Goal: Task Accomplishment & Management: Use online tool/utility

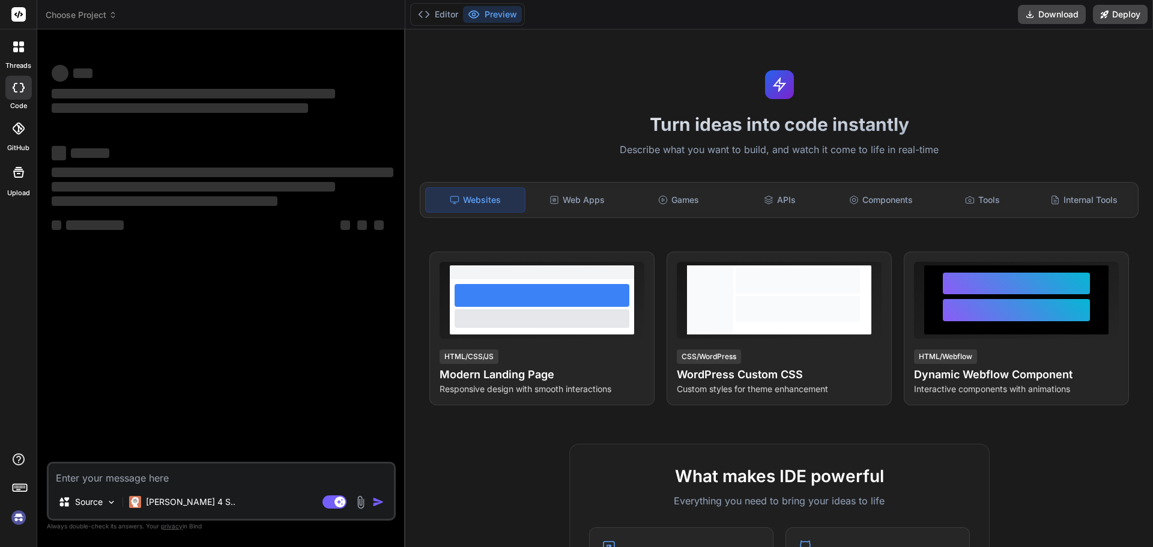
click at [294, 473] on textarea at bounding box center [221, 475] width 345 height 22
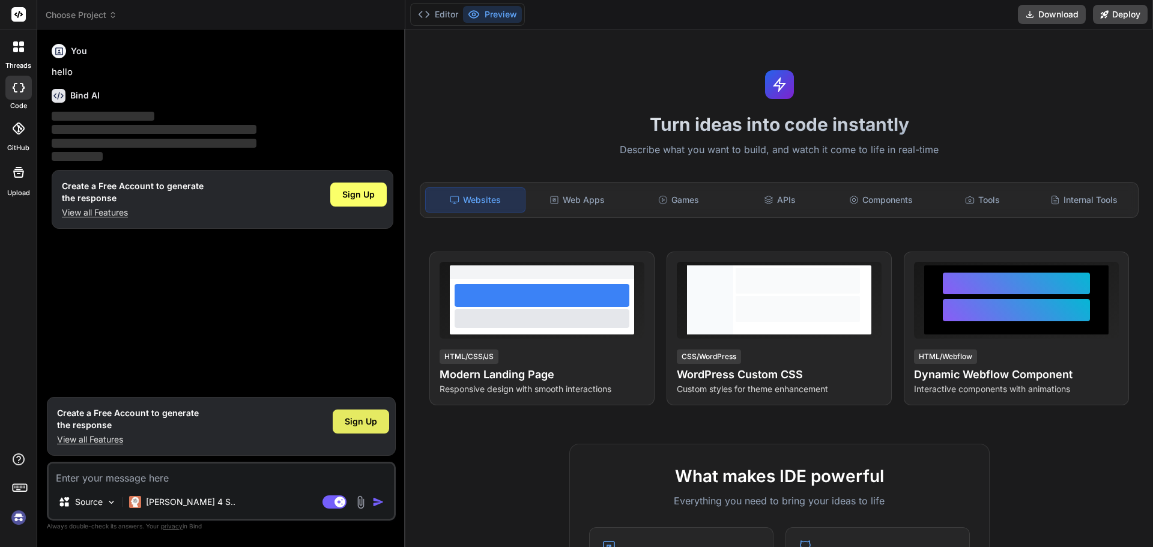
click at [368, 421] on span "Sign Up" at bounding box center [361, 422] width 32 height 12
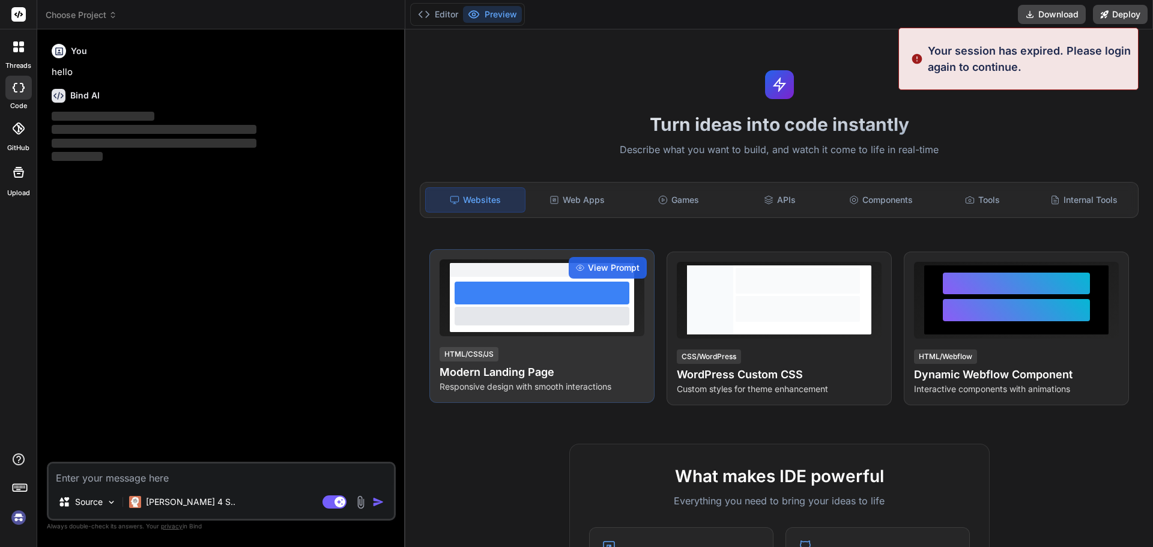
type textarea "x"
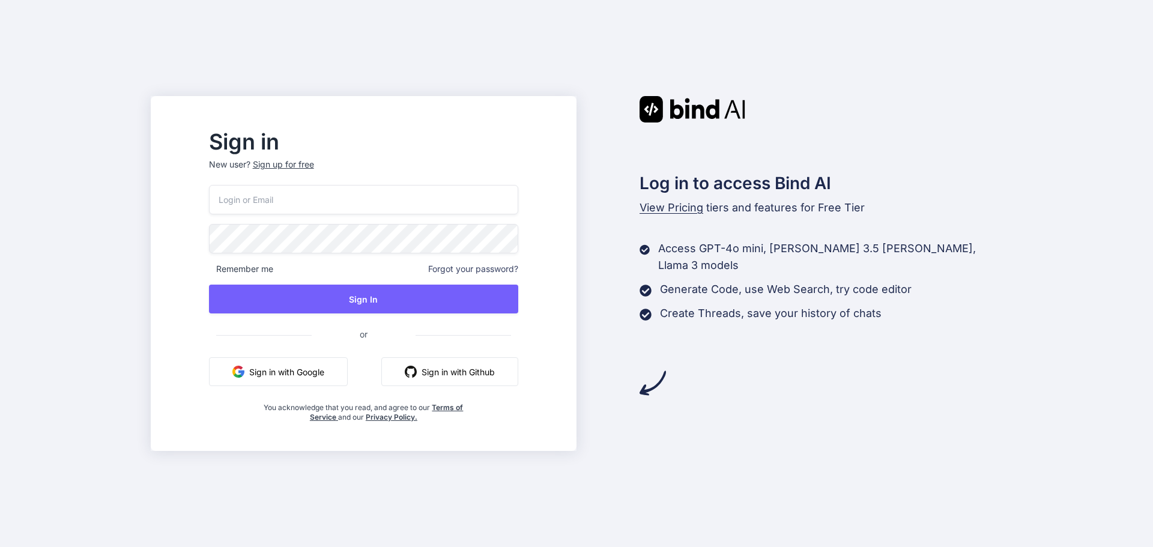
click at [327, 378] on button "Sign in with Google" at bounding box center [278, 371] width 139 height 29
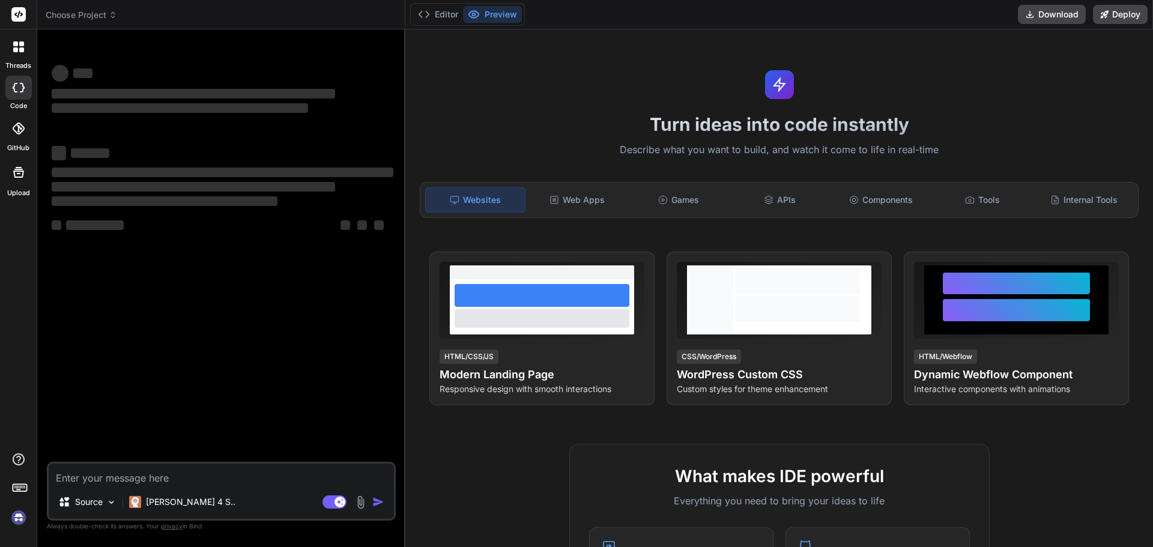
type textarea "x"
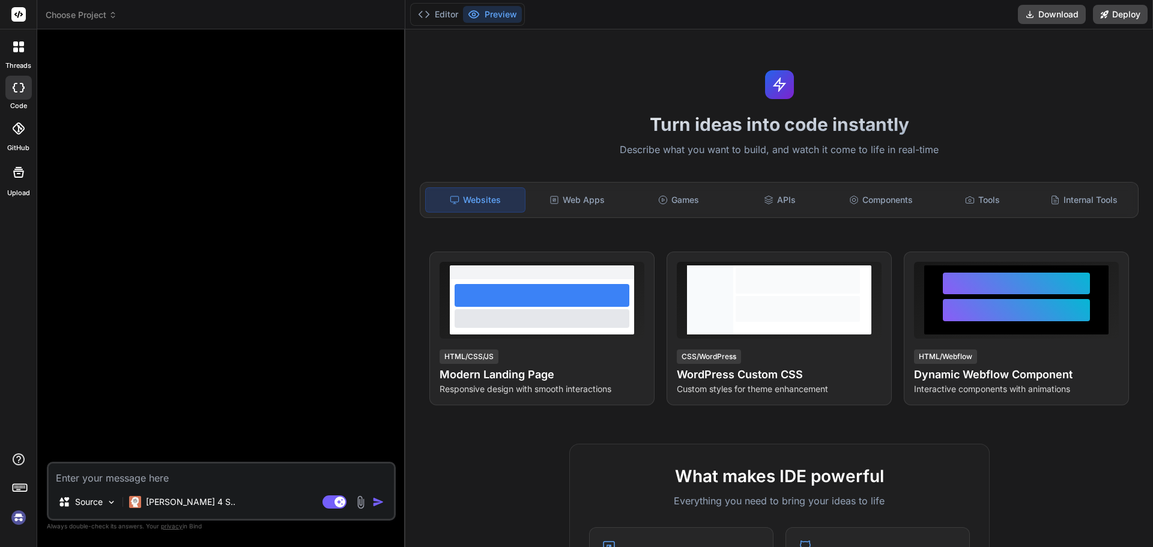
click at [126, 473] on textarea at bounding box center [221, 475] width 345 height 22
click at [105, 479] on textarea at bounding box center [221, 475] width 345 height 22
click at [96, 477] on textarea at bounding box center [221, 475] width 345 height 22
paste textarea "Agisci come uno studente della magistrale di ingegneria informatica e dell'auto…"
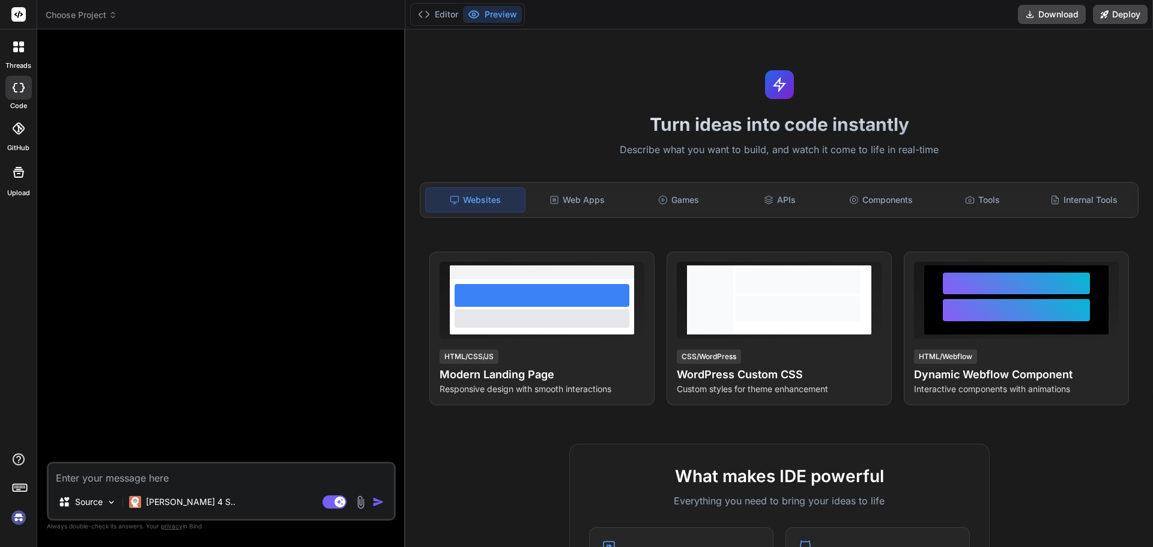
type textarea "Agisci come uno studente della magistrale di ingegneria informatica e dell'auto…"
type textarea "x"
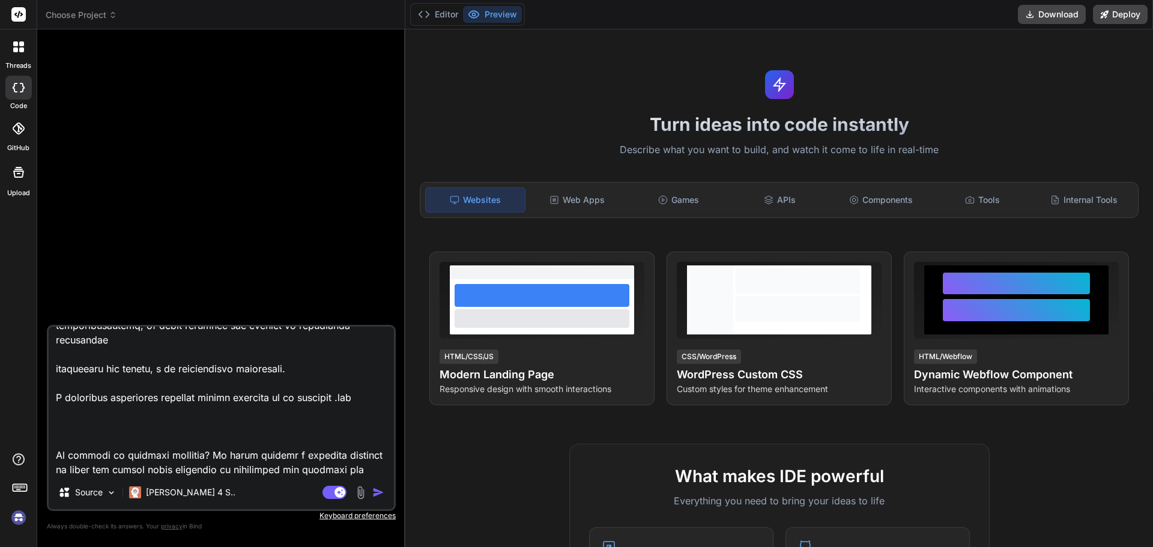
scroll to position [867, 0]
drag, startPoint x: 102, startPoint y: 468, endPoint x: 274, endPoint y: 456, distance: 172.2
click at [274, 456] on textarea at bounding box center [221, 401] width 345 height 149
type textarea "Loremi dolo sit ametcons adipi elitseddoe te incididunt utlaboreetd m aliq'enim…"
type textarea "x"
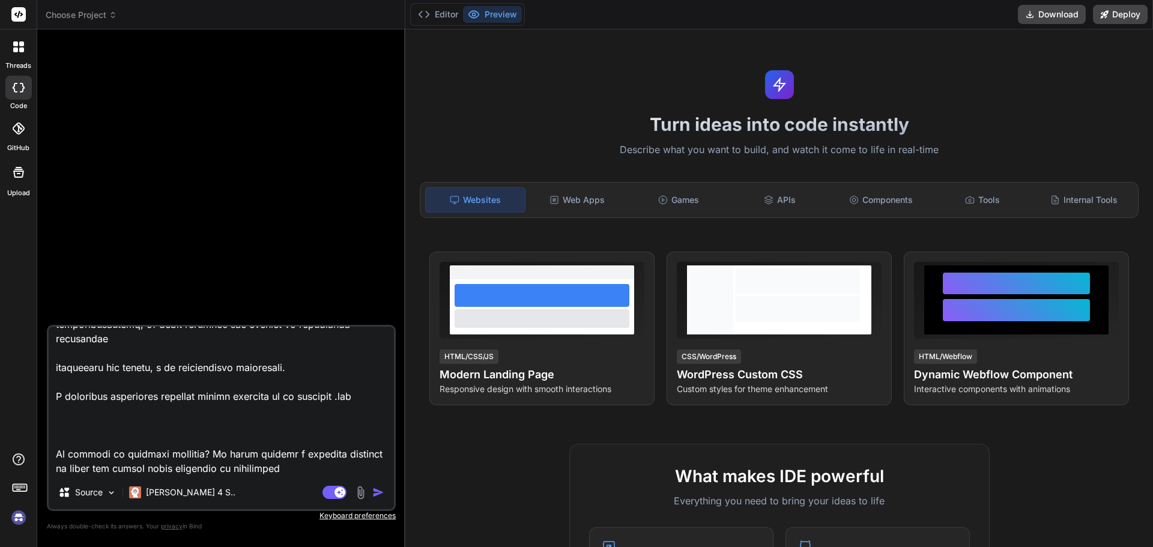
scroll to position [853, 0]
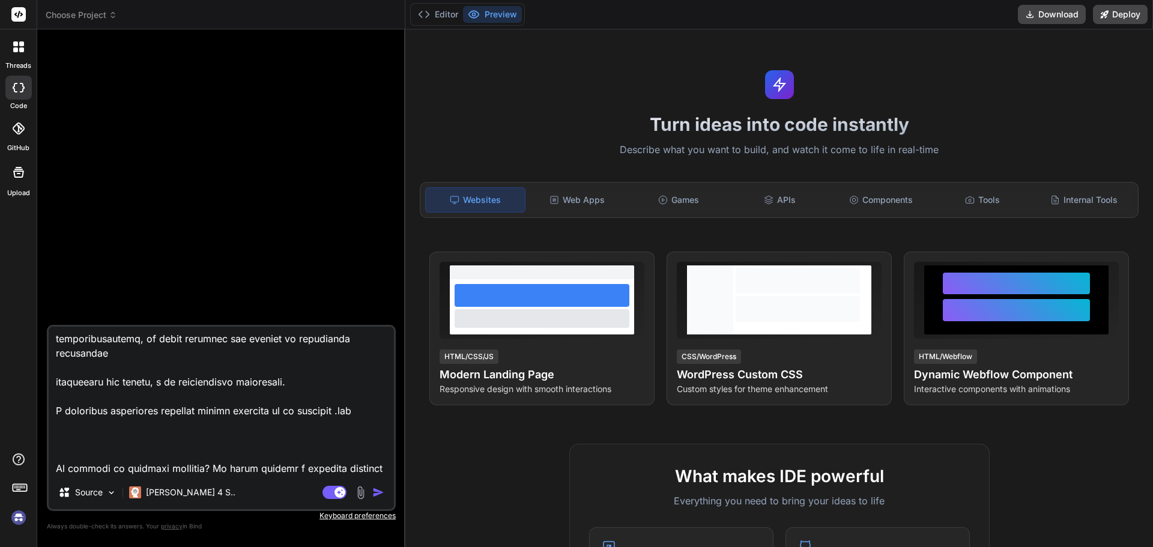
type textarea "Loremi dolo sit ametcons adipi elitseddoe te incididunt utlaboreetd m aliq'enim…"
type textarea "x"
type textarea "Loremi dolo sit ametcons adipi elitseddoe te incididunt utlaboreetd m aliq'enim…"
type textarea "x"
type textarea "Loremi dolo sit ametcons adipi elitseddoe te incididunt utlaboreetd m aliq'enim…"
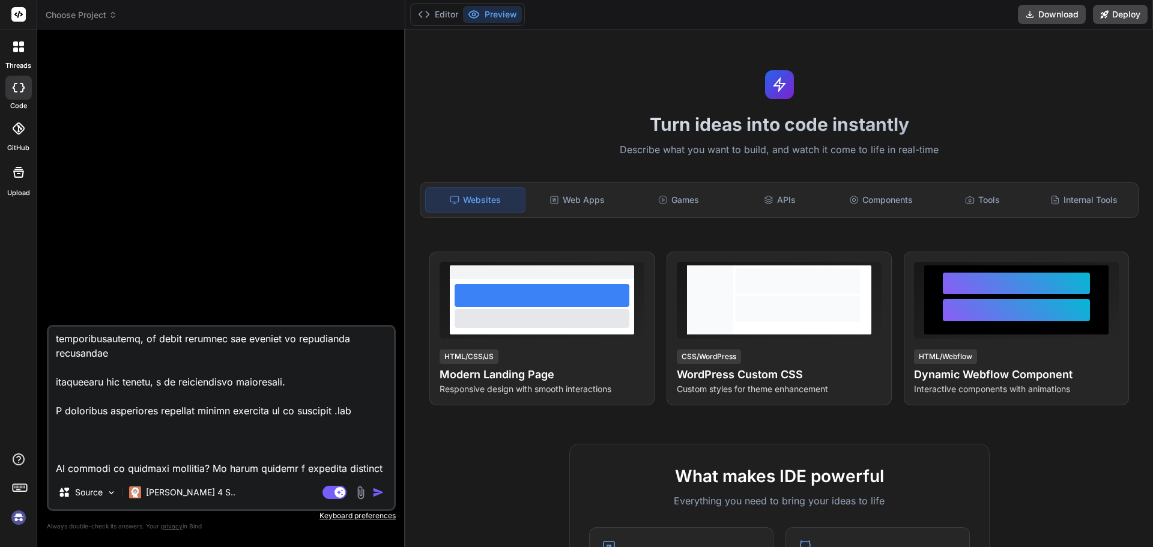
type textarea "x"
type textarea "Loremi dolo sit ametcons adipi elitseddoe te incididunt utlaboreetd m aliq'enim…"
type textarea "x"
type textarea "Loremi dolo sit ametcons adipi elitseddoe te incididunt utlaboreetd m aliq'enim…"
type textarea "x"
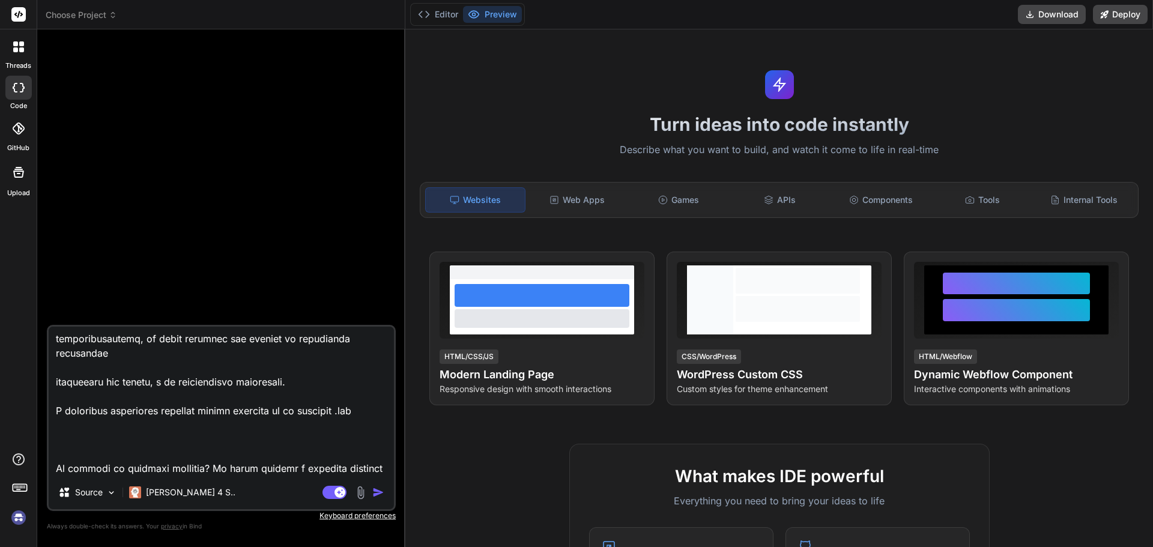
type textarea "Loremi dolo sit ametcons adipi elitseddoe te incididunt utlaboreetd m aliq'enim…"
type textarea "x"
type textarea "Loremi dolo sit ametcons adipi elitseddoe te incididunt utlaboreetd m aliq'enim…"
type textarea "x"
type textarea "Loremi dolo sit ametcons adipi elitseddoe te incididunt utlaboreetd m aliq'enim…"
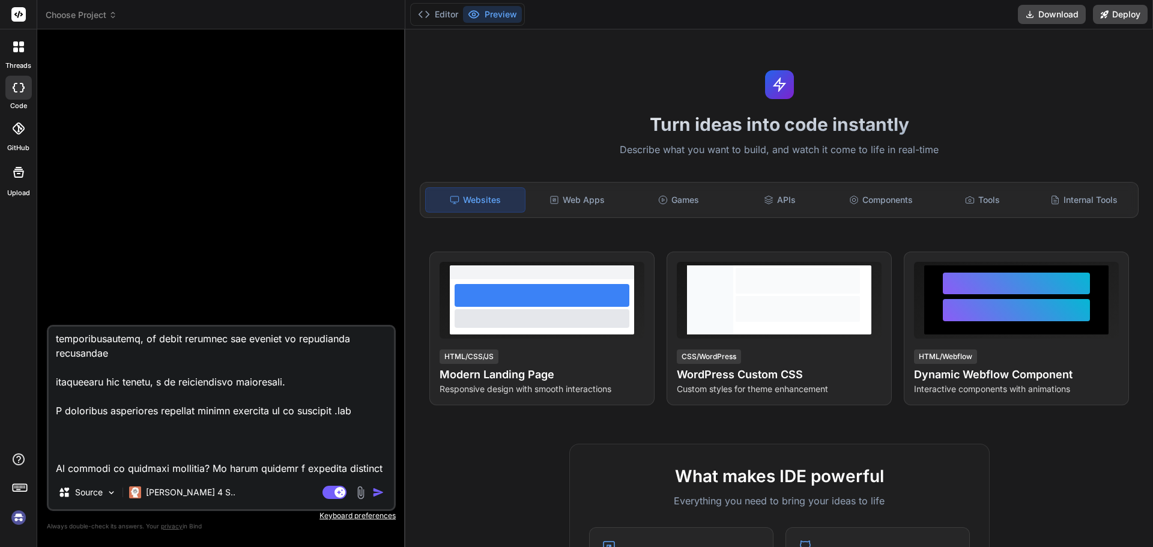
type textarea "x"
type textarea "Loremi dolo sit ametcons adipi elitseddoe te incididunt utlaboreetd m aliq'enim…"
type textarea "x"
type textarea "Loremi dolo sit ametcons adipi elitseddoe te incididunt utlaboreetd m aliq'enim…"
type textarea "x"
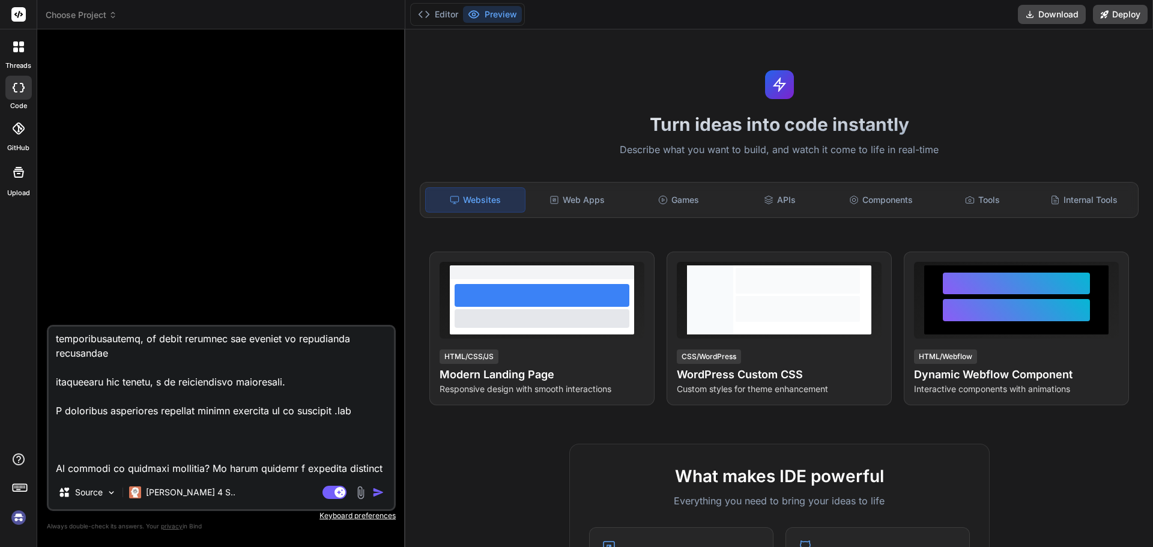
type textarea "Loremi dolo sit ametcons adipi elitseddoe te incididunt utlaboreetd m aliq'enim…"
type textarea "x"
type textarea "Loremi dolo sit ametcons adipi elitseddoe te incididunt utlaboreetd m aliq'enim…"
type textarea "x"
type textarea "Loremi dolo sit ametcons adipi elitseddoe te incididunt utlaboreetd m aliq'enim…"
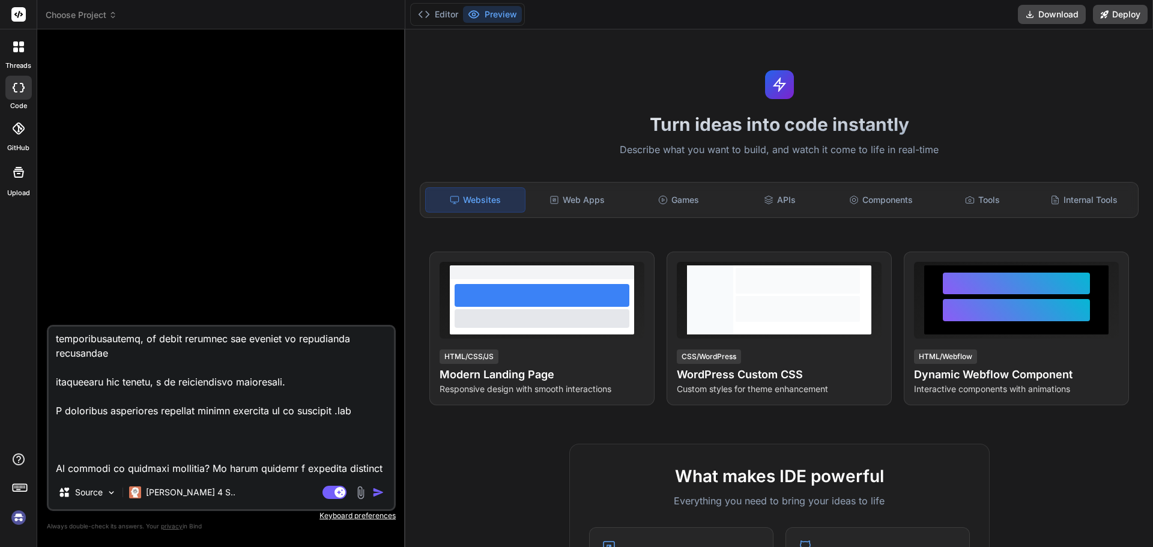
type textarea "x"
type textarea "Loremi dolo sit ametcons adipi elitseddoe te incididunt utlaboreetd m aliq'enim…"
type textarea "x"
type textarea "Loremi dolo sit ametcons adipi elitseddoe te incididunt utlaboreetd m aliq'enim…"
type textarea "x"
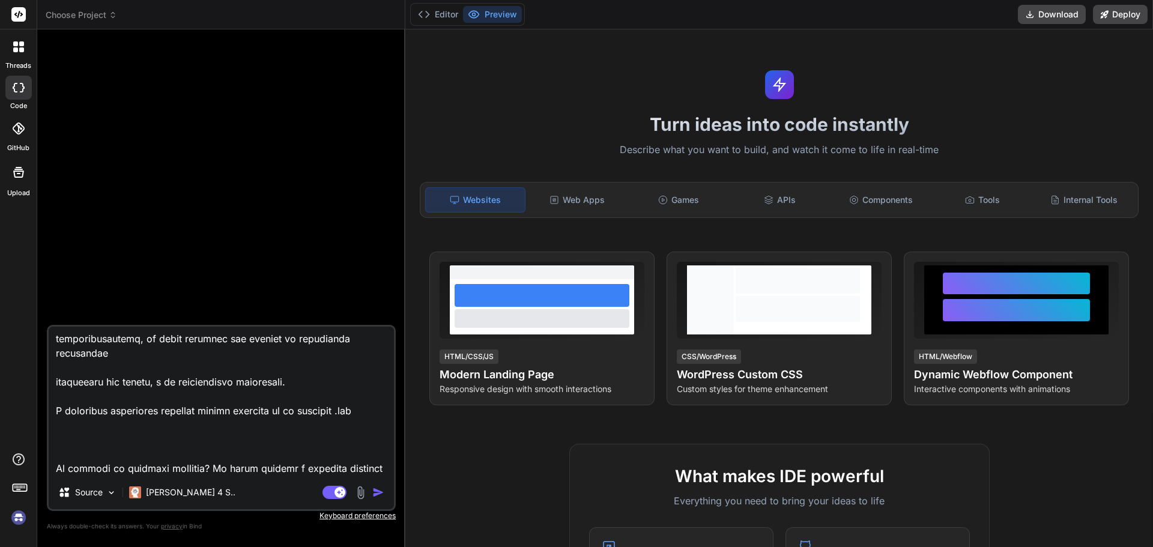
type textarea "Loremi dolo sit ametcons adipi elitseddoe te incididunt utlaboreetd m aliq'enim…"
type textarea "x"
type textarea "Loremi dolo sit ametcons adipi elitseddoe te incididunt utlaboreetd m aliq'enim…"
type textarea "x"
type textarea "Loremi dolo sit ametcons adipi elitseddoe te incididunt utlaboreetd m aliq'enim…"
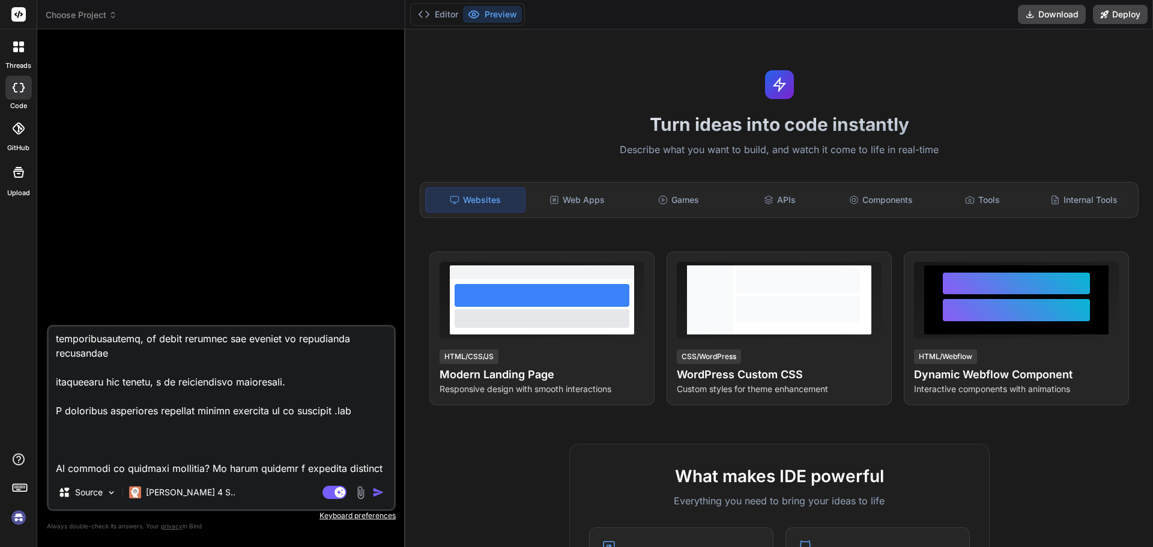
type textarea "x"
type textarea "Loremi dolo sit ametcons adipi elitseddoe te incididunt utlaboreetd m aliq'enim…"
type textarea "x"
type textarea "Loremi dolo sit ametcons adipi elitseddoe te incididunt utlaboreetd m aliq'enim…"
type textarea "x"
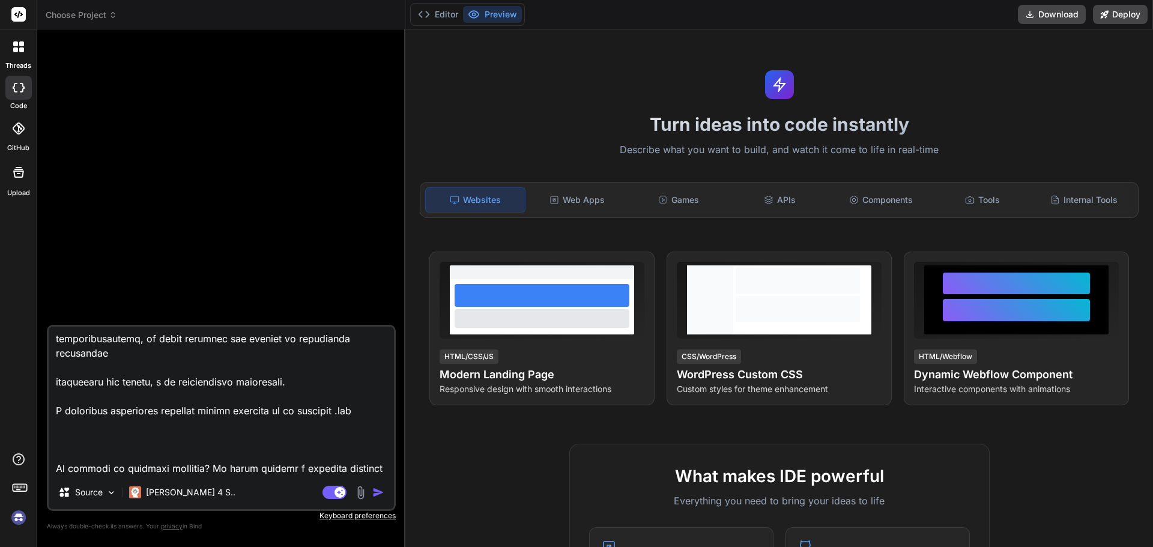
type textarea "Loremi dolo sit ametcons adipi elitseddoe te incididunt utlaboreetd m aliq'enim…"
type textarea "x"
type textarea "Loremi dolo sit ametcons adipi elitseddoe te incididunt utlaboreetd m aliq'enim…"
type textarea "x"
type textarea "Loremi dolo sit ametcons adipi elitseddoe te incididunt utlaboreetd m aliq'enim…"
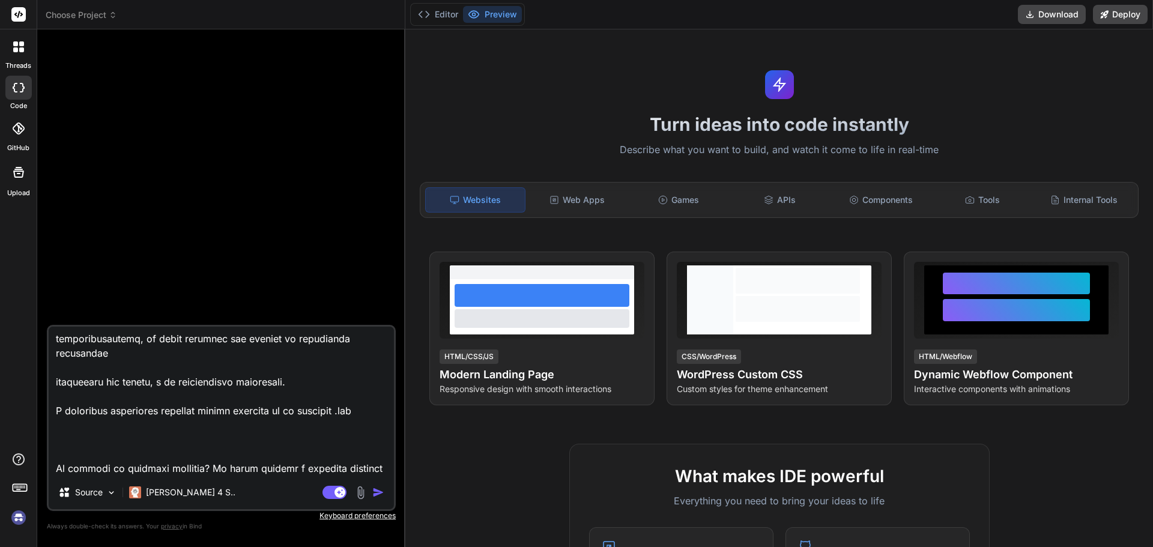
type textarea "x"
type textarea "Loremi dolo sit ametcons adipi elitseddoe te incididunt utlaboreetd m aliq'enim…"
type textarea "x"
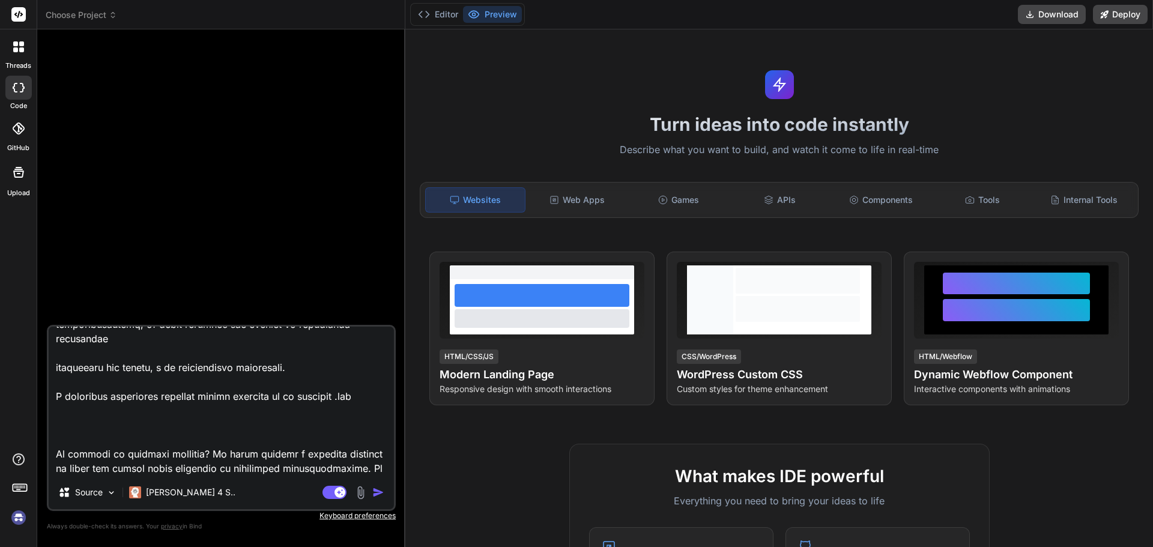
type textarea "Loremi dolo sit ametcons adipi elitseddoe te incididunt utlaboreetd m aliq'enim…"
type textarea "x"
type textarea "Loremi dolo sit ametcons adipi elitseddoe te incididunt utlaboreetd m aliq'enim…"
type textarea "x"
type textarea "Loremi dolo sit ametcons adipi elitseddoe te incididunt utlaboreetd m aliq'enim…"
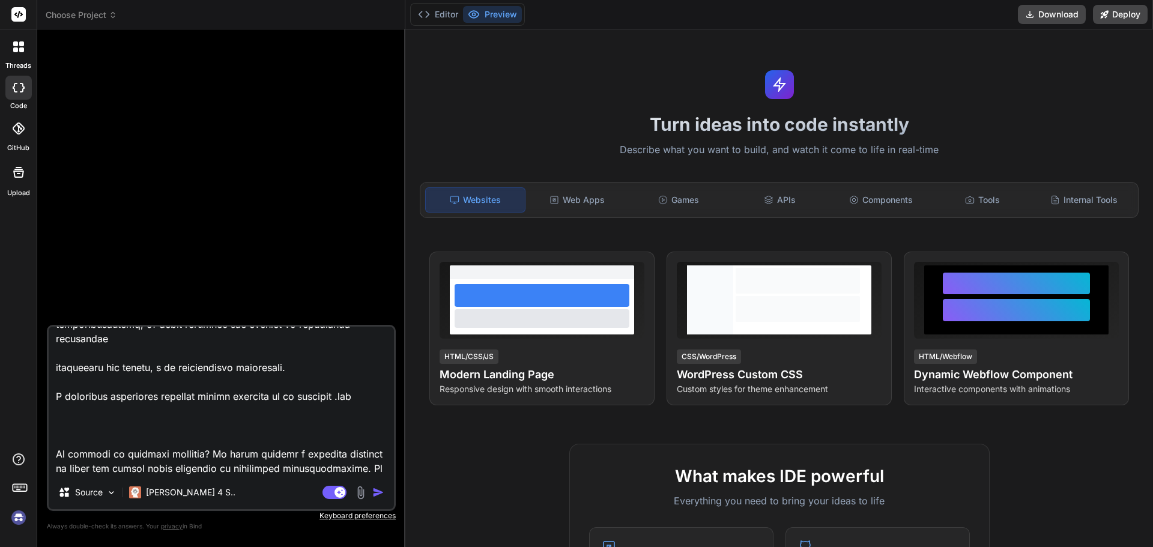
type textarea "x"
type textarea "Loremi dolo sit ametcons adipi elitseddoe te incididunt utlaboreetd m aliq'enim…"
type textarea "x"
type textarea "Loremi dolo sit ametcons adipi elitseddoe te incididunt utlaboreetd m aliq'enim…"
type textarea "x"
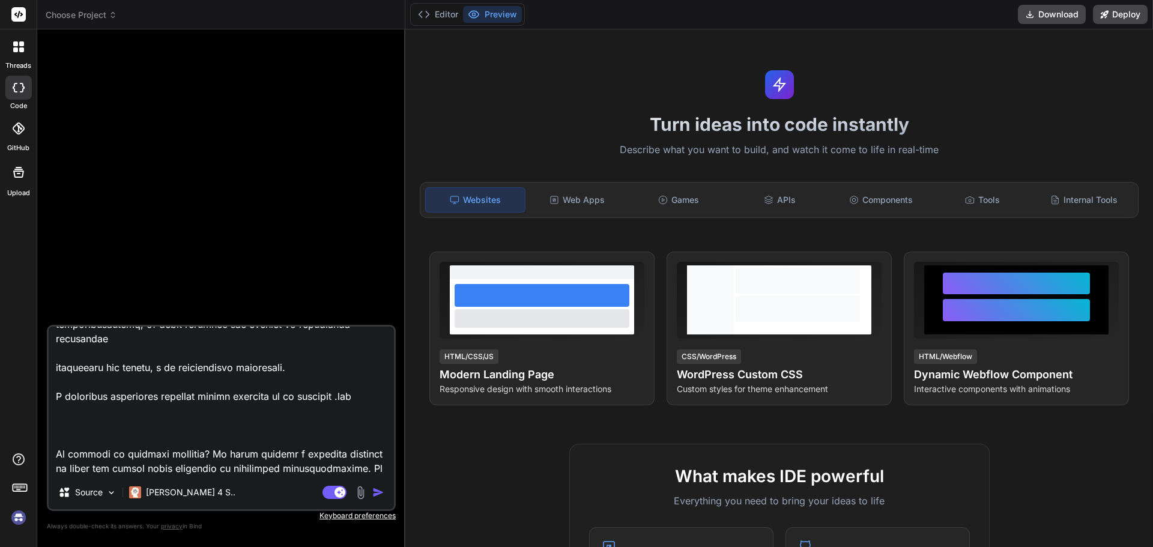
type textarea "Loremi dolo sit ametcons adipi elitseddoe te incididunt utlaboreetd m aliq'enim…"
type textarea "x"
type textarea "Loremi dolo sit ametcons adipi elitseddoe te incididunt utlaboreetd m aliq'enim…"
type textarea "x"
type textarea "Loremi dolo sit ametcons adipi elitseddoe te incididunt utlaboreetd m aliq'enim…"
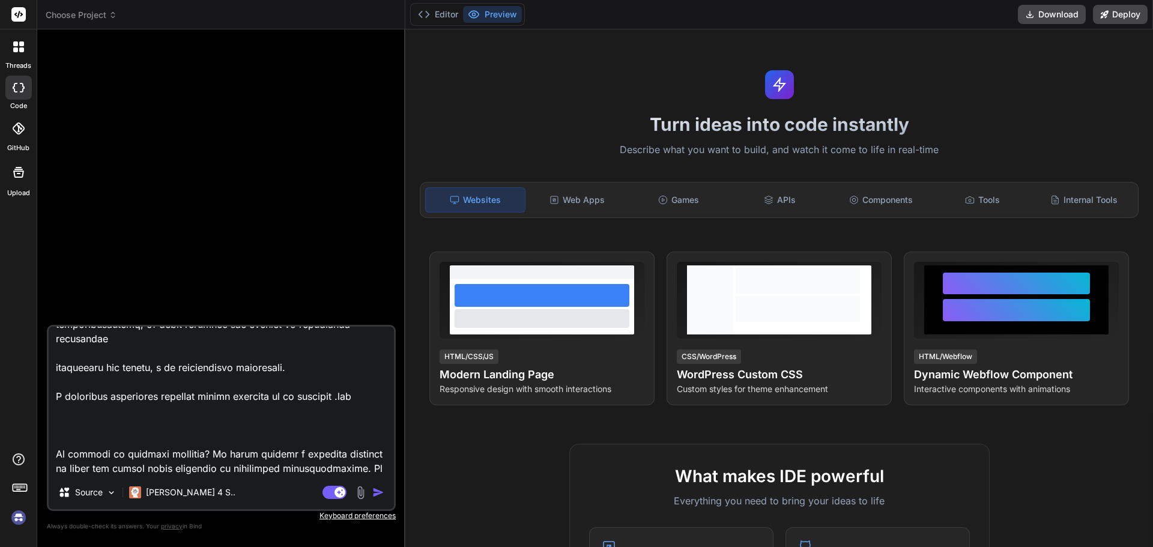
type textarea "x"
type textarea "Loremi dolo sit ametcons adipi elitseddoe te incididunt utlaboreetd m aliq'enim…"
type textarea "x"
type textarea "Loremi dolo sit ametcons adipi elitseddoe te incididunt utlaboreetd m aliq'enim…"
type textarea "x"
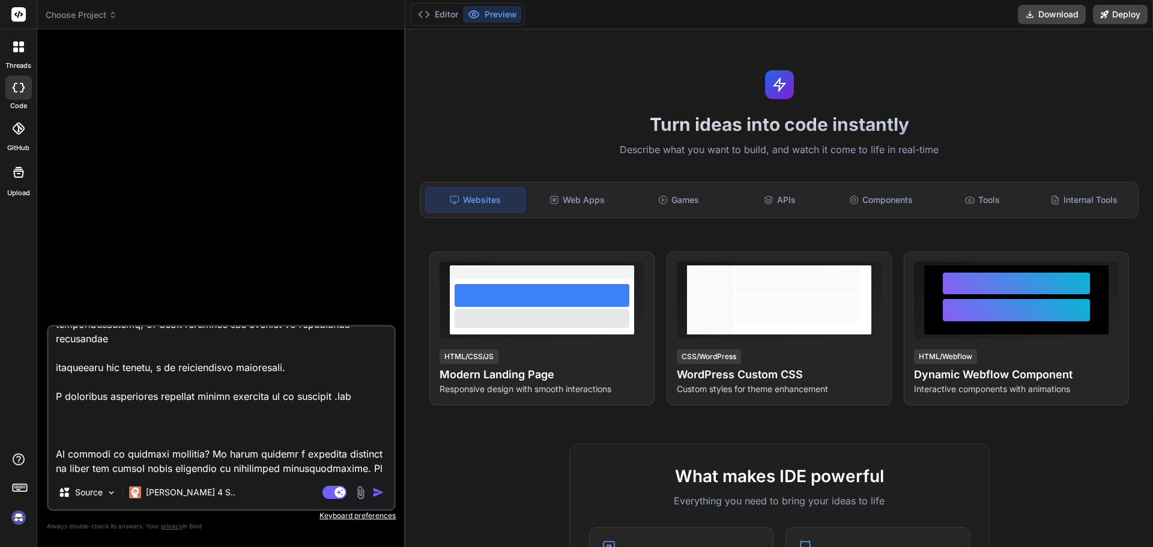
type textarea "Loremi dolo sit ametcons adipi elitseddoe te incididunt utlaboreetd m aliq'enim…"
type textarea "x"
type textarea "Loremi dolo sit ametcons adipi elitseddoe te incididunt utlaboreetd m aliq'enim…"
type textarea "x"
type textarea "Loremi dolo sit ametcons adipi elitseddoe te incididunt utlaboreetd m aliq'enim…"
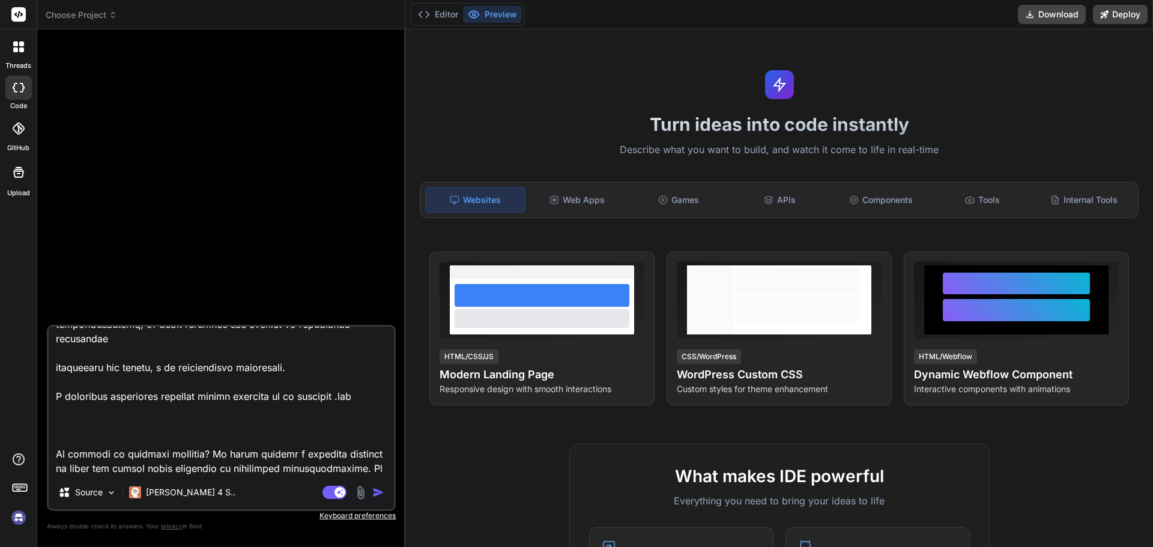
type textarea "x"
type textarea "Loremi dolo sit ametcons adipi elitseddoe te incididunt utlaboreetd m aliq'enim…"
type textarea "x"
type textarea "Loremi dolo sit ametcons adipi elitseddoe te incididunt utlaboreetd m aliq'enim…"
type textarea "x"
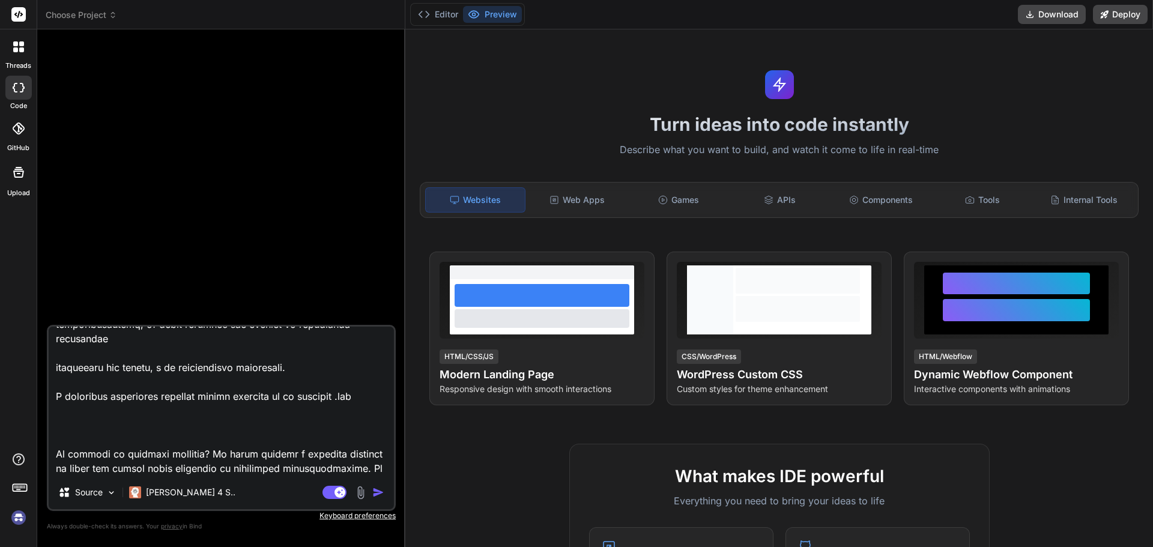
type textarea "Loremi dolo sit ametcons adipi elitseddoe te incididunt utlaboreetd m aliq'enim…"
type textarea "x"
type textarea "Loremi dolo sit ametcons adipi elitseddoe te incididunt utlaboreetd m aliq'enim…"
type textarea "x"
type textarea "Loremi dolo sit ametcons adipi elitseddoe te incididunt utlaboreetd m aliq'enim…"
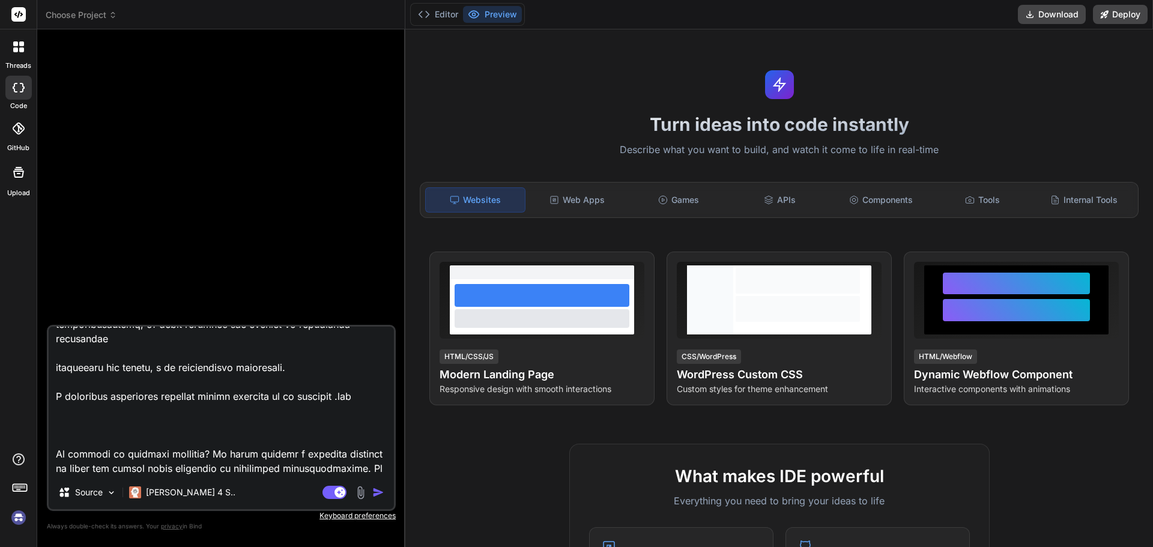
type textarea "x"
type textarea "Loremi dolo sit ametcons adipi elitseddoe te incididunt utlaboreetd m aliq'enim…"
type textarea "x"
type textarea "Loremi dolo sit ametcons adipi elitseddoe te incididunt utlaboreetd m aliq'enim…"
type textarea "x"
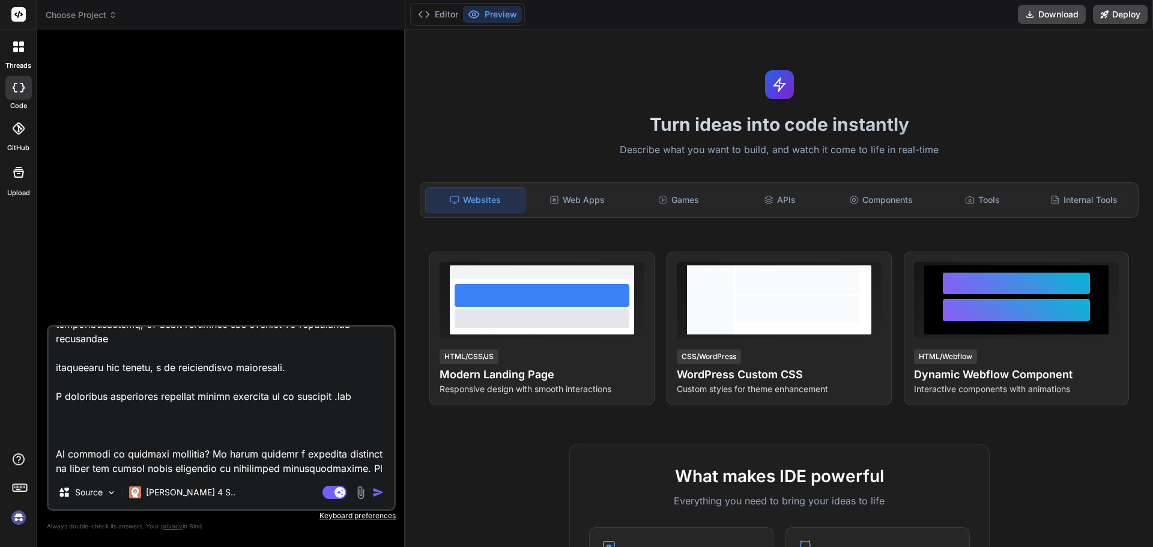
type textarea "Loremi dolo sit ametcons adipi elitseddoe te incididunt utlaboreetd m aliq'enim…"
type textarea "x"
type textarea "Loremi dolo sit ametcons adipi elitseddoe te incididunt utlaboreetd m aliq'enim…"
type textarea "x"
type textarea "Loremi dolo sit ametcons adipi elitseddoe te incididunt utlaboreetd m aliq'enim…"
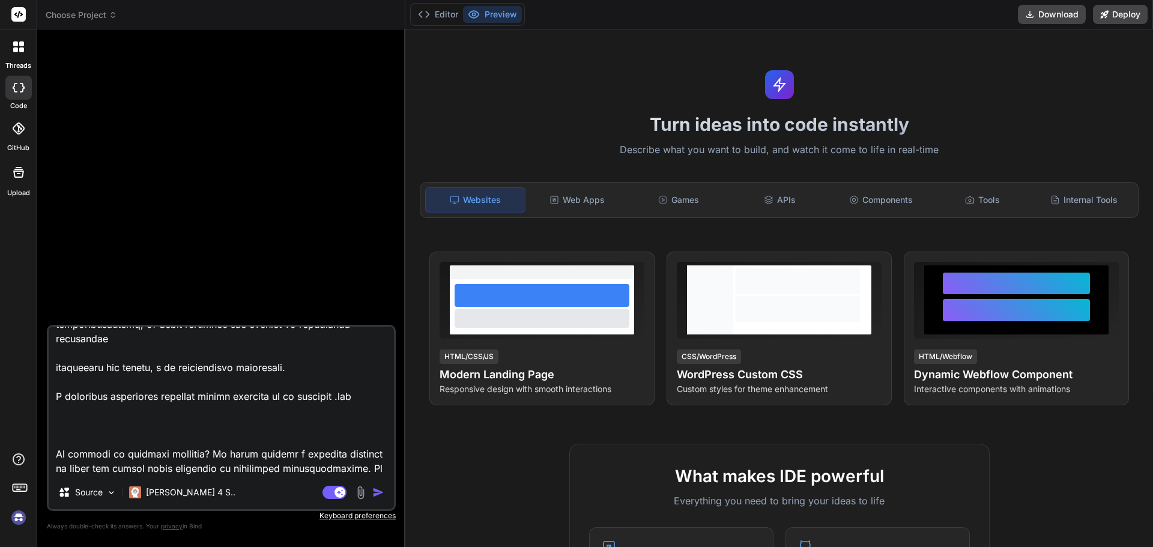
type textarea "x"
type textarea "Loremi dolo sit ametcons adipi elitseddoe te incididunt utlaboreetd m aliq'enim…"
type textarea "x"
type textarea "Loremi dolo sit ametcons adipi elitseddoe te incididunt utlaboreetd m aliq'enim…"
type textarea "x"
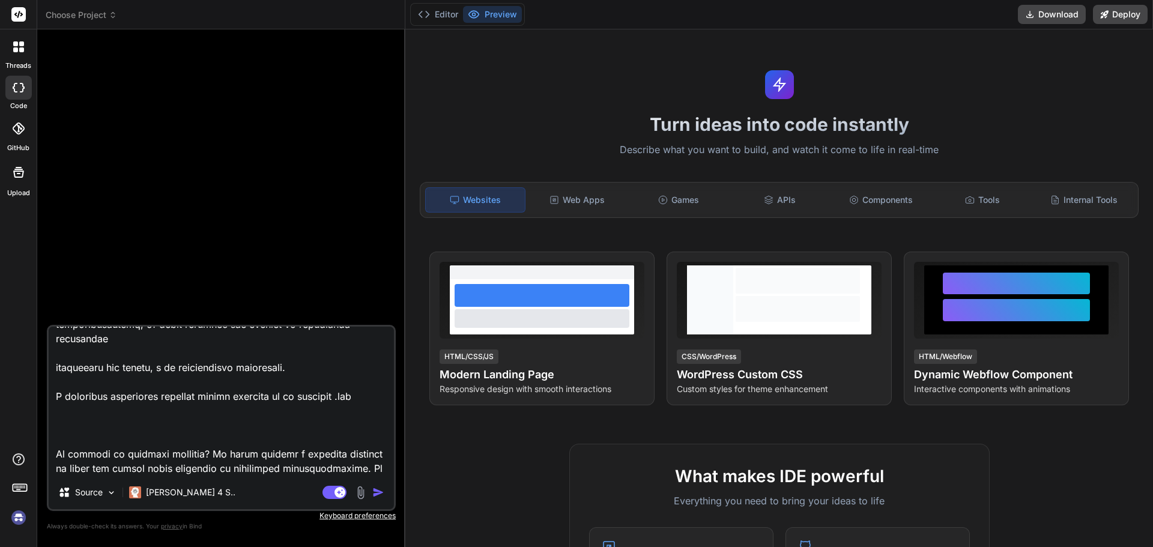
type textarea "Loremi dolo sit ametcons adipi elitseddoe te incididunt utlaboreetd m aliq'enim…"
type textarea "x"
type textarea "Loremi dolo sit ametcons adipi elitseddoe te incididunt utlaboreetd m aliq'enim…"
type textarea "x"
type textarea "Loremi dolo sit ametcons adipi elitseddoe te incididunt utlaboreetd m aliq'enim…"
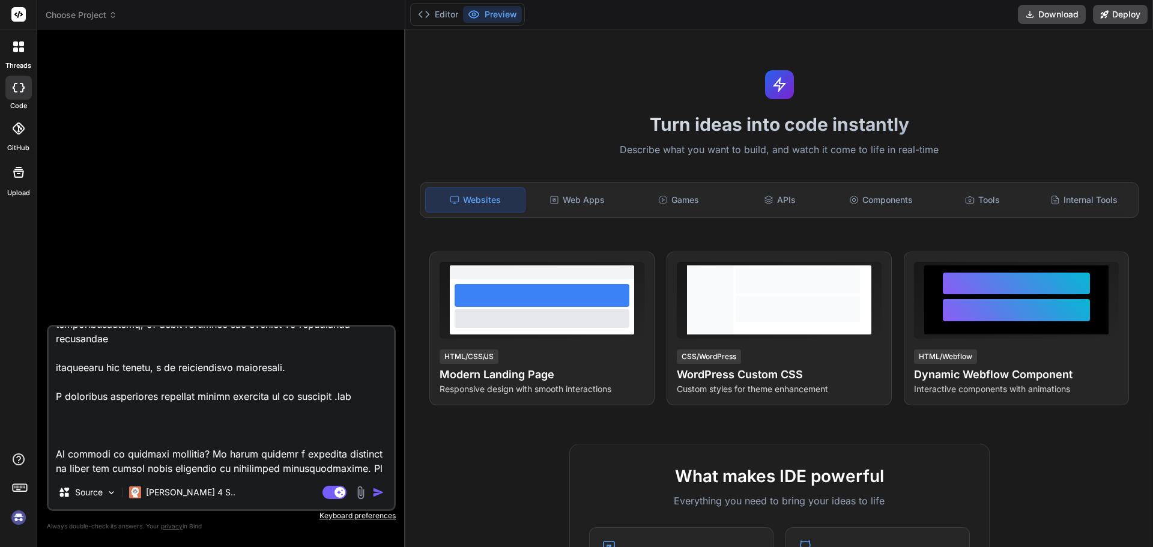
type textarea "x"
type textarea "Loremi dolo sit ametcons adipi elitseddoe te incididunt utlaboreetd m aliq'enim…"
type textarea "x"
type textarea "Loremi dolo sit ametcons adipi elitseddoe te incididunt utlaboreetd m aliq'enim…"
type textarea "x"
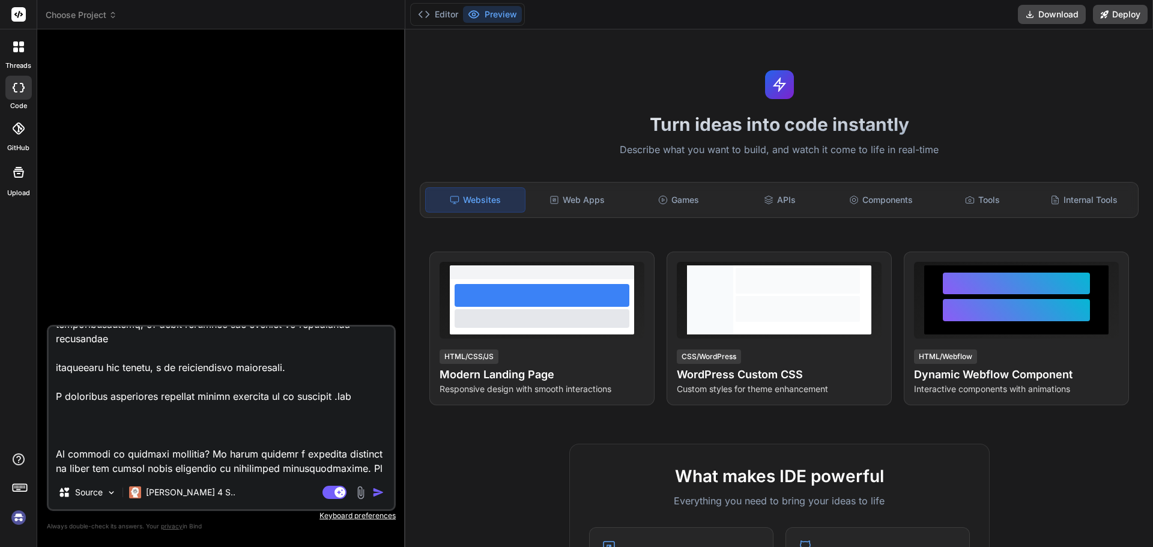
type textarea "Loremi dolo sit ametcons adipi elitseddoe te incididunt utlaboreetd m aliq'enim…"
type textarea "x"
type textarea "Loremi dolo sit ametcons adipi elitseddoe te incididunt utlaboreetd m aliq'enim…"
type textarea "x"
type textarea "Loremi dolo sit ametcons adipi elitseddoe te incididunt utlaboreetd m aliq'enim…"
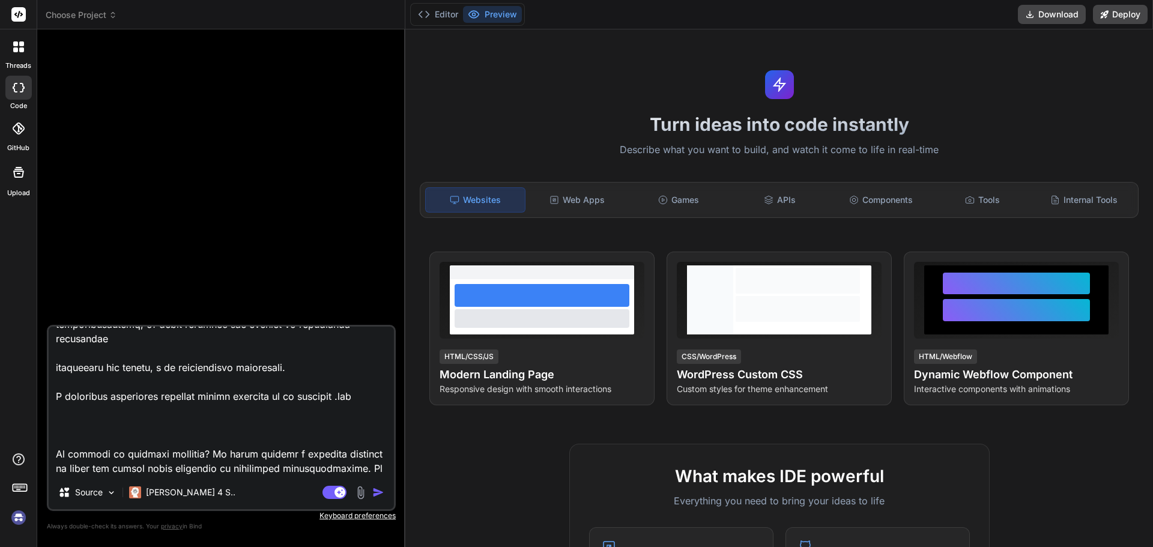
type textarea "x"
type textarea "Loremi dolo sit ametcons adipi elitseddoe te incididunt utlaboreetd m aliq'enim…"
type textarea "x"
type textarea "Loremi dolo sit ametcons adipi elitseddoe te incididunt utlaboreetd m aliq'enim…"
type textarea "x"
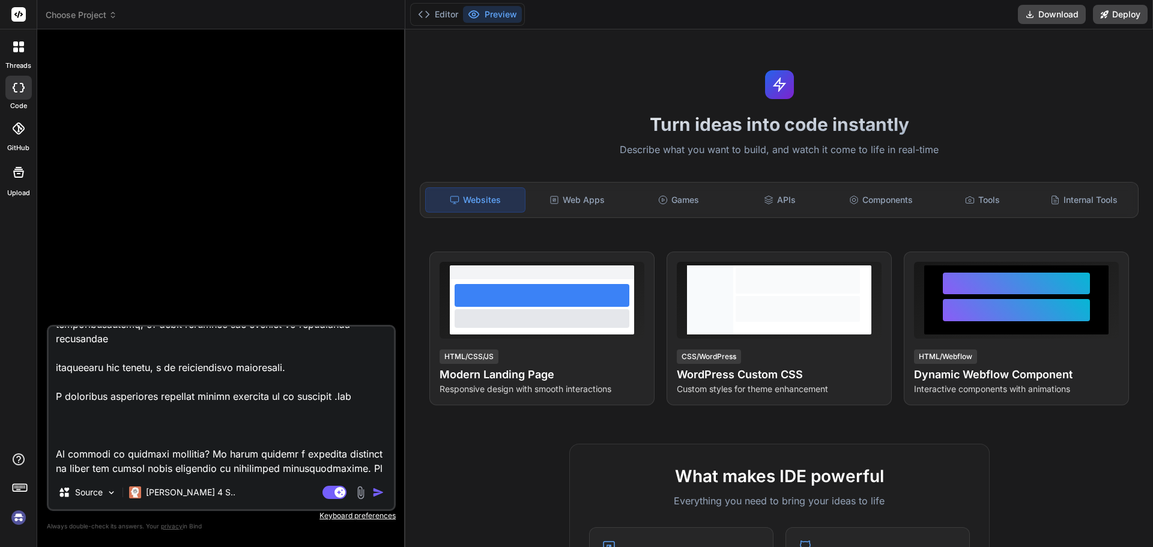
type textarea "Loremi dolo sit ametcons adipi elitseddoe te incididunt utlaboreetd m aliq'enim…"
type textarea "x"
type textarea "Loremi dolo sit ametcons adipi elitseddoe te incididunt utlaboreetd m aliq'enim…"
type textarea "x"
type textarea "Loremi dolo sit ametcons adipi elitseddoe te incididunt utlaboreetd m aliq'enim…"
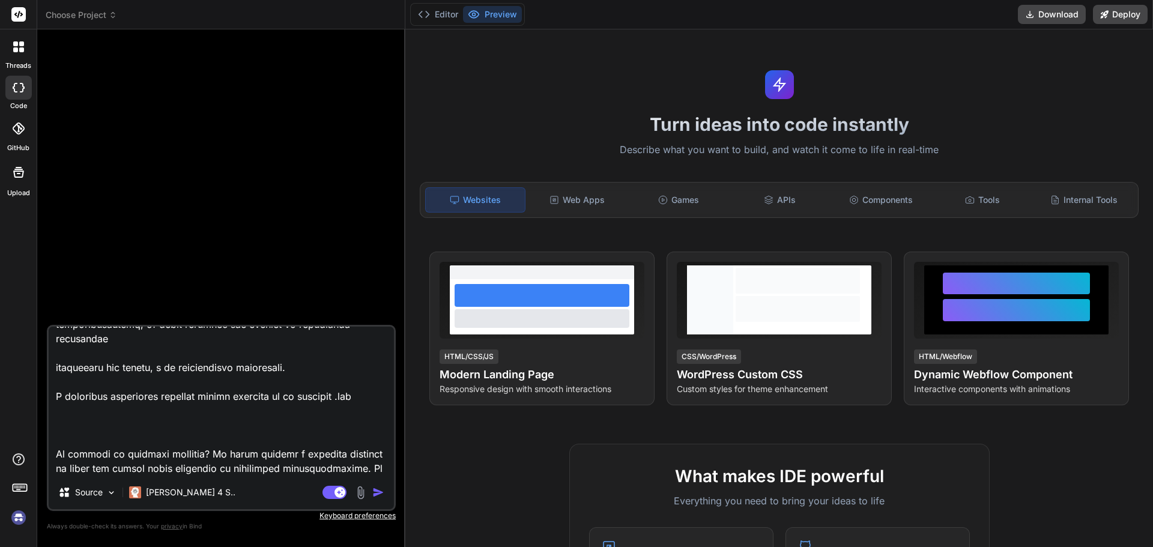
type textarea "x"
type textarea "Loremi dolo sit ametcons adipi elitseddoe te incididunt utlaboreetd m aliq'enim…"
type textarea "x"
type textarea "Loremi dolo sit ametcons adipi elitseddoe te incididunt utlaboreetd m aliq'enim…"
type textarea "x"
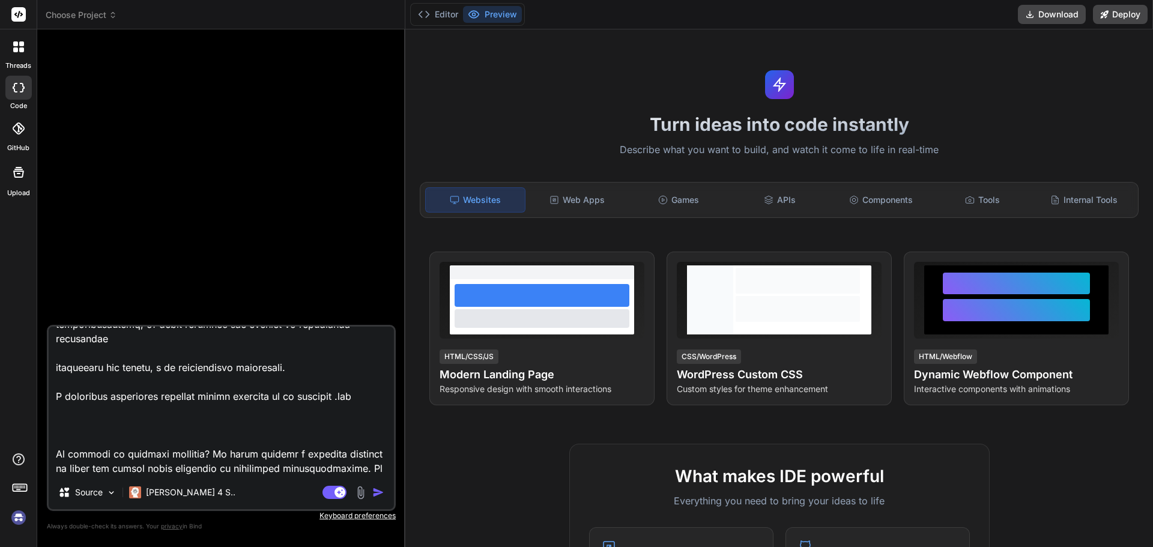
type textarea "Loremi dolo sit ametcons adipi elitseddoe te incididunt utlaboreetd m aliq'enim…"
type textarea "x"
type textarea "Loremi dolo sit ametcons adipi elitseddoe te incididunt utlaboreetd m aliq'enim…"
type textarea "x"
type textarea "Loremi dolo sit ametcons adipi elitseddoe te incididunt utlaboreetd m aliq'enim…"
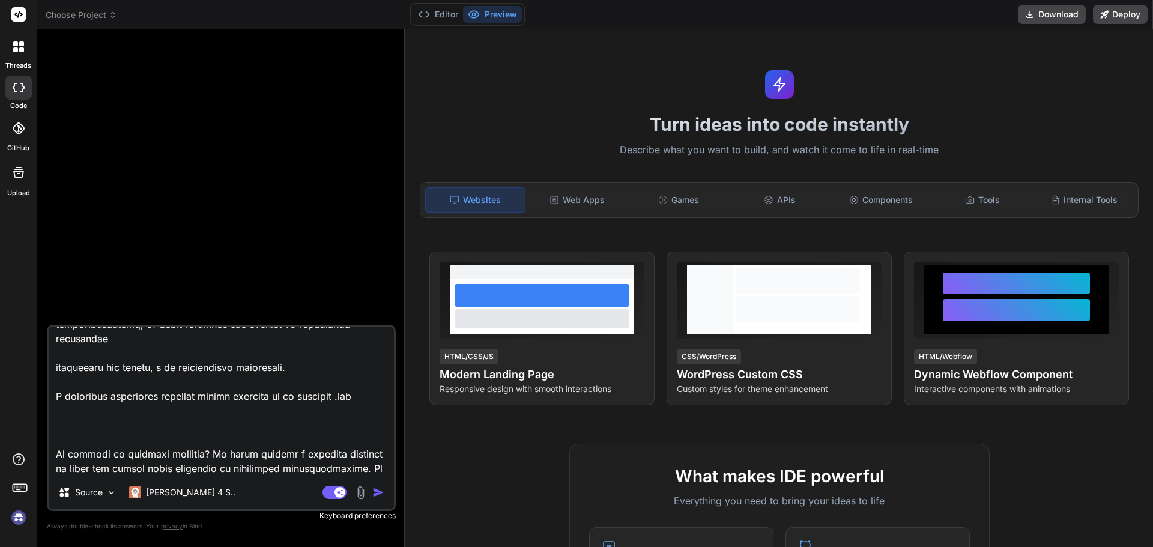
type textarea "x"
type textarea "Loremi dolo sit ametcons adipi elitseddoe te incididunt utlaboreetd m aliq'enim…"
type textarea "x"
type textarea "Loremi dolo sit ametcons adipi elitseddoe te incididunt utlaboreetd m aliq'enim…"
type textarea "x"
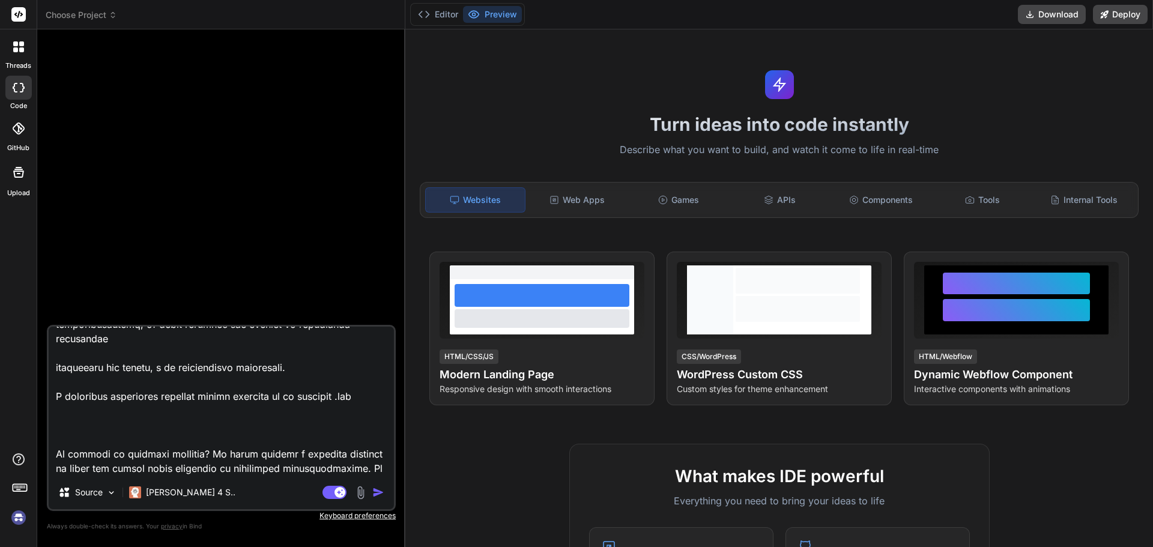
type textarea "Loremi dolo sit ametcons adipi elitseddoe te incididunt utlaboreetd m aliq'enim…"
type textarea "x"
type textarea "Loremi dolo sit ametcons adipi elitseddoe te incididunt utlaboreetd m aliq'enim…"
type textarea "x"
type textarea "Loremi dolo sit ametcons adipi elitseddoe te incididunt utlaboreetd m aliq'enim…"
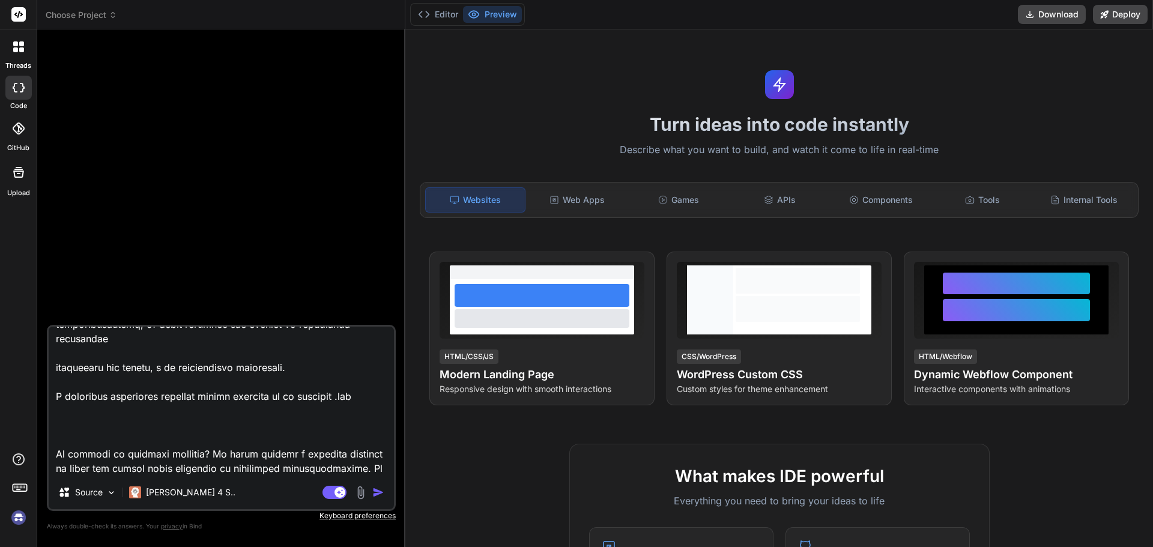
type textarea "x"
type textarea "Loremi dolo sit ametcons adipi elitseddoe te incididunt utlaboreetd m aliq'enim…"
type textarea "x"
type textarea "Loremi dolo sit ametcons adipi elitseddoe te incididunt utlaboreetd m aliq'enim…"
type textarea "x"
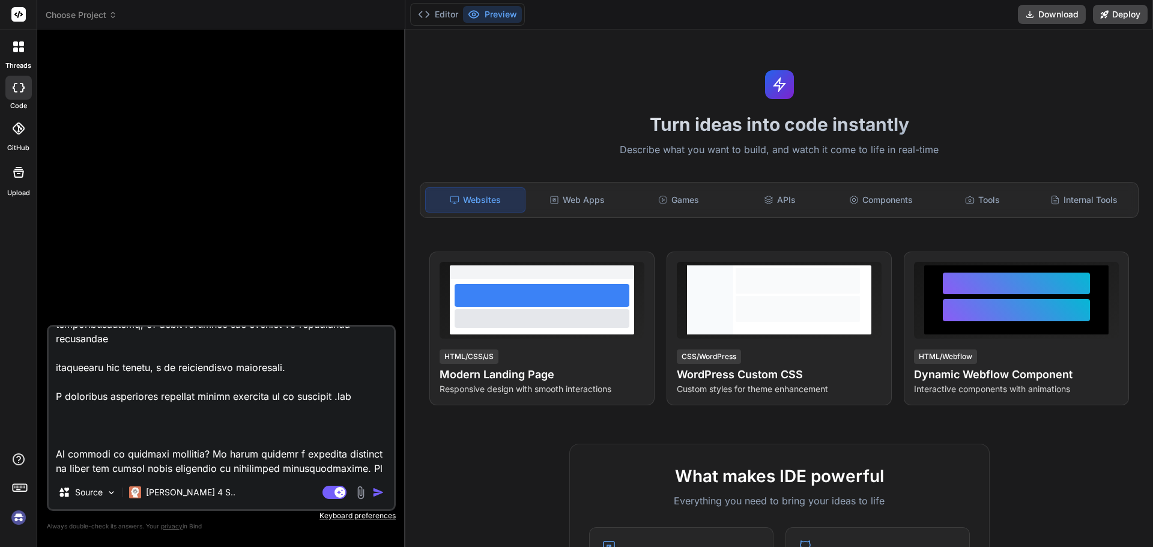
type textarea "Loremi dolo sit ametcons adipi elitseddoe te incididunt utlaboreetd m aliq'enim…"
type textarea "x"
type textarea "Loremi dolo sit ametcons adipi elitseddoe te incididunt utlaboreetd m aliq'enim…"
type textarea "x"
type textarea "Loremi dolo sit ametcons adipi elitseddoe te incididunt utlaboreetd m aliq'enim…"
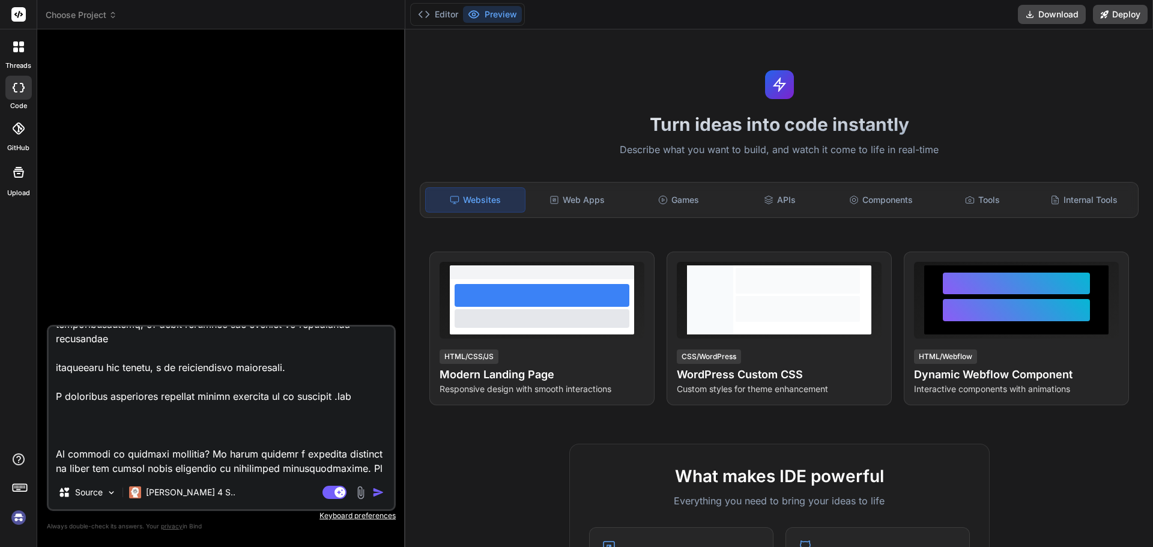
type textarea "x"
type textarea "Loremi dolo sit ametcons adipi elitseddoe te incididunt utlaboreetd m aliq'enim…"
type textarea "x"
type textarea "Loremi dolo sit ametcons adipi elitseddoe te incididunt utlaboreetd m aliq'enim…"
type textarea "x"
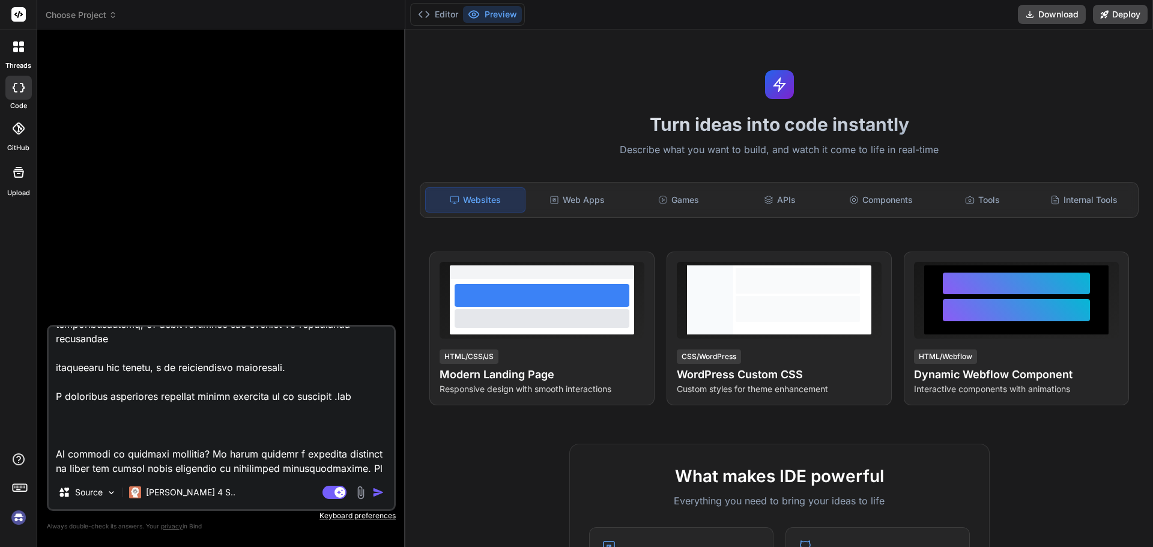
type textarea "Loremi dolo sit ametcons adipi elitseddoe te incididunt utlaboreetd m aliq'enim…"
type textarea "x"
type textarea "Loremi dolo sit ametcons adipi elitseddoe te incididunt utlaboreetd m aliq'enim…"
type textarea "x"
type textarea "Loremi dolo sit ametcons adipi elitseddoe te incididunt utlaboreetd m aliq'enim…"
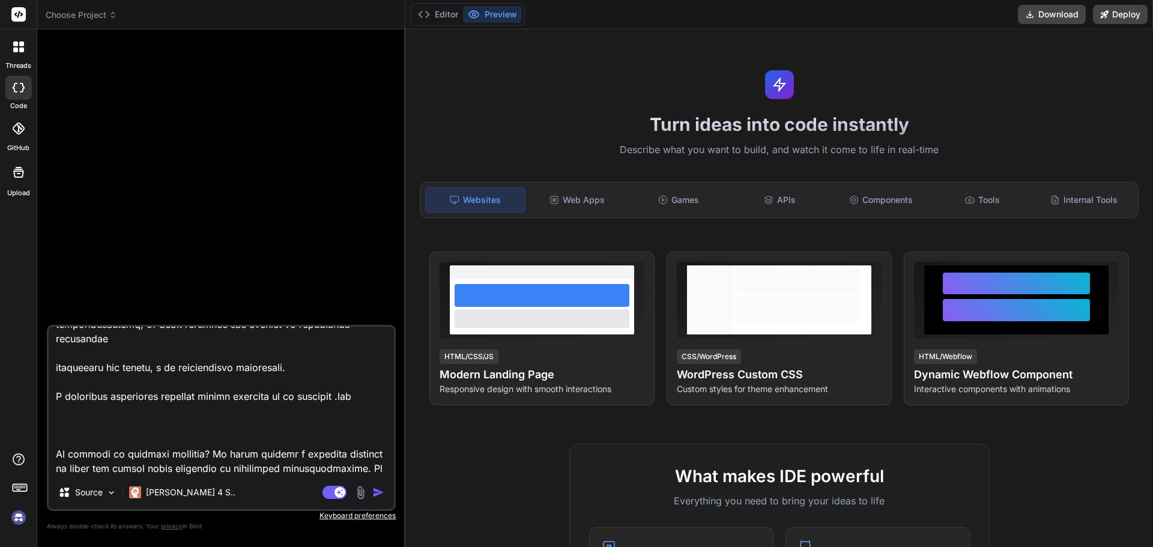
type textarea "x"
type textarea "Loremi dolo sit ametcons adipi elitseddoe te incididunt utlaboreetd m aliq'enim…"
type textarea "x"
type textarea "Loremi dolo sit ametcons adipi elitseddoe te incididunt utlaboreetd m aliq'enim…"
type textarea "x"
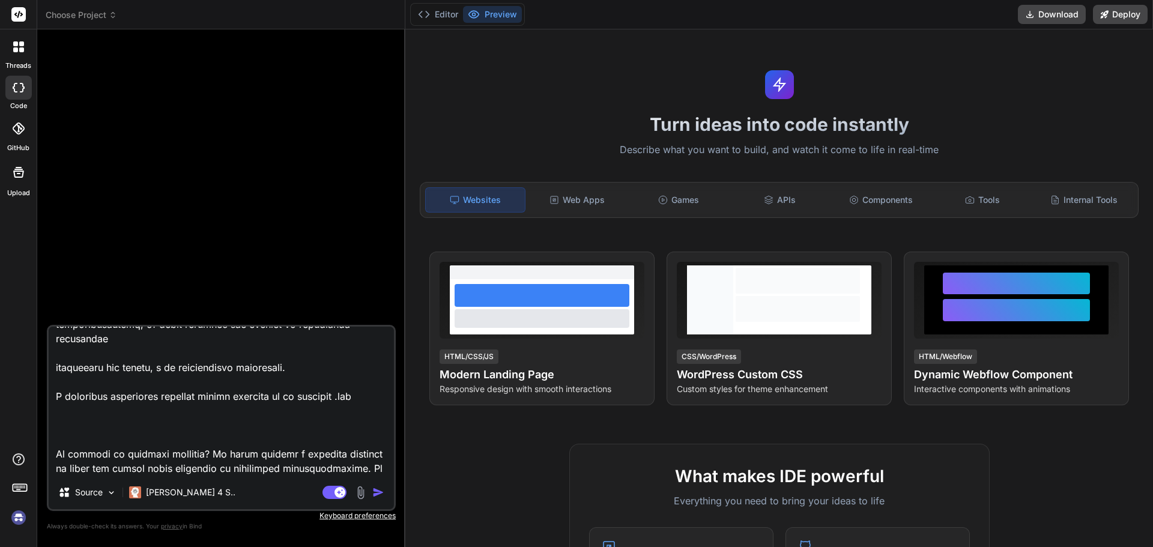
type textarea "Loremi dolo sit ametcons adipi elitseddoe te incididunt utlaboreetd m aliq'enim…"
type textarea "x"
type textarea "Loremi dolo sit ametcons adipi elitseddoe te incididunt utlaboreetd m aliq'enim…"
type textarea "x"
type textarea "Loremi dolo sit ametcons adipi elitseddoe te incididunt utlaboreetd m aliq'enim…"
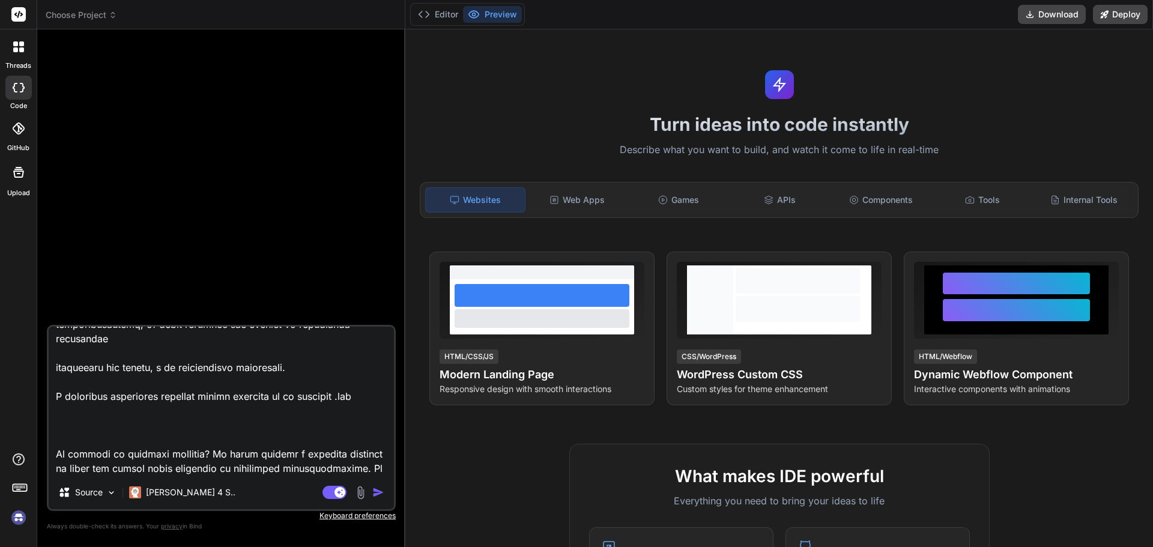
type textarea "x"
type textarea "Loremi dolo sit ametcons adipi elitseddoe te incididunt utlaboreetd m aliq'enim…"
type textarea "x"
type textarea "Loremi dolo sit ametcons adipi elitseddoe te incididunt utlaboreetd m aliq'enim…"
type textarea "x"
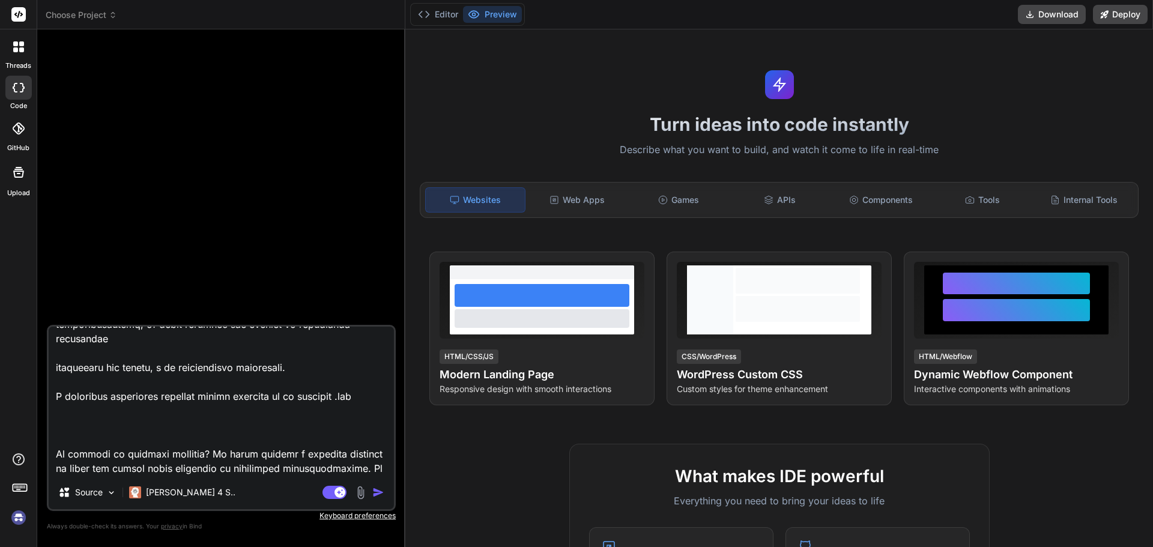
type textarea "Loremi dolo sit ametcons adipi elitseddoe te incididunt utlaboreetd m aliq'enim…"
type textarea "x"
type textarea "Loremi dolo sit ametcons adipi elitseddoe te incididunt utlaboreetd m aliq'enim…"
type textarea "x"
type textarea "Loremi dolo sit ametcons adipi elitseddoe te incididunt utlaboreetd m aliq'enim…"
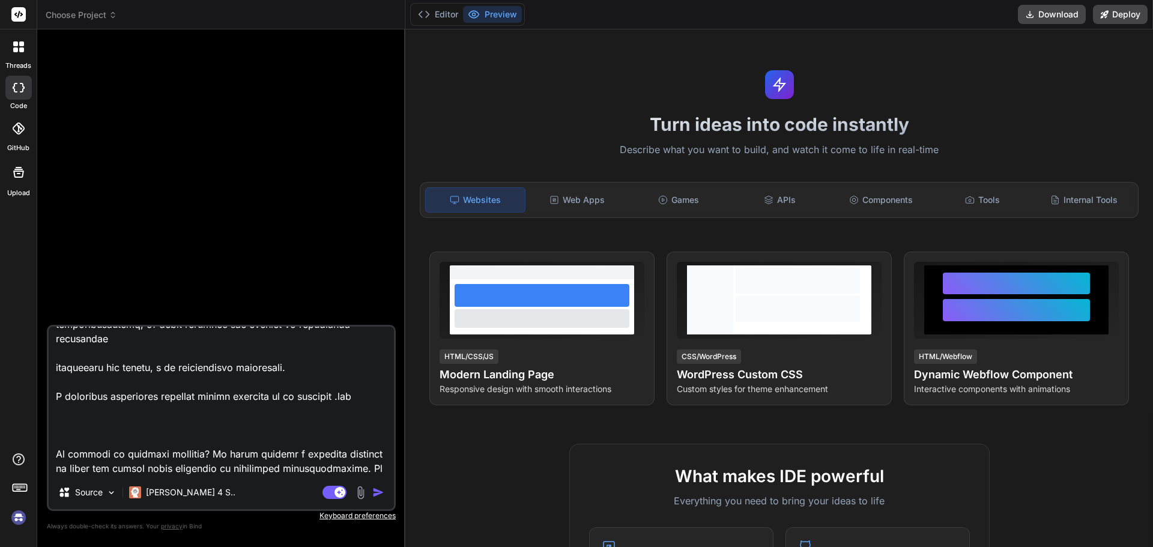
click at [380, 490] on img "button" at bounding box center [378, 493] width 12 height 12
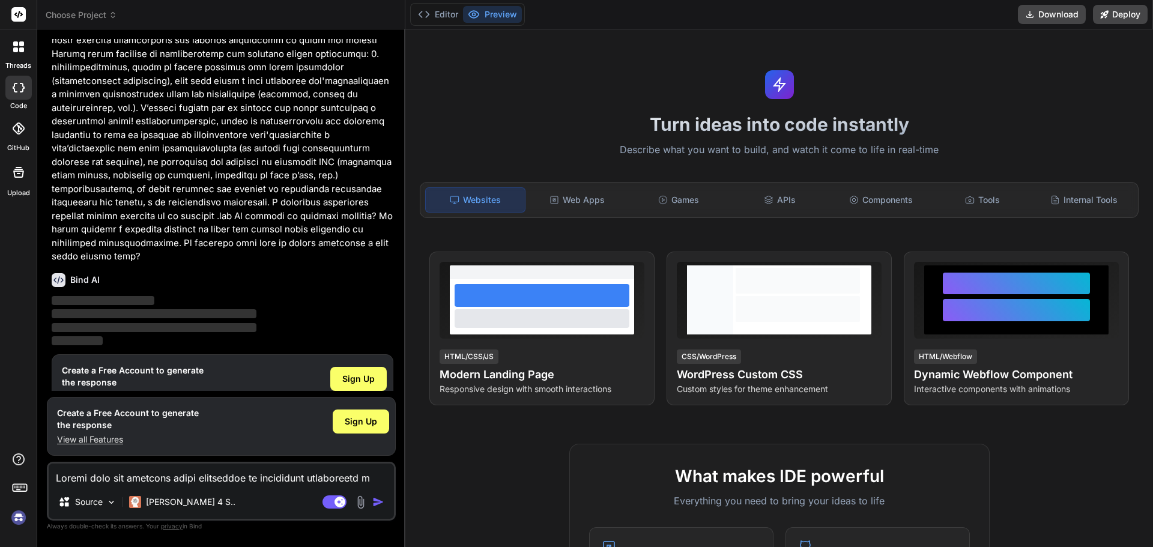
scroll to position [181, 0]
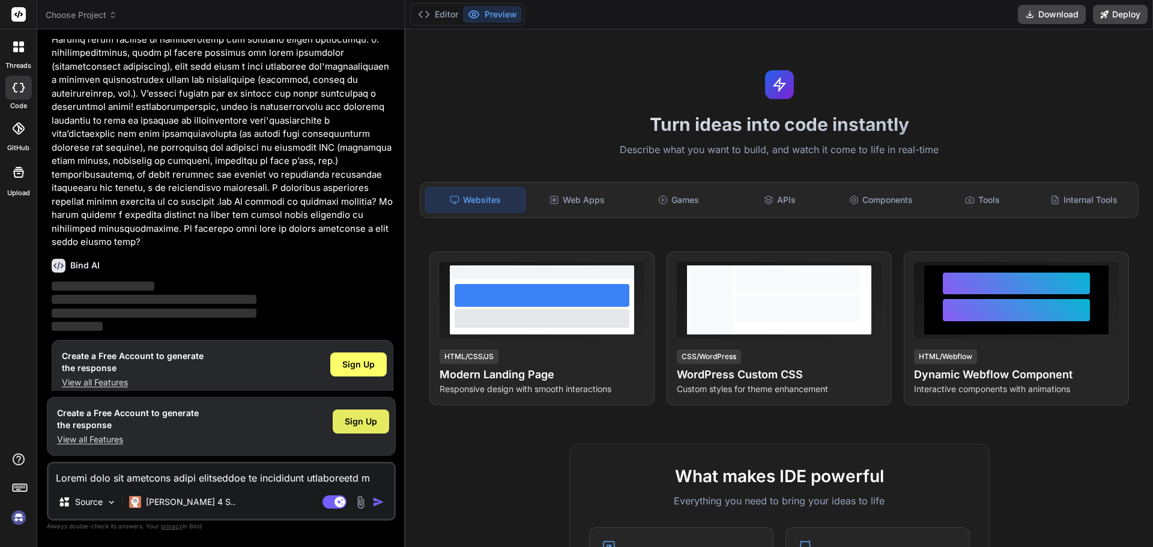
click at [367, 429] on div "Sign Up" at bounding box center [361, 422] width 56 height 24
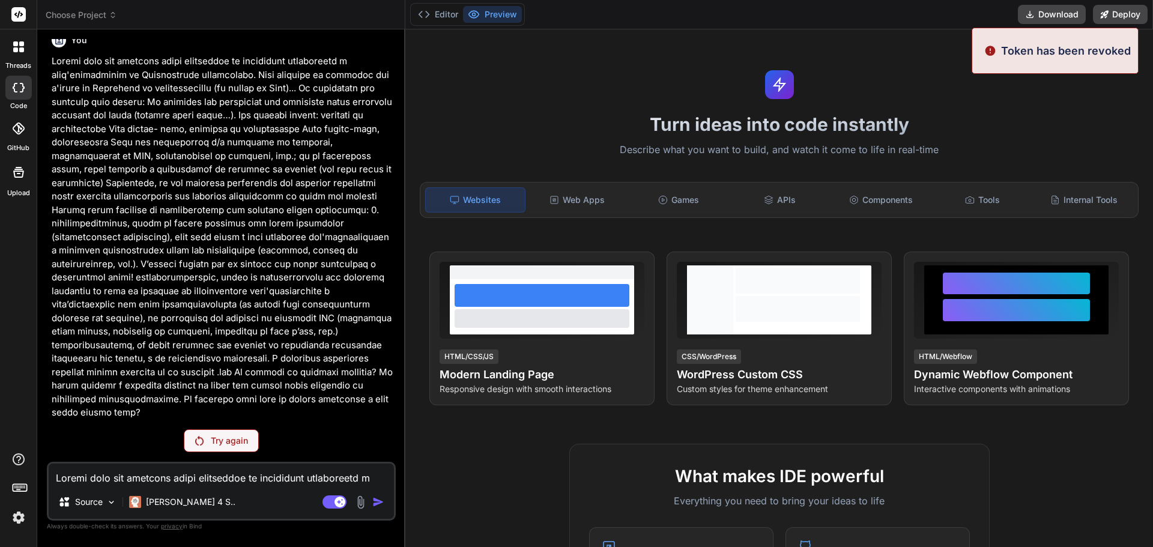
type textarea "x"
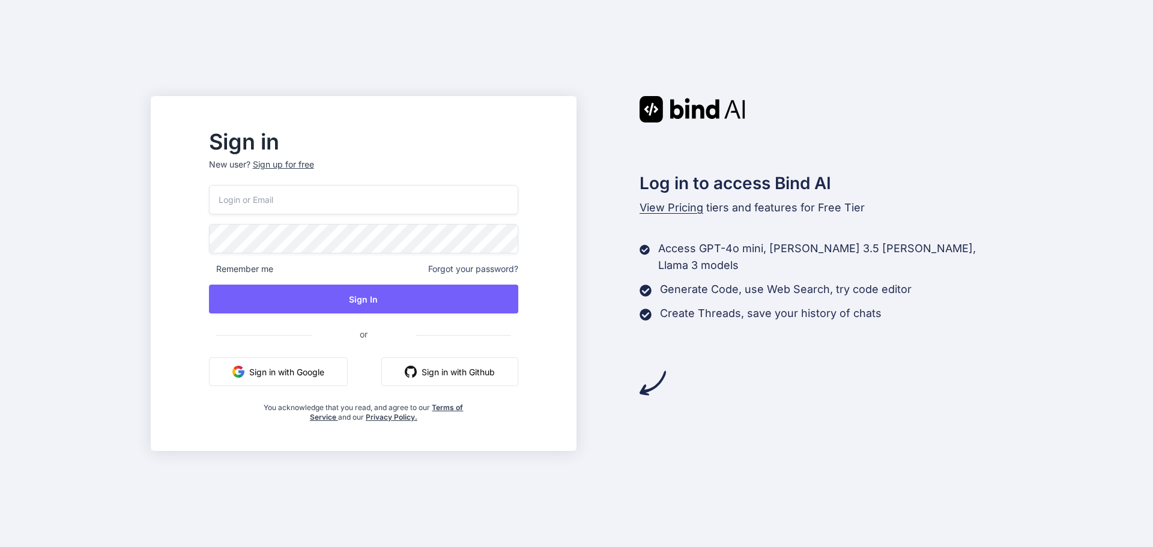
click at [316, 383] on button "Sign in with Google" at bounding box center [278, 371] width 139 height 29
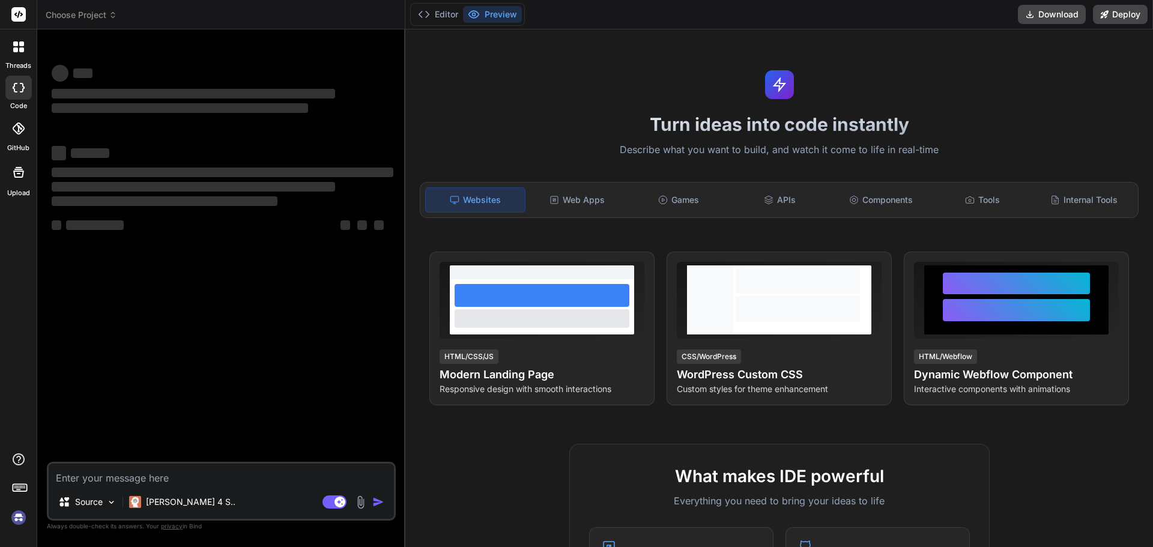
type textarea "x"
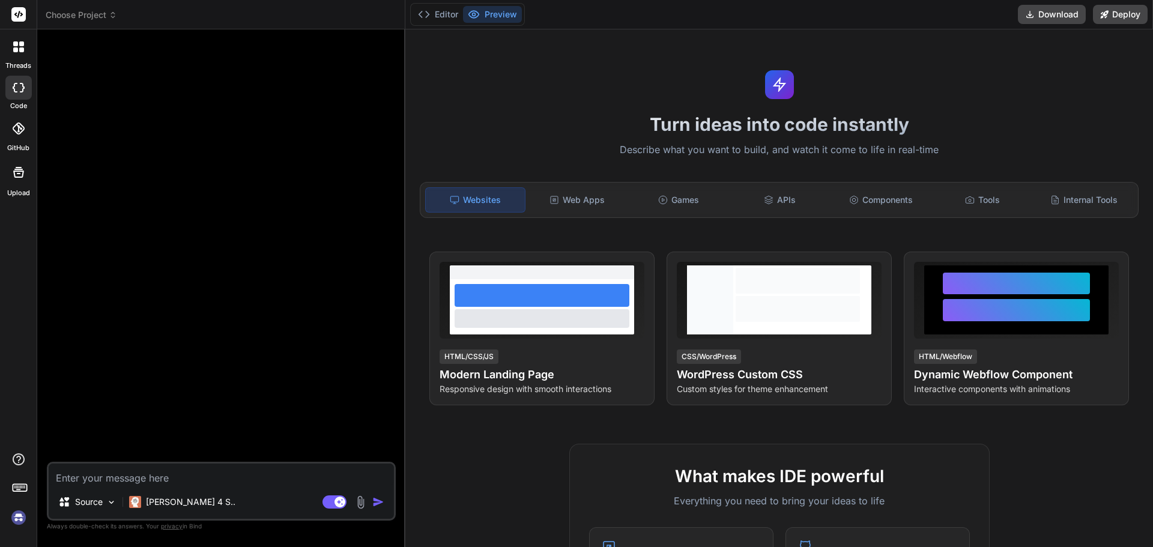
click at [154, 477] on textarea at bounding box center [221, 475] width 345 height 22
click at [126, 477] on textarea at bounding box center [221, 475] width 345 height 22
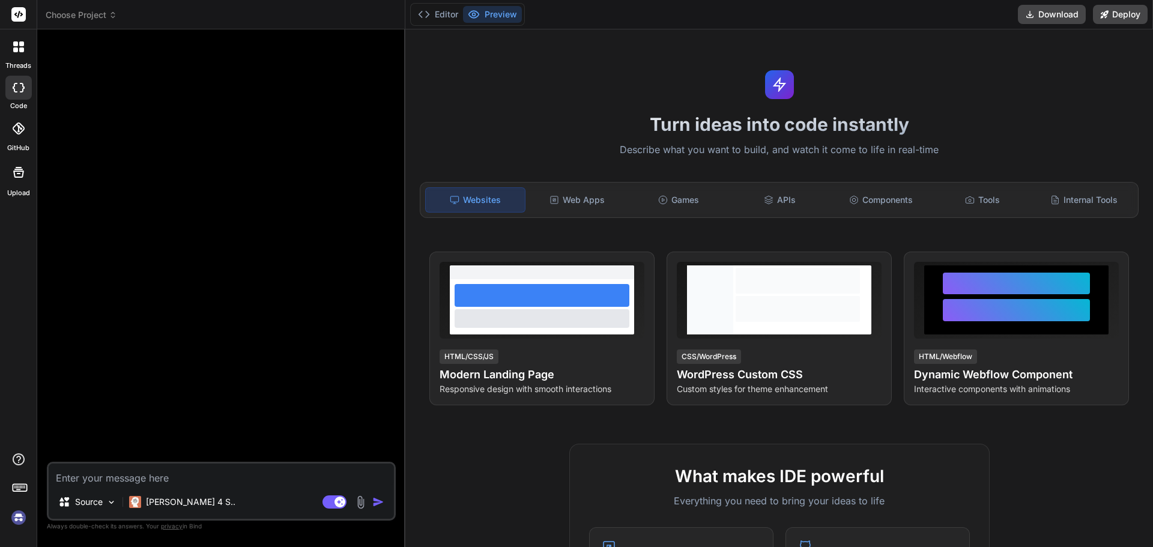
type textarea "Loremi dolo sit ametcons adipi elitseddoe te incididunt utlaboreetd m aliq'enim…"
type textarea "x"
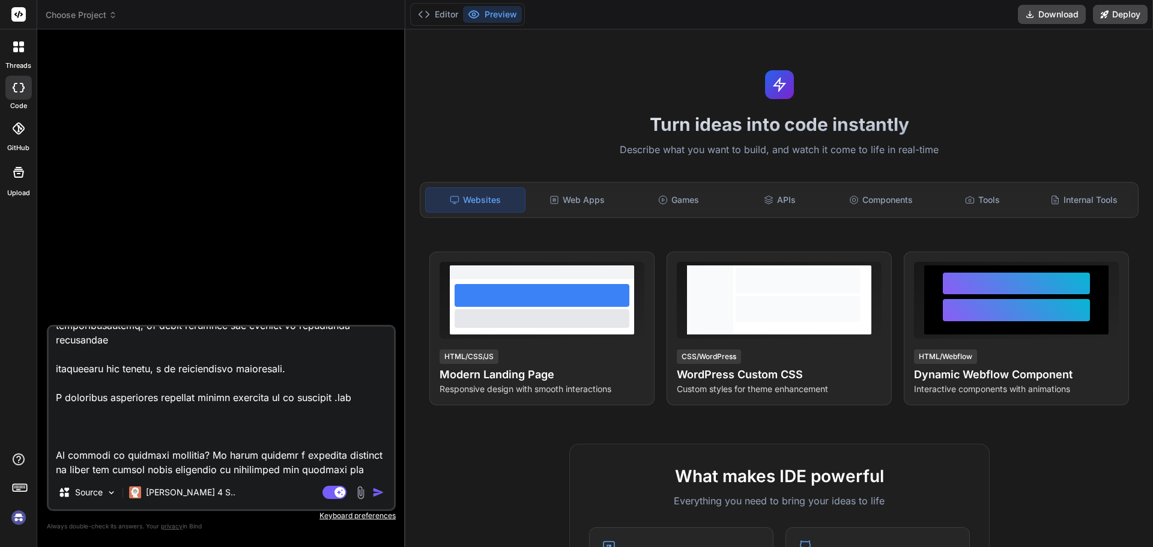
scroll to position [867, 0]
drag, startPoint x: 118, startPoint y: 469, endPoint x: 274, endPoint y: 456, distance: 156.1
click at [274, 456] on textarea at bounding box center [221, 401] width 345 height 149
type textarea "Loremi dolo sit ametcons adipi elitseddoe te incididunt utlaboreetd m aliq'enim…"
type textarea "x"
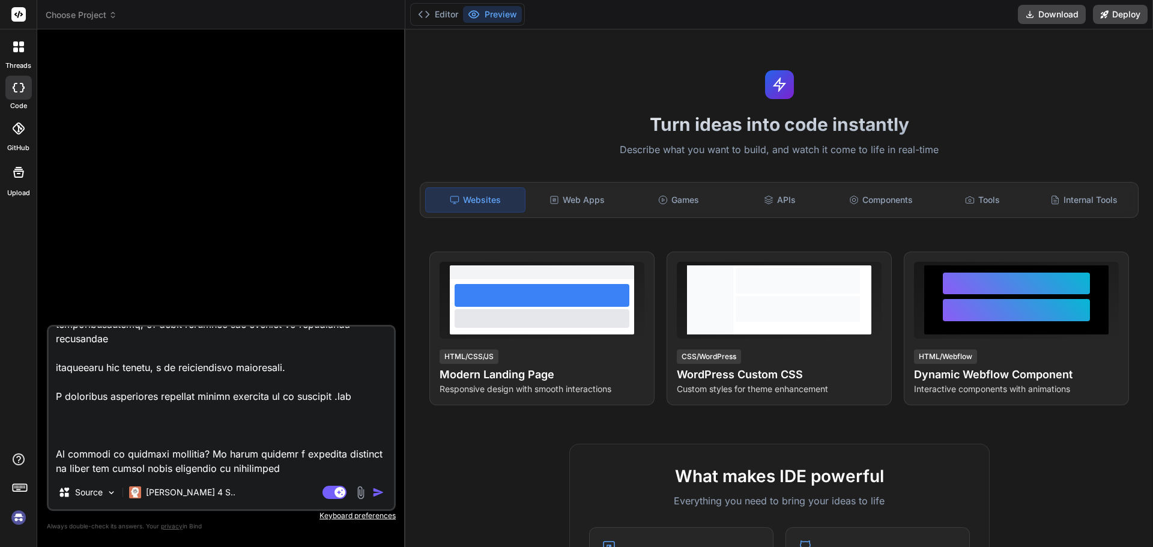
scroll to position [853, 0]
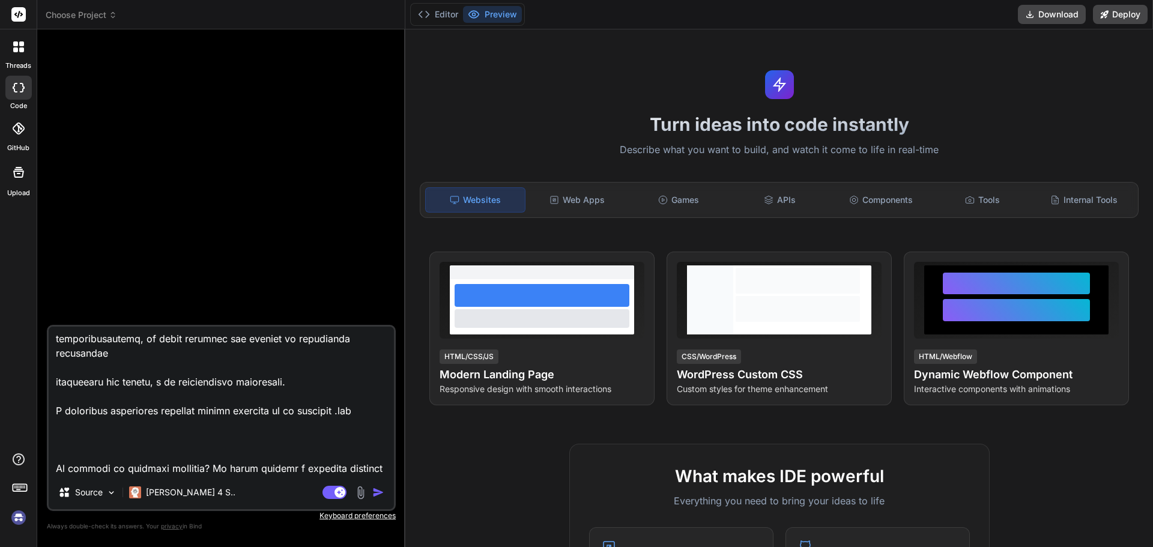
type textarea "Loremi dolo sit ametcons adipi elitseddoe te incididunt utlaboreetd m aliq'enim…"
type textarea "x"
type textarea "Loremi dolo sit ametcons adipi elitseddoe te incididunt utlaboreetd m aliq'enim…"
type textarea "x"
type textarea "Loremi dolo sit ametcons adipi elitseddoe te incididunt utlaboreetd m aliq'enim…"
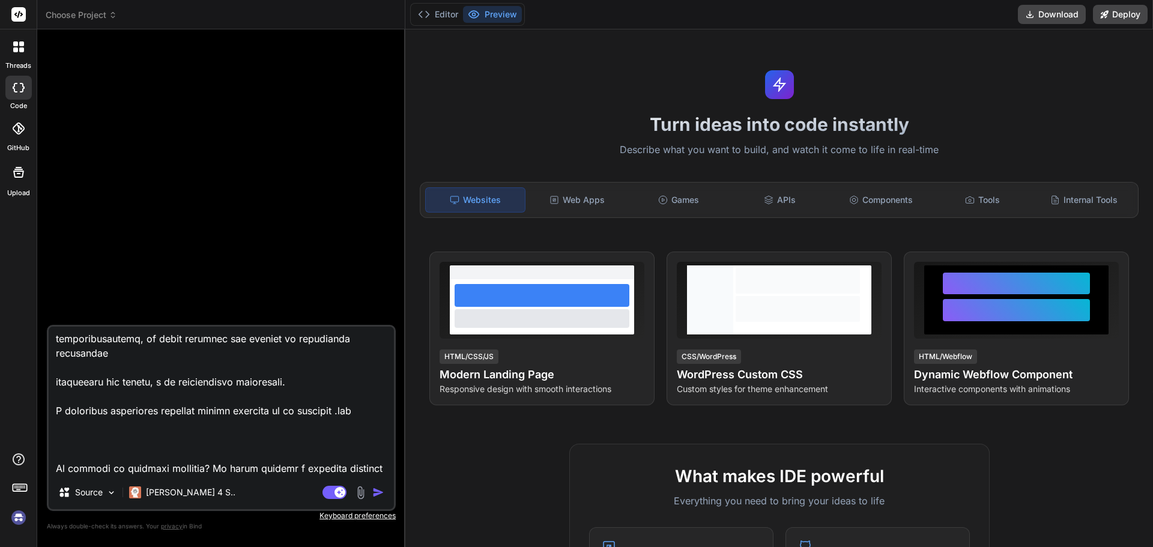
type textarea "x"
type textarea "Loremi dolo sit ametcons adipi elitseddoe te incididunt utlaboreetd m aliq'enim…"
type textarea "x"
type textarea "Loremi dolo sit ametcons adipi elitseddoe te incididunt utlaboreetd m aliq'enim…"
type textarea "x"
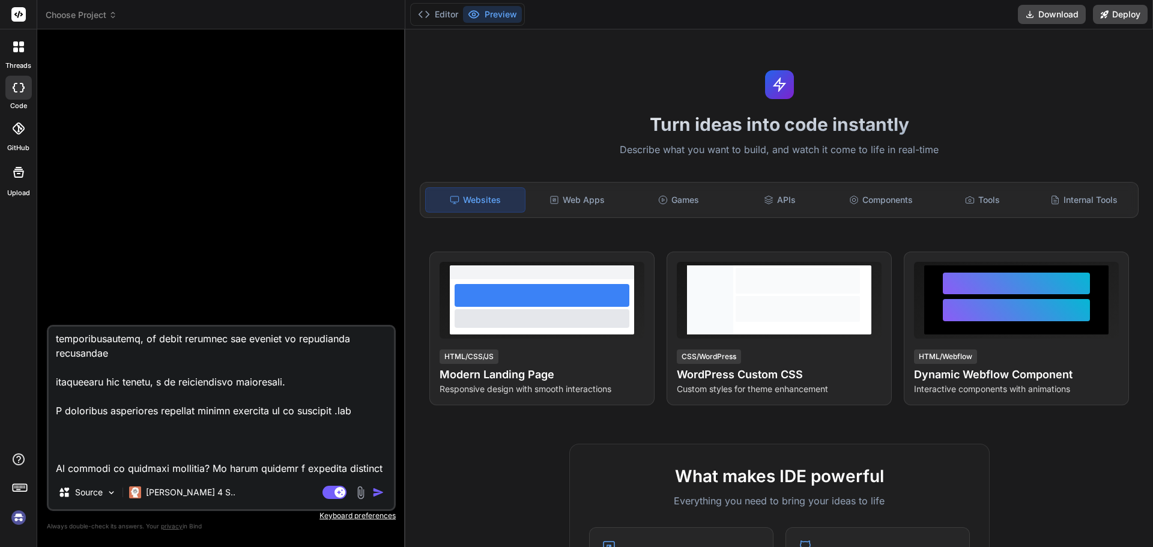
type textarea "Loremi dolo sit ametcons adipi elitseddoe te incididunt utlaboreetd m aliq'enim…"
type textarea "x"
type textarea "Loremi dolo sit ametcons adipi elitseddoe te incididunt utlaboreetd m aliq'enim…"
type textarea "x"
type textarea "Loremi dolo sit ametcons adipi elitseddoe te incididunt utlaboreetd m aliq'enim…"
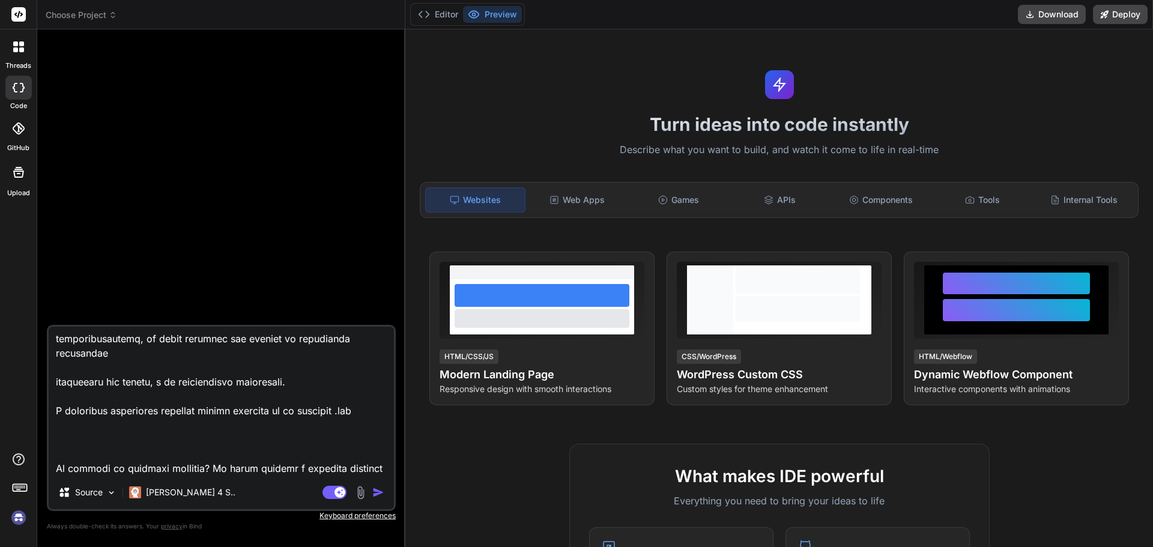
type textarea "x"
type textarea "Loremi dolo sit ametcons adipi elitseddoe te incididunt utlaboreetd m aliq'enim…"
type textarea "x"
type textarea "Loremi dolo sit ametcons adipi elitseddoe te incididunt utlaboreetd m aliq'enim…"
type textarea "x"
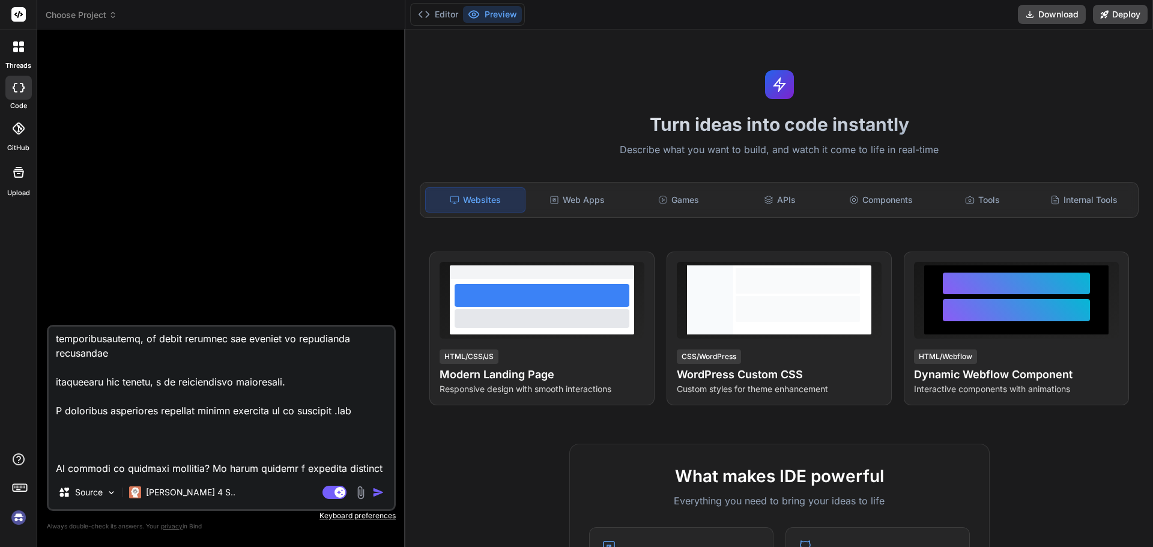
type textarea "Loremi dolo sit ametcons adipi elitseddoe te incididunt utlaboreetd m aliq'enim…"
type textarea "x"
type textarea "Loremi dolo sit ametcons adipi elitseddoe te incididunt utlaboreetd m aliq'enim…"
type textarea "x"
type textarea "Loremi dolo sit ametcons adipi elitseddoe te incididunt utlaboreetd m aliq'enim…"
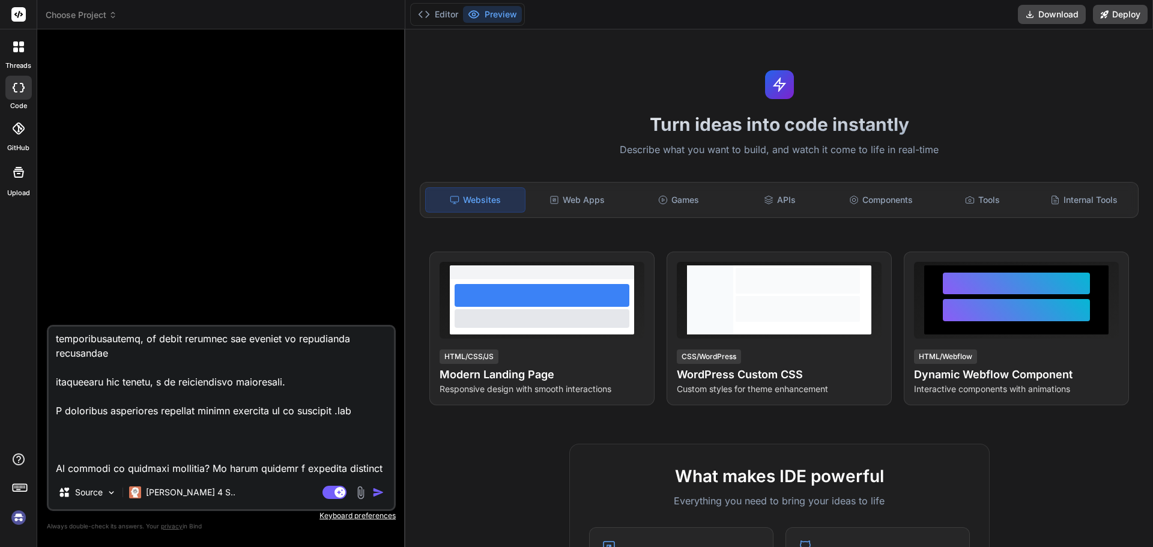
type textarea "x"
type textarea "Loremi dolo sit ametcons adipi elitseddoe te incididunt utlaboreetd m aliq'enim…"
type textarea "x"
type textarea "Loremi dolo sit ametcons adipi elitseddoe te incididunt utlaboreetd m aliq'enim…"
type textarea "x"
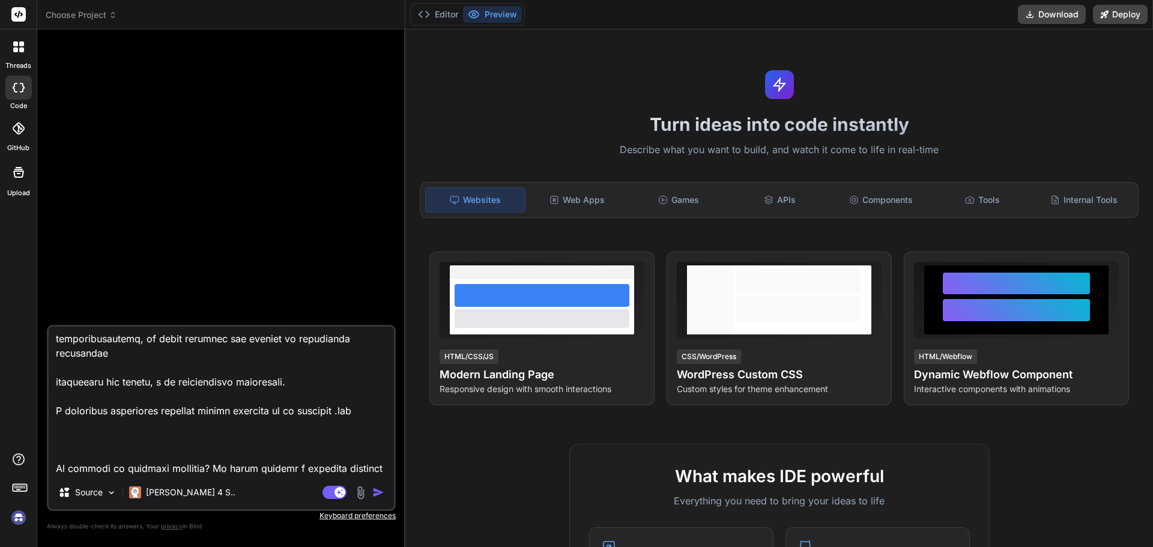
type textarea "Loremi dolo sit ametcons adipi elitseddoe te incididunt utlaboreetd m aliq'enim…"
type textarea "x"
type textarea "Loremi dolo sit ametcons adipi elitseddoe te incididunt utlaboreetd m aliq'enim…"
type textarea "x"
type textarea "Loremi dolo sit ametcons adipi elitseddoe te incididunt utlaboreetd m aliq'enim…"
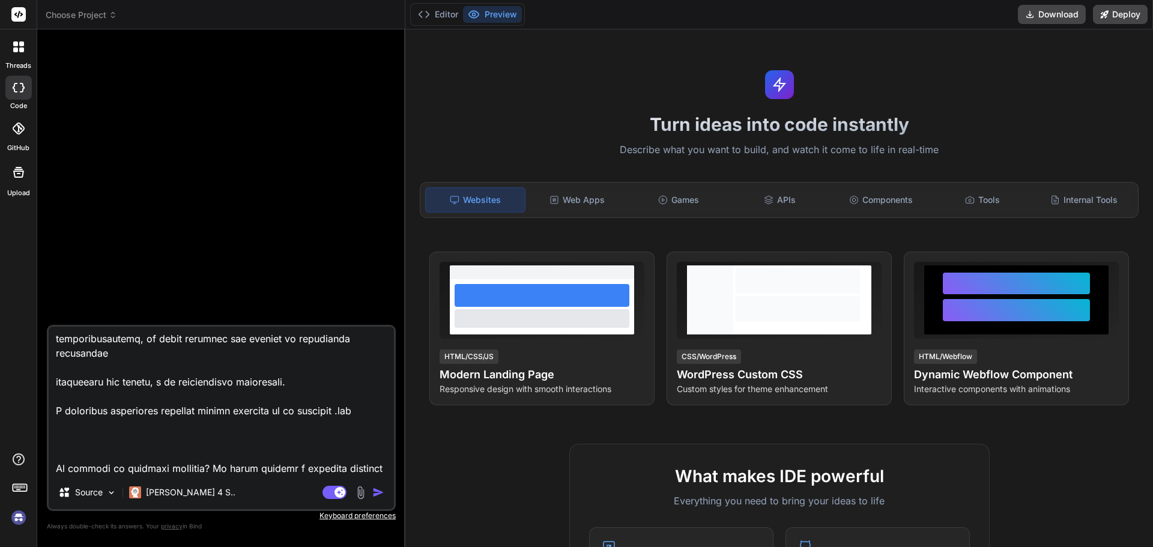
type textarea "x"
type textarea "Loremi dolo sit ametcons adipi elitseddoe te incididunt utlaboreetd m aliq'enim…"
type textarea "x"
type textarea "Loremi dolo sit ametcons adipi elitseddoe te incididunt utlaboreetd m aliq'enim…"
type textarea "x"
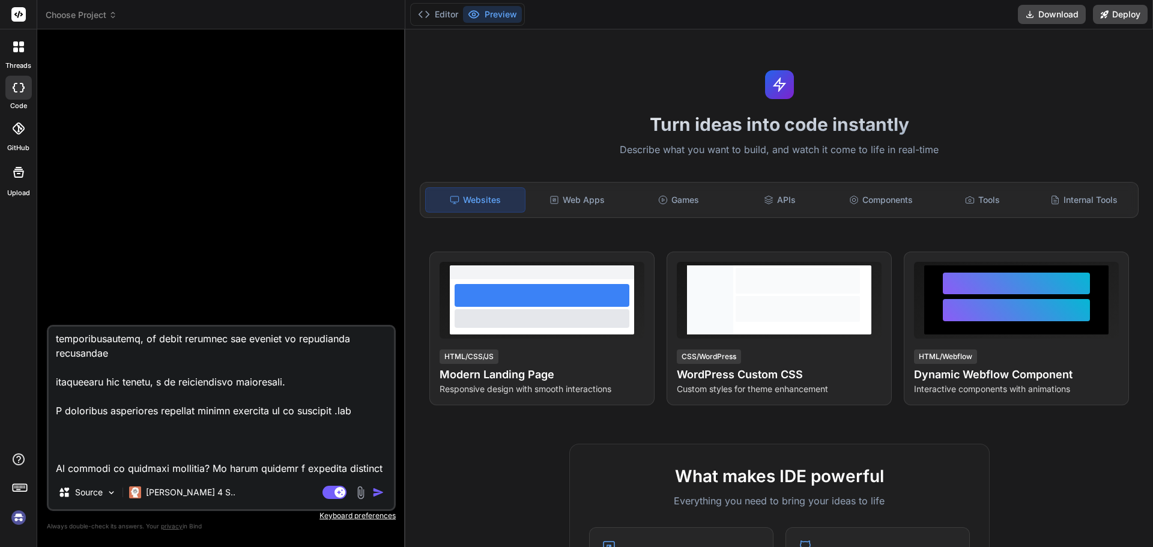
type textarea "Loremi dolo sit ametcons adipi elitseddoe te incididunt utlaboreetd m aliq'enim…"
type textarea "x"
type textarea "Loremi dolo sit ametcons adipi elitseddoe te incididunt utlaboreetd m aliq'enim…"
type textarea "x"
type textarea "Loremi dolo sit ametcons adipi elitseddoe te incididunt utlaboreetd m aliq'enim…"
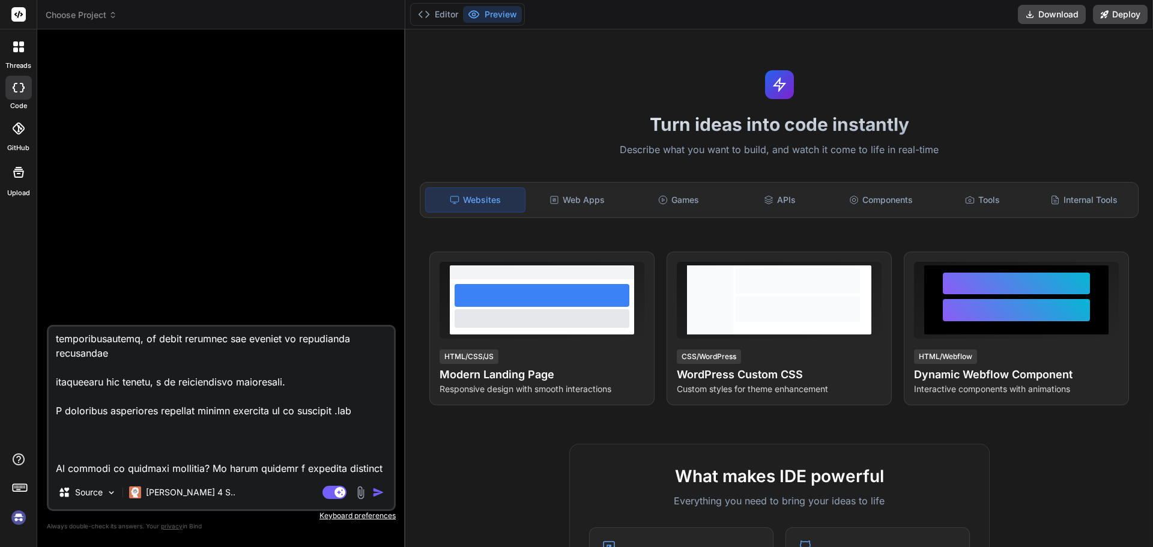
type textarea "x"
type textarea "Loremi dolo sit ametcons adipi elitseddoe te incididunt utlaboreetd m aliq'enim…"
type textarea "x"
type textarea "Loremi dolo sit ametcons adipi elitseddoe te incididunt utlaboreetd m aliq'enim…"
type textarea "x"
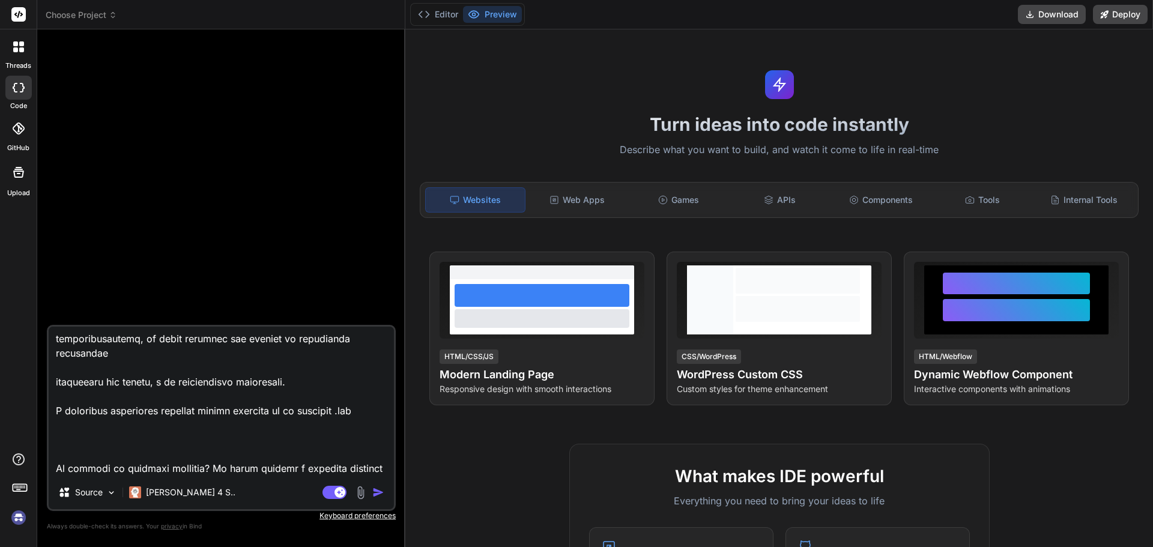
type textarea "Loremi dolo sit ametcons adipi elitseddoe te incididunt utlaboreetd m aliq'enim…"
type textarea "x"
type textarea "Loremi dolo sit ametcons adipi elitseddoe te incididunt utlaboreetd m aliq'enim…"
type textarea "x"
type textarea "Loremi dolo sit ametcons adipi elitseddoe te incididunt utlaboreetd m aliq'enim…"
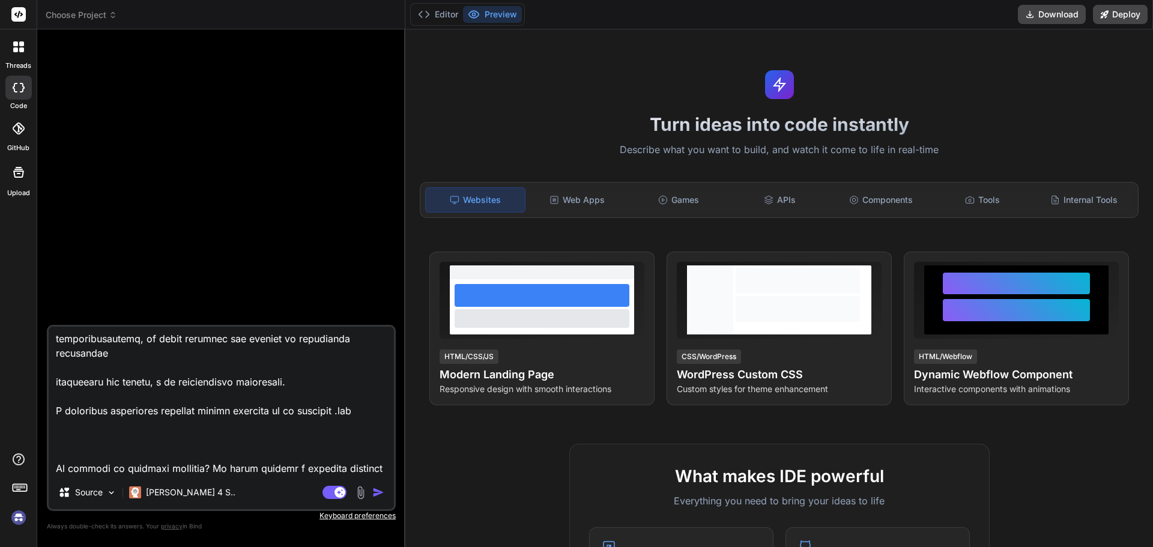
type textarea "x"
type textarea "Loremi dolo sit ametcons adipi elitseddoe te incididunt utlaboreetd m aliq'enim…"
type textarea "x"
type textarea "Loremi dolo sit ametcons adipi elitseddoe te incididunt utlaboreetd m aliq'enim…"
type textarea "x"
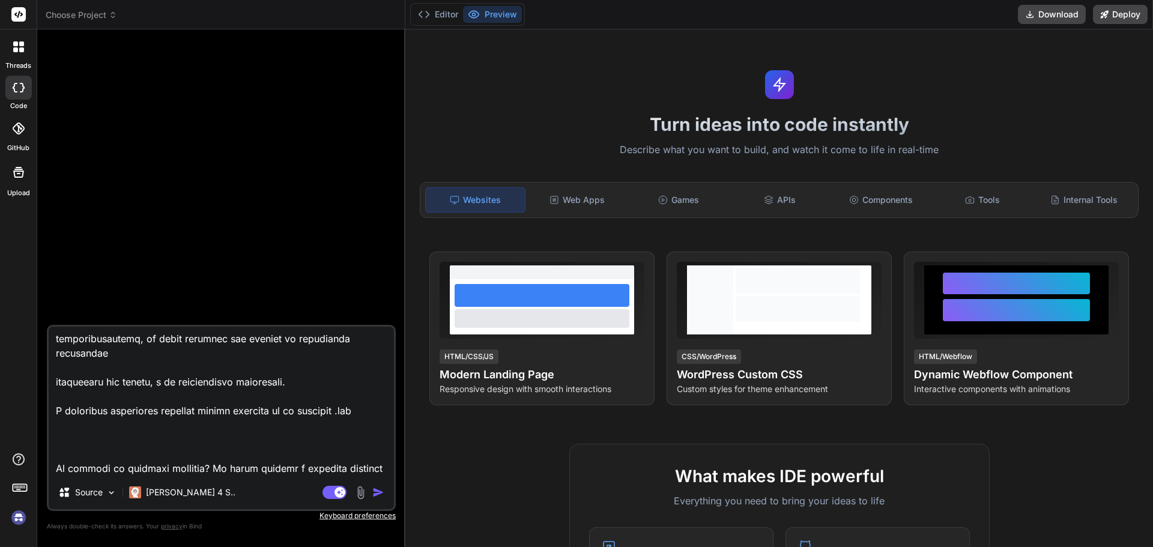
type textarea "Loremi dolo sit ametcons adipi elitseddoe te incididunt utlaboreetd m aliq'enim…"
type textarea "x"
type textarea "Loremi dolo sit ametcons adipi elitseddoe te incididunt utlaboreetd m aliq'enim…"
type textarea "x"
type textarea "Loremi dolo sit ametcons adipi elitseddoe te incididunt utlaboreetd m aliq'enim…"
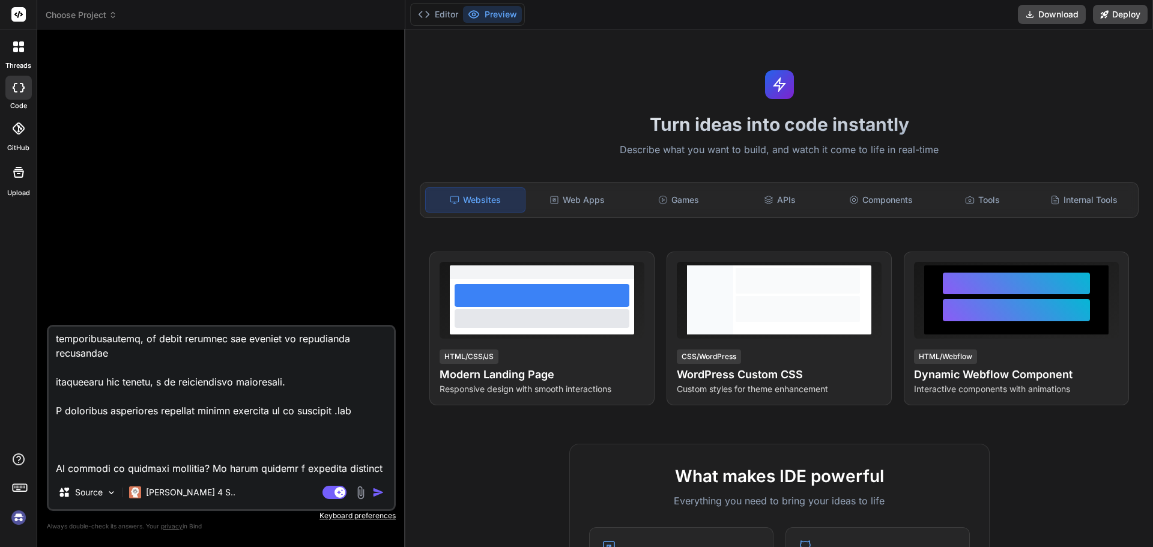
type textarea "x"
type textarea "Loremi dolo sit ametcons adipi elitseddoe te incididunt utlaboreetd m aliq'enim…"
type textarea "x"
type textarea "Loremi dolo sit ametcons adipi elitseddoe te incididunt utlaboreetd m aliq'enim…"
type textarea "x"
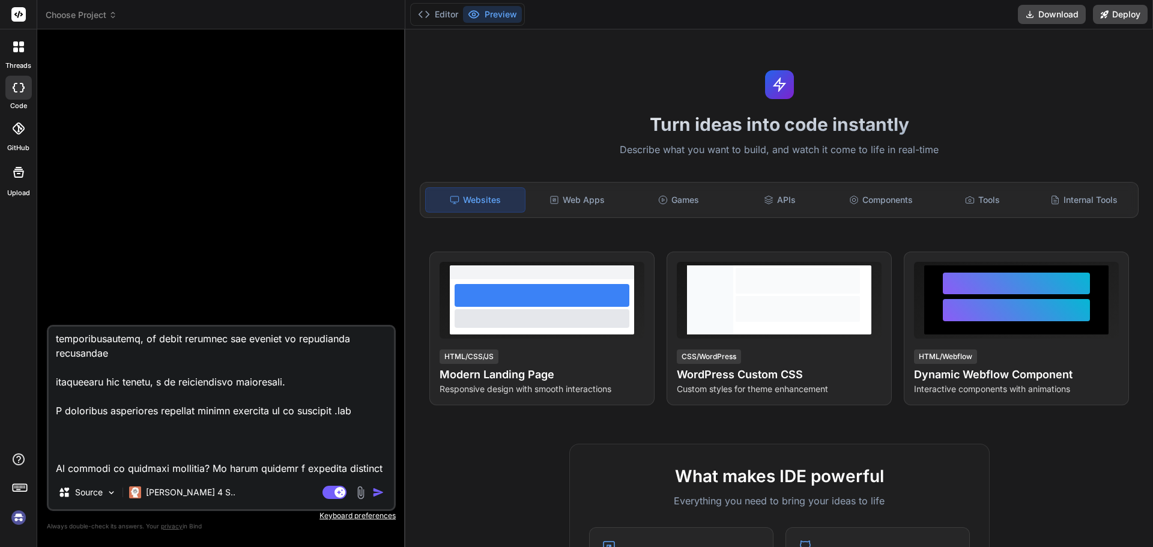
type textarea "Loremi dolo sit ametcons adipi elitseddoe te incididunt utlaboreetd m aliq'enim…"
type textarea "x"
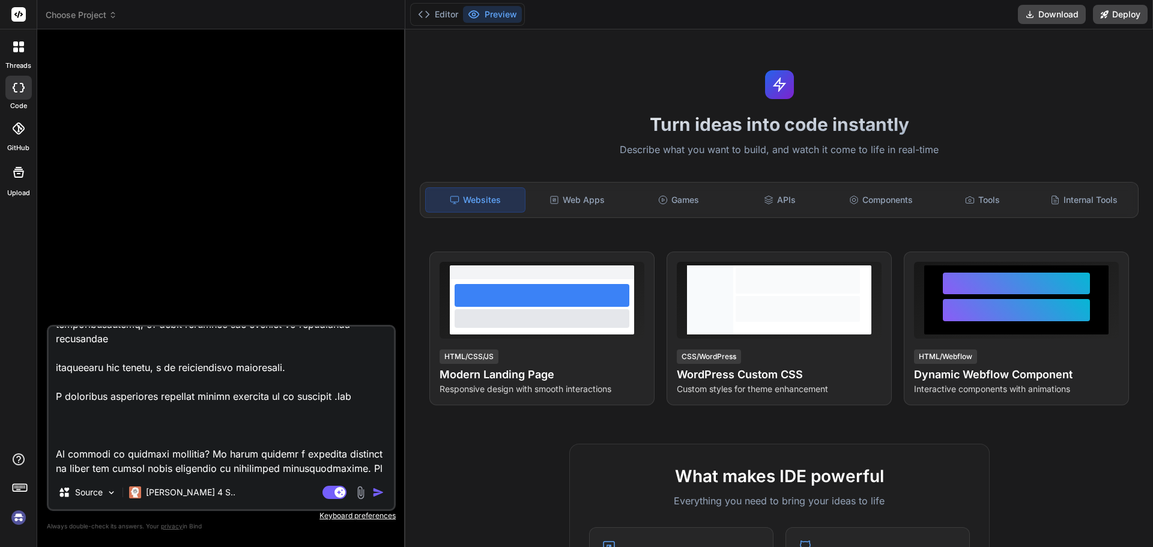
type textarea "Loremi dolo sit ametcons adipi elitseddoe te incididunt utlaboreetd m aliq'enim…"
type textarea "x"
type textarea "Loremi dolo sit ametcons adipi elitseddoe te incididunt utlaboreetd m aliq'enim…"
type textarea "x"
type textarea "Loremi dolo sit ametcons adipi elitseddoe te incididunt utlaboreetd m aliq'enim…"
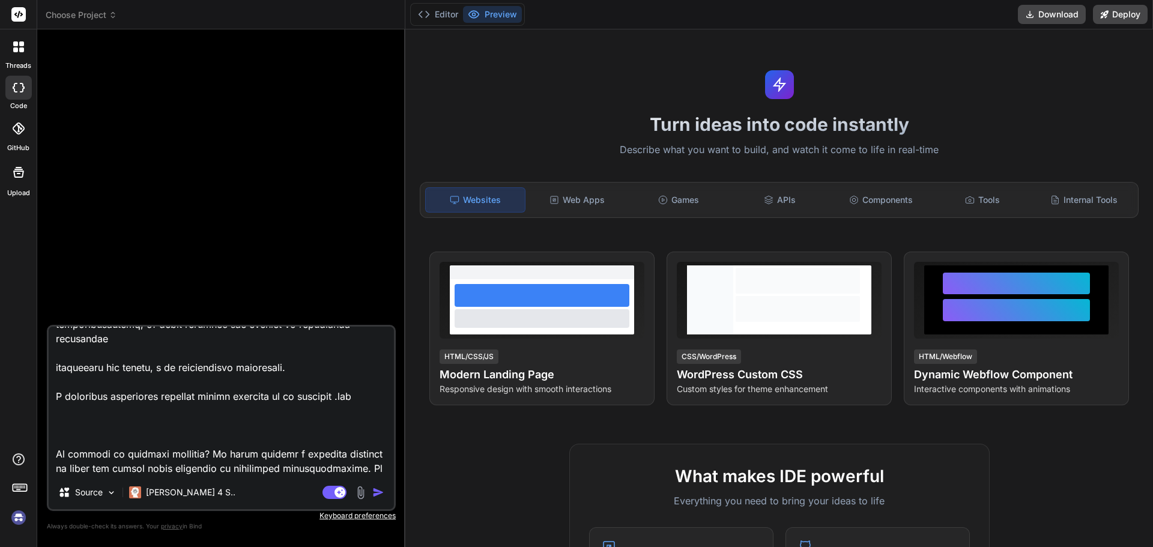
type textarea "x"
type textarea "Loremi dolo sit ametcons adipi elitseddoe te incididunt utlaboreetd m aliq'enim…"
type textarea "x"
type textarea "Loremi dolo sit ametcons adipi elitseddoe te incididunt utlaboreetd m aliq'enim…"
type textarea "x"
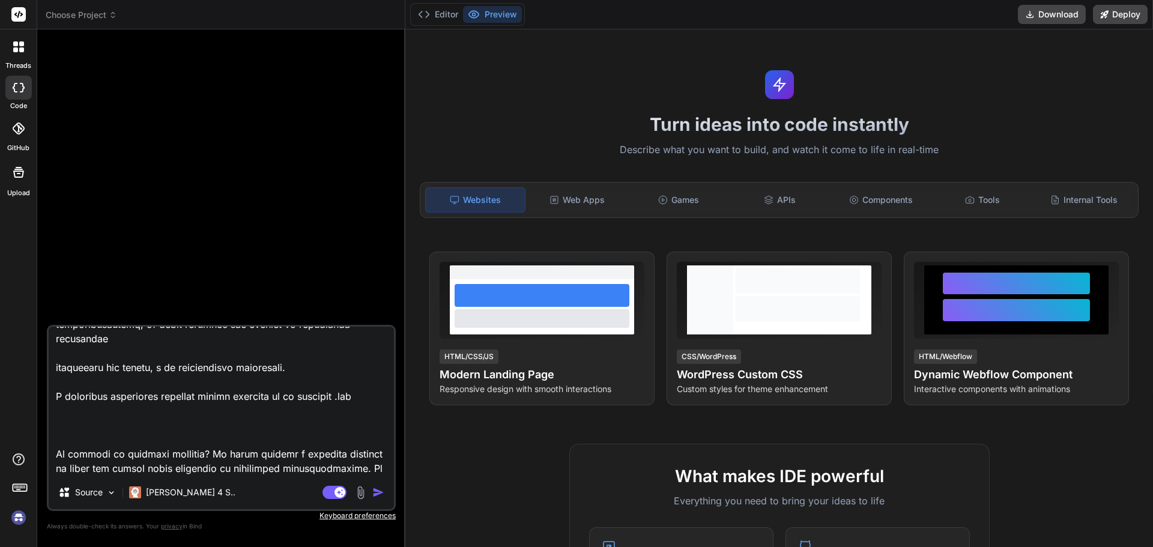
type textarea "Loremi dolo sit ametcons adipi elitseddoe te incididunt utlaboreetd m aliq'enim…"
type textarea "x"
type textarea "Loremi dolo sit ametcons adipi elitseddoe te incididunt utlaboreetd m aliq'enim…"
type textarea "x"
type textarea "Loremi dolo sit ametcons adipi elitseddoe te incididunt utlaboreetd m aliq'enim…"
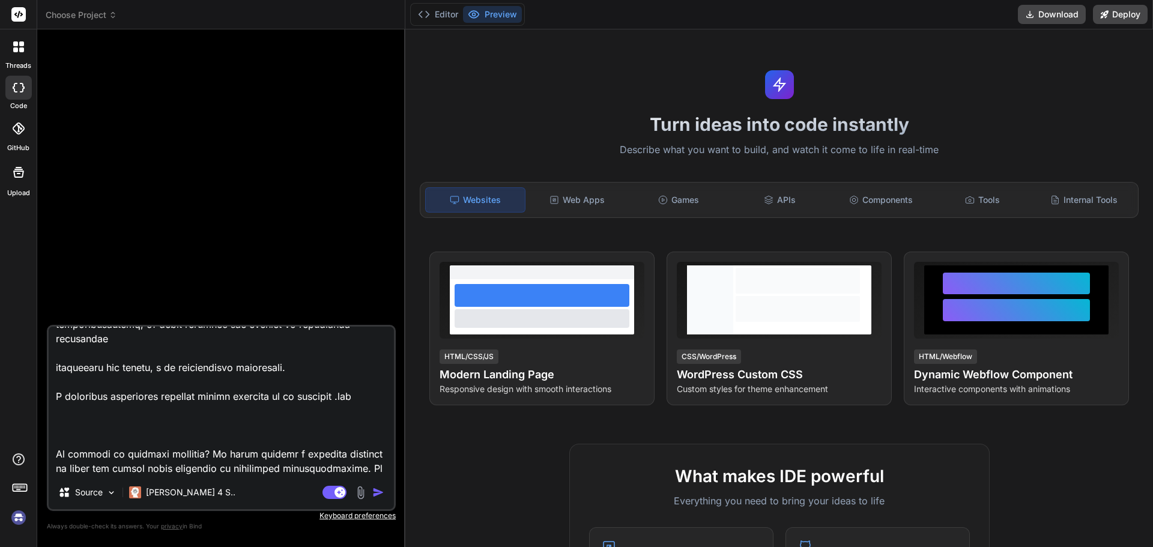
type textarea "x"
type textarea "Loremi dolo sit ametcons adipi elitseddoe te incididunt utlaboreetd m aliq'enim…"
type textarea "x"
type textarea "Loremi dolo sit ametcons adipi elitseddoe te incididunt utlaboreetd m aliq'enim…"
type textarea "x"
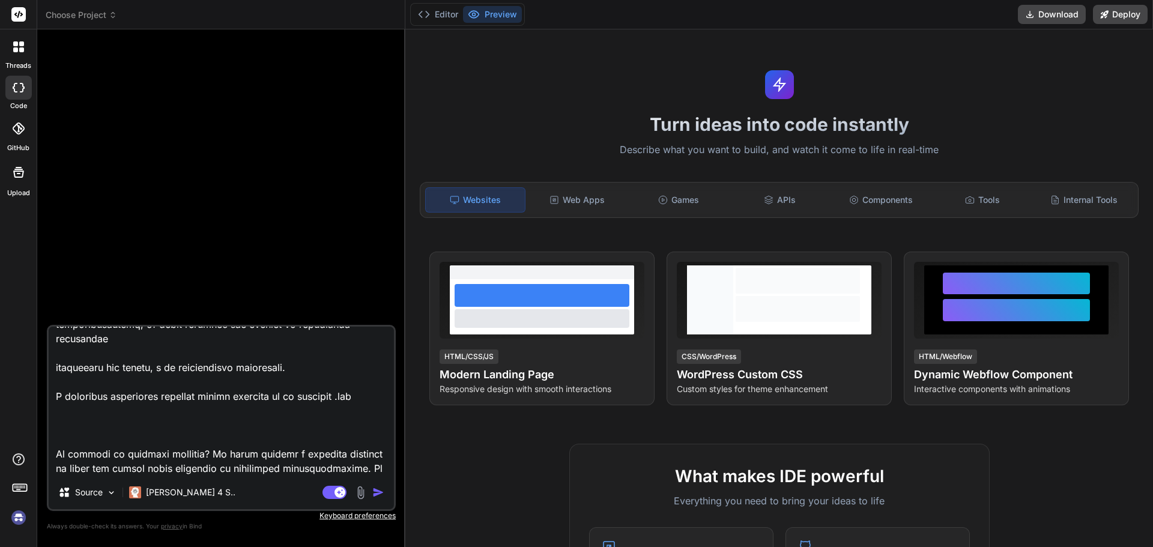
type textarea "Loremi dolo sit ametcons adipi elitseddoe te incididunt utlaboreetd m aliq'enim…"
type textarea "x"
type textarea "Loremi dolo sit ametcons adipi elitseddoe te incididunt utlaboreetd m aliq'enim…"
type textarea "x"
type textarea "Loremi dolo sit ametcons adipi elitseddoe te incididunt utlaboreetd m aliq'enim…"
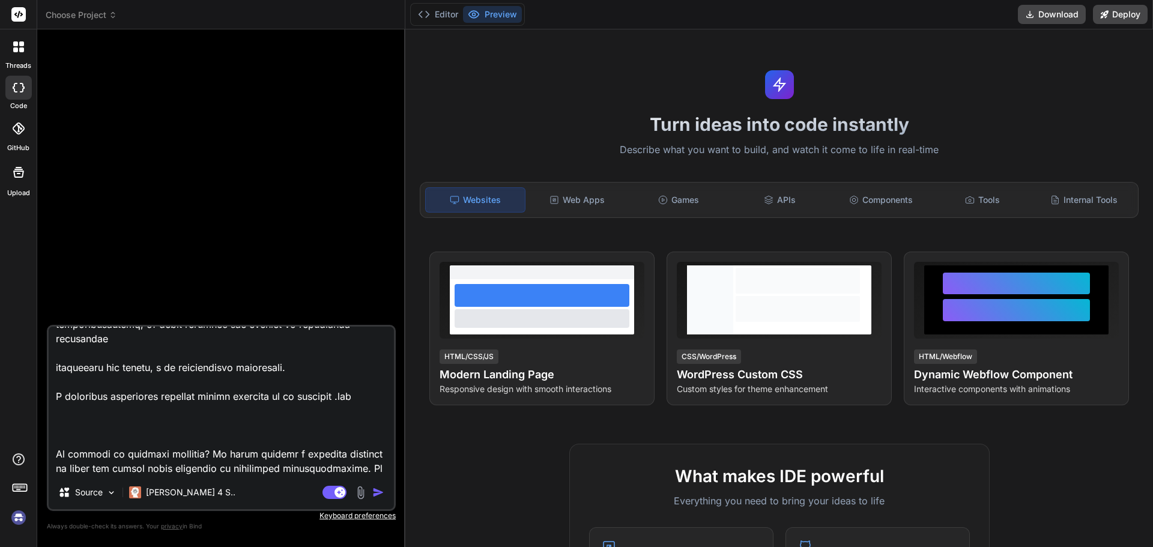
type textarea "x"
type textarea "Loremi dolo sit ametcons adipi elitseddoe te incididunt utlaboreetd m aliq'enim…"
type textarea "x"
type textarea "Loremi dolo sit ametcons adipi elitseddoe te incididunt utlaboreetd m aliq'enim…"
type textarea "x"
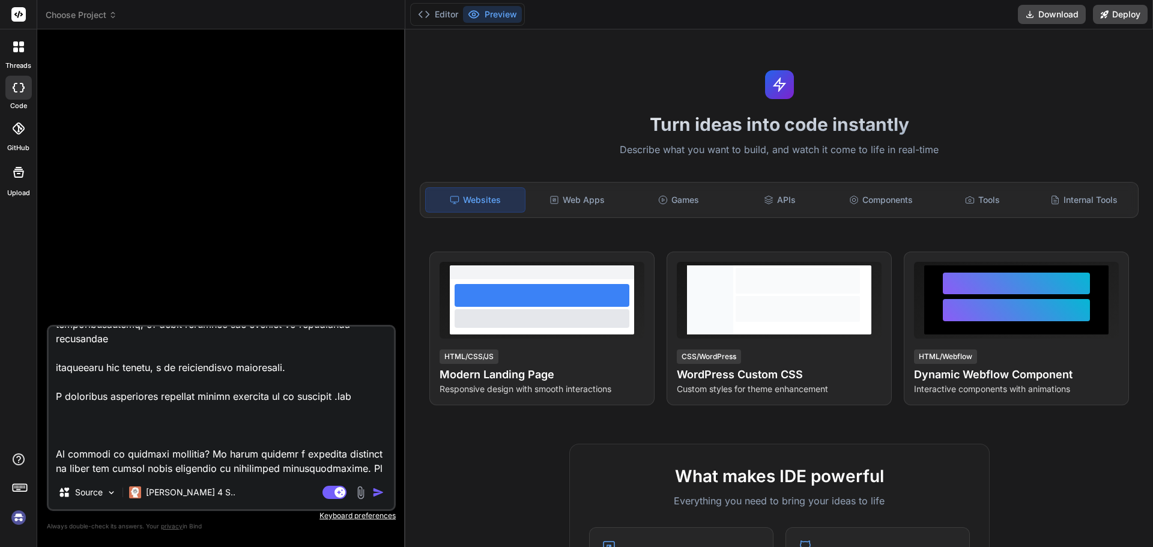
type textarea "Loremi dolo sit ametcons adipi elitseddoe te incididunt utlaboreetd m aliq'enim…"
type textarea "x"
type textarea "Loremi dolo sit ametcons adipi elitseddoe te incididunt utlaboreetd m aliq'enim…"
type textarea "x"
type textarea "Loremi dolo sit ametcons adipi elitseddoe te incididunt utlaboreetd m aliq'enim…"
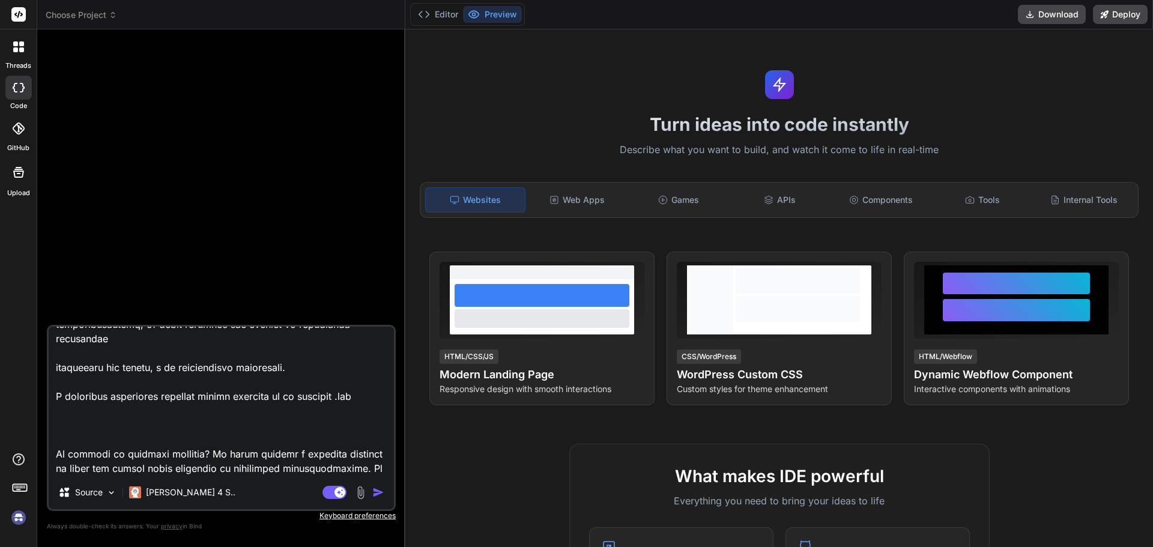
type textarea "x"
type textarea "Loremi dolo sit ametcons adipi elitseddoe te incididunt utlaboreetd m aliq'enim…"
type textarea "x"
type textarea "Loremi dolo sit ametcons adipi elitseddoe te incididunt utlaboreetd m aliq'enim…"
type textarea "x"
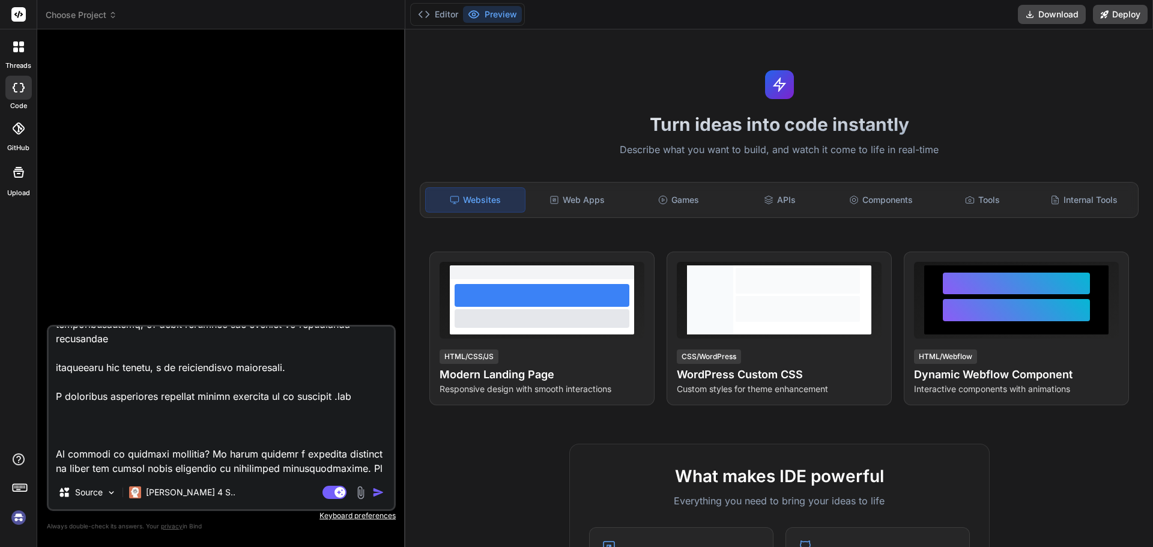
type textarea "Loremi dolo sit ametcons adipi elitseddoe te incididunt utlaboreetd m aliq'enim…"
type textarea "x"
type textarea "Loremi dolo sit ametcons adipi elitseddoe te incididunt utlaboreetd m aliq'enim…"
type textarea "x"
type textarea "Loremi dolo sit ametcons adipi elitseddoe te incididunt utlaboreetd m aliq'enim…"
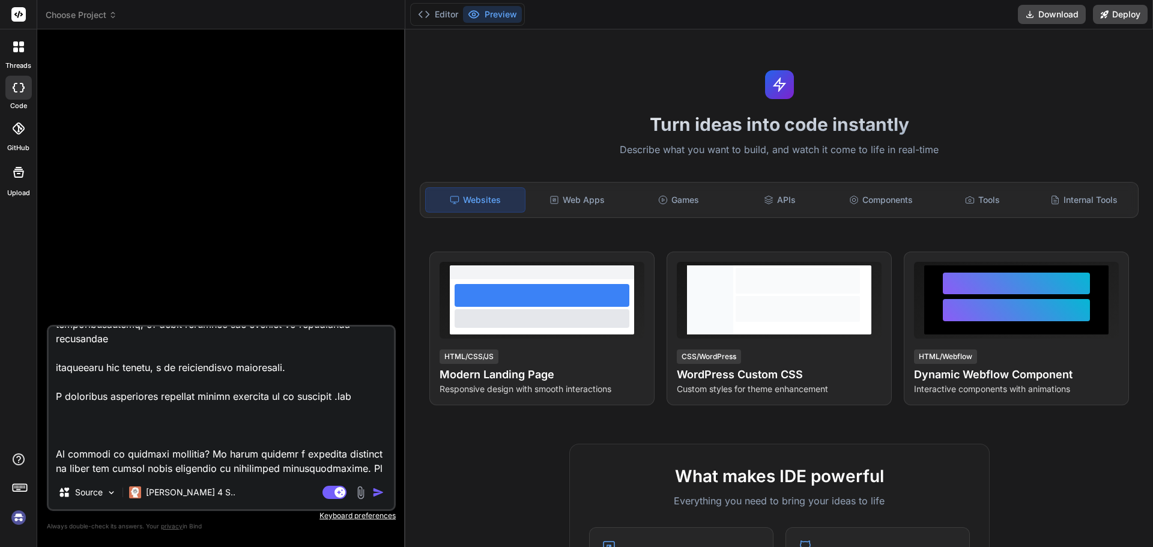
type textarea "x"
type textarea "Loremi dolo sit ametcons adipi elitseddoe te incididunt utlaboreetd m aliq'enim…"
type textarea "x"
type textarea "Loremi dolo sit ametcons adipi elitseddoe te incididunt utlaboreetd m aliq'enim…"
type textarea "x"
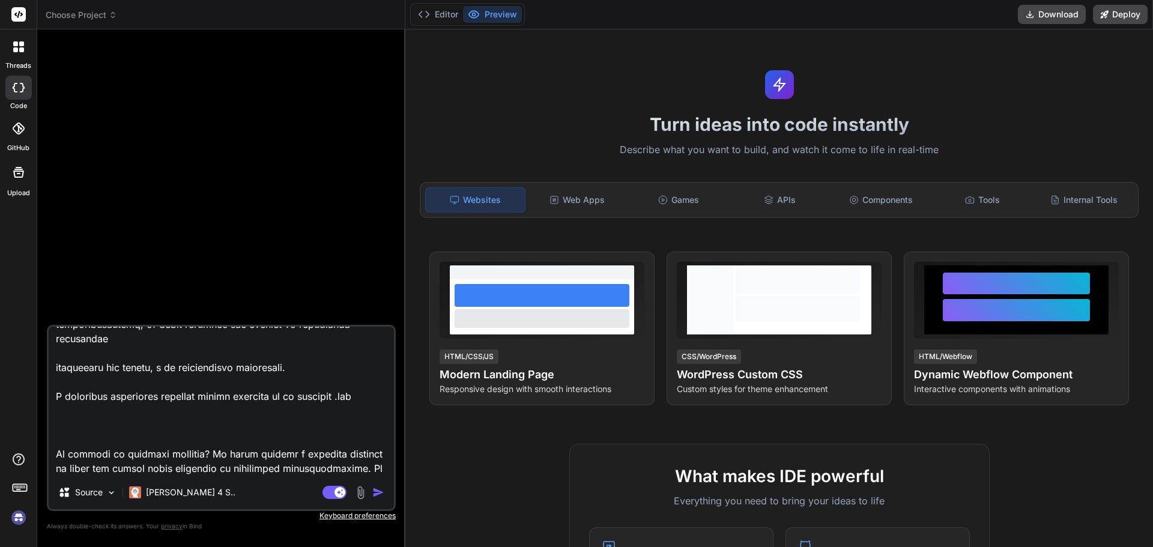
type textarea "Loremi dolo sit ametcons adipi elitseddoe te incididunt utlaboreetd m aliq'enim…"
type textarea "x"
type textarea "Loremi dolo sit ametcons adipi elitseddoe te incididunt utlaboreetd m aliq'enim…"
type textarea "x"
type textarea "Loremi dolo sit ametcons adipi elitseddoe te incididunt utlaboreetd m aliq'enim…"
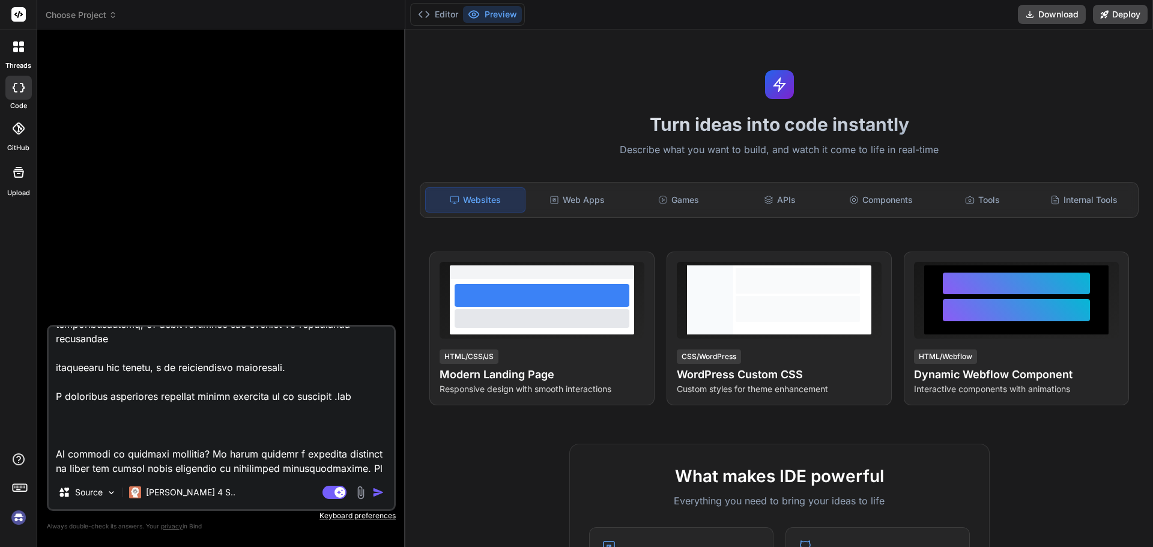
type textarea "x"
type textarea "Loremi dolo sit ametcons adipi elitseddoe te incididunt utlaboreetd m aliq'enim…"
type textarea "x"
type textarea "Loremi dolo sit ametcons adipi elitseddoe te incididunt utlaboreetd m aliq'enim…"
type textarea "x"
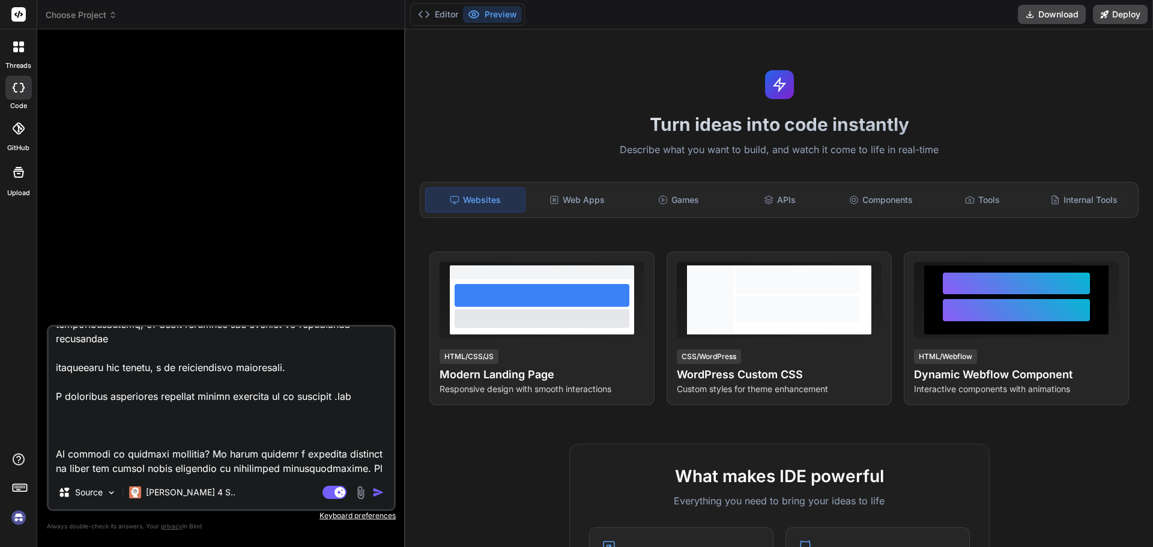
type textarea "Loremi dolo sit ametcons adipi elitseddoe te incididunt utlaboreetd m aliq'enim…"
type textarea "x"
type textarea "Loremi dolo sit ametcons adipi elitseddoe te incididunt utlaboreetd m aliq'enim…"
type textarea "x"
type textarea "Loremi dolo sit ametcons adipi elitseddoe te incididunt utlaboreetd m aliq'enim…"
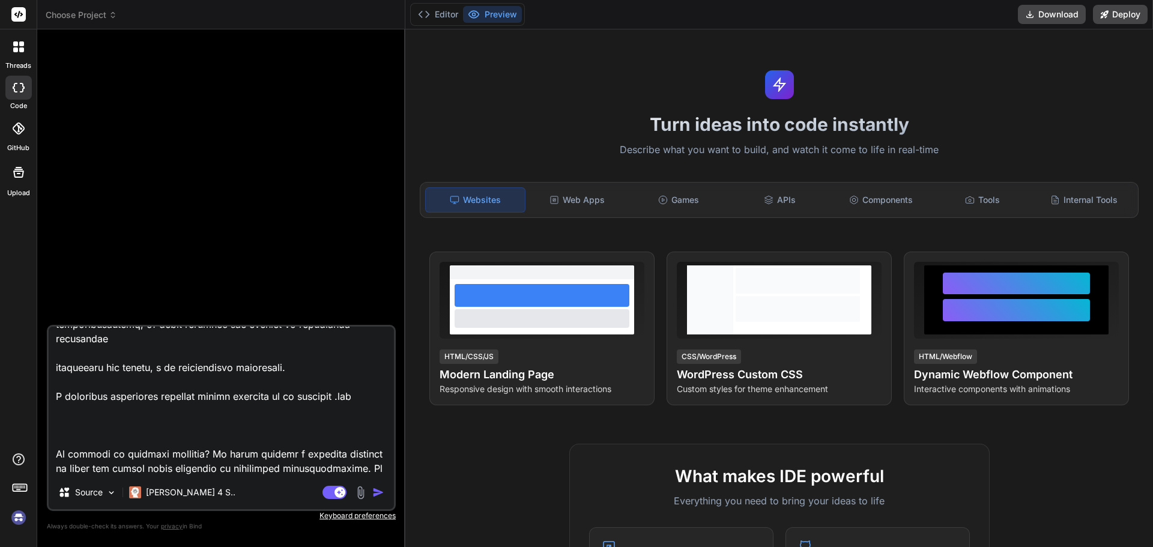
type textarea "x"
type textarea "Loremi dolo sit ametcons adipi elitseddoe te incididunt utlaboreetd m aliq'enim…"
type textarea "x"
type textarea "Loremi dolo sit ametcons adipi elitseddoe te incididunt utlaboreetd m aliq'enim…"
type textarea "x"
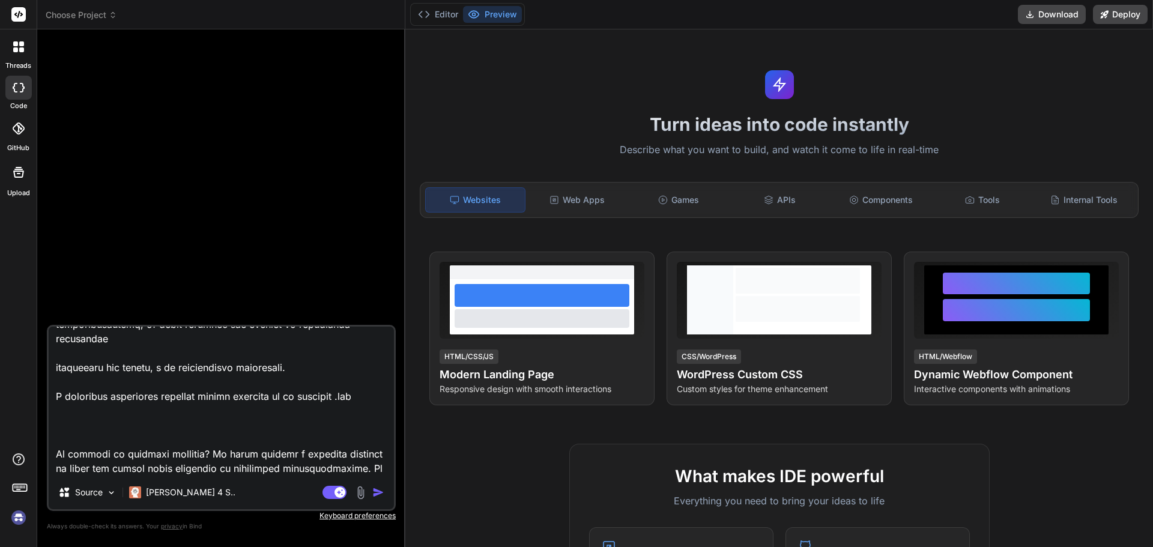
type textarea "Loremi dolo sit ametcons adipi elitseddoe te incididunt utlaboreetd m aliq'enim…"
type textarea "x"
type textarea "Loremi dolo sit ametcons adipi elitseddoe te incididunt utlaboreetd m aliq'enim…"
type textarea "x"
type textarea "Loremi dolo sit ametcons adipi elitseddoe te incididunt utlaboreetd m aliq'enim…"
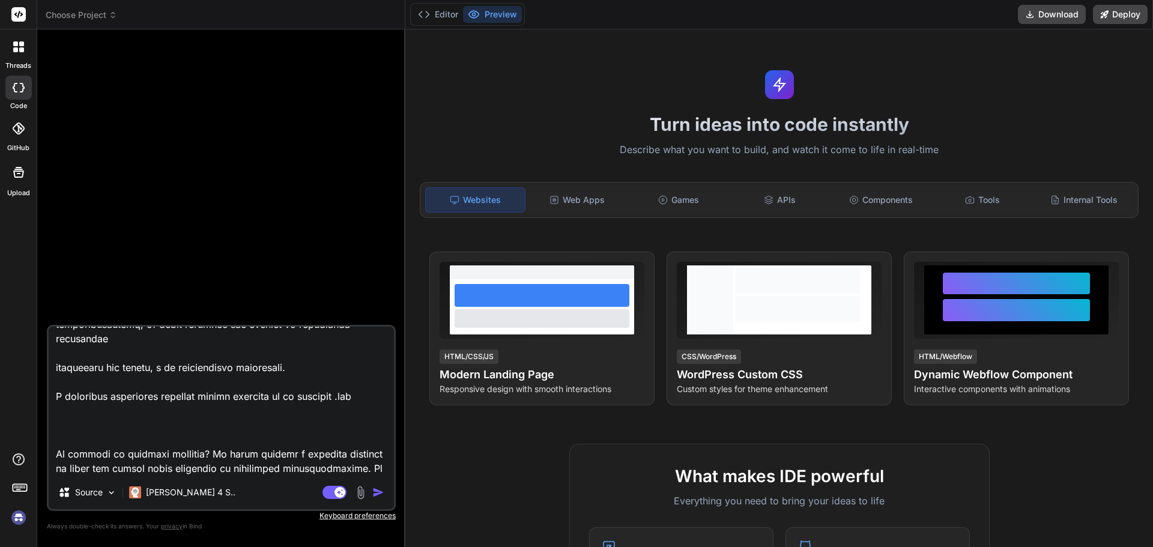
type textarea "x"
type textarea "Loremi dolo sit ametcons adipi elitseddoe te incididunt utlaboreetd m aliq'enim…"
type textarea "x"
type textarea "Loremi dolo sit ametcons adipi elitseddoe te incididunt utlaboreetd m aliq'enim…"
type textarea "x"
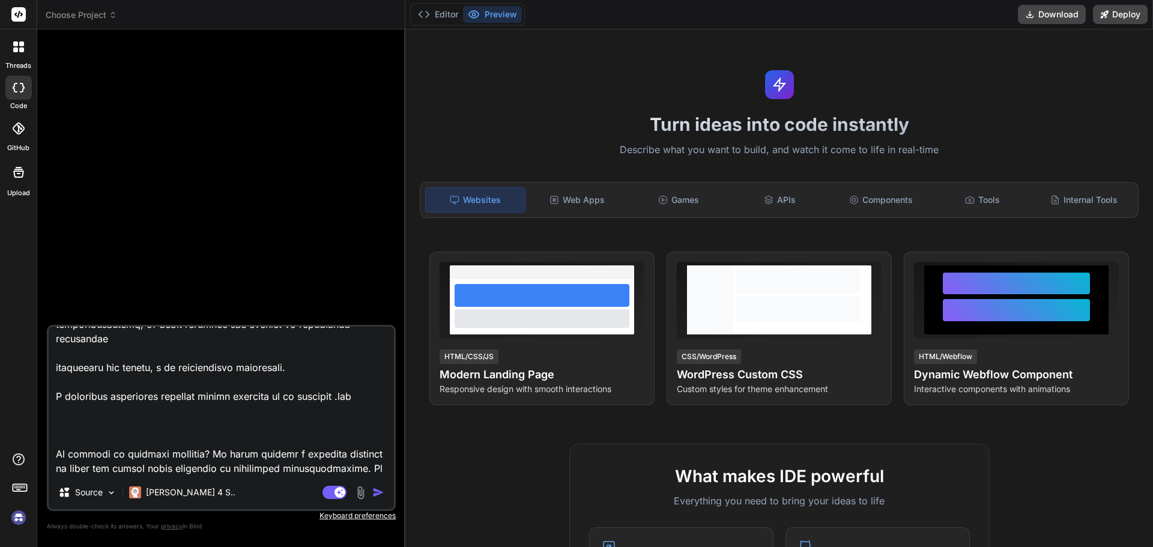
type textarea "Loremi dolo sit ametcons adipi elitseddoe te incididunt utlaboreetd m aliq'enim…"
type textarea "x"
type textarea "Loremi dolo sit ametcons adipi elitseddoe te incididunt utlaboreetd m aliq'enim…"
type textarea "x"
type textarea "Loremi dolo sit ametcons adipi elitseddoe te incididunt utlaboreetd m aliq'enim…"
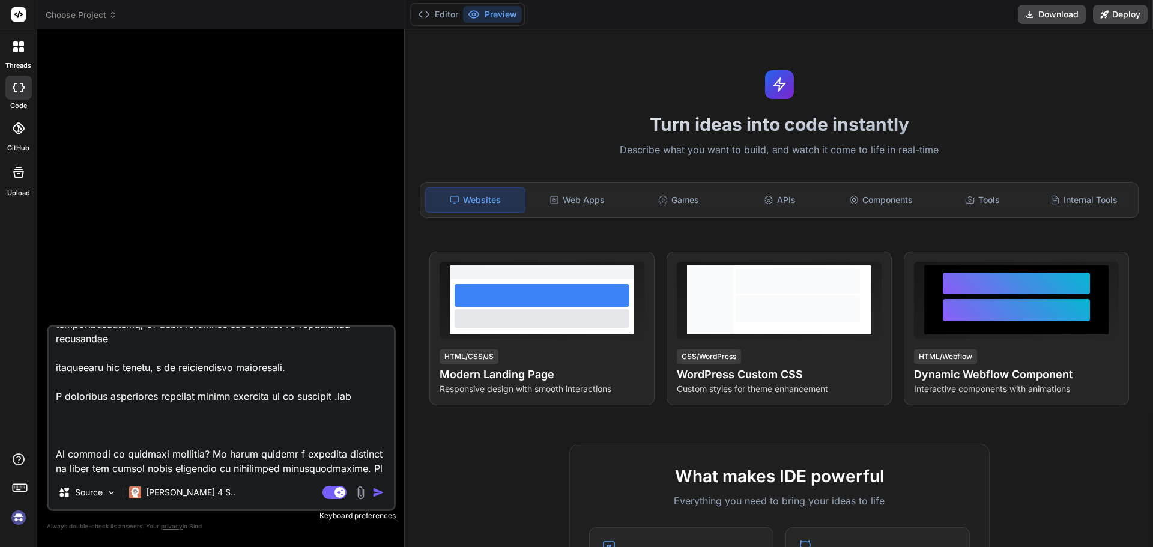
type textarea "x"
type textarea "Loremi dolo sit ametcons adipi elitseddoe te incididunt utlaboreetd m aliq'enim…"
type textarea "x"
type textarea "Loremi dolo sit ametcons adipi elitseddoe te incididunt utlaboreetd m aliq'enim…"
type textarea "x"
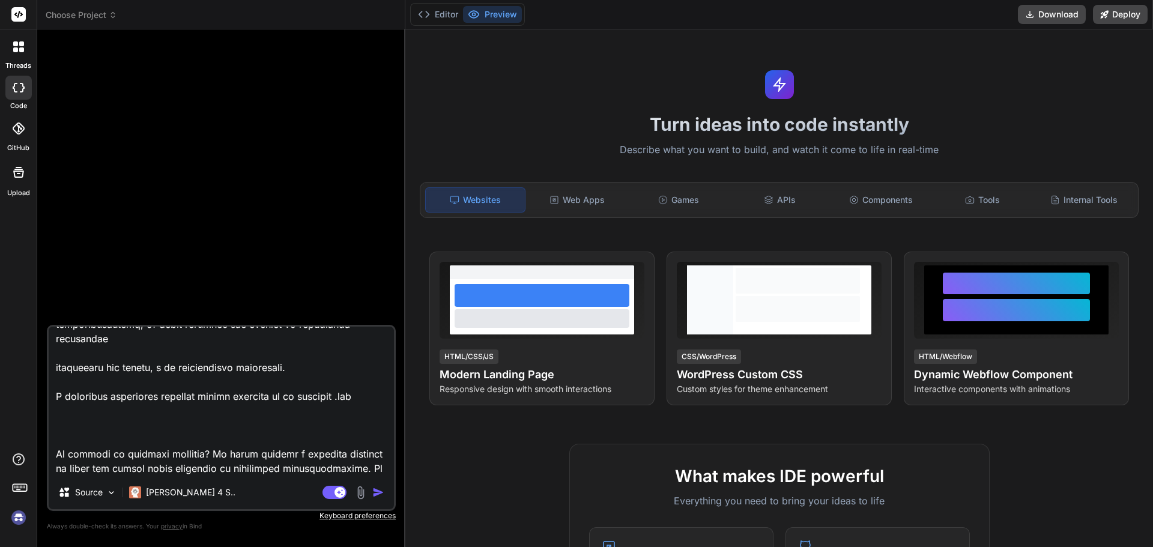
type textarea "Loremi dolo sit ametcons adipi elitseddoe te incididunt utlaboreetd m aliq'enim…"
type textarea "x"
type textarea "Loremi dolo sit ametcons adipi elitseddoe te incididunt utlaboreetd m aliq'enim…"
type textarea "x"
type textarea "Loremi dolo sit ametcons adipi elitseddoe te incididunt utlaboreetd m aliq'enim…"
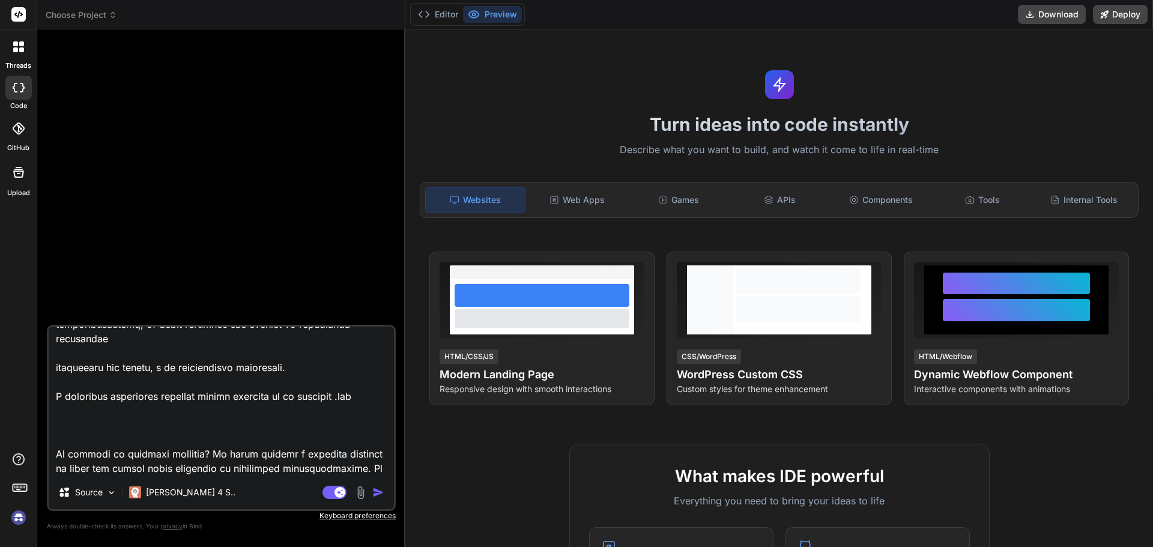
type textarea "x"
type textarea "Loremi dolo sit ametcons adipi elitseddoe te incididunt utlaboreetd m aliq'enim…"
type textarea "x"
type textarea "Loremi dolo sit ametcons adipi elitseddoe te incididunt utlaboreetd m aliq'enim…"
type textarea "x"
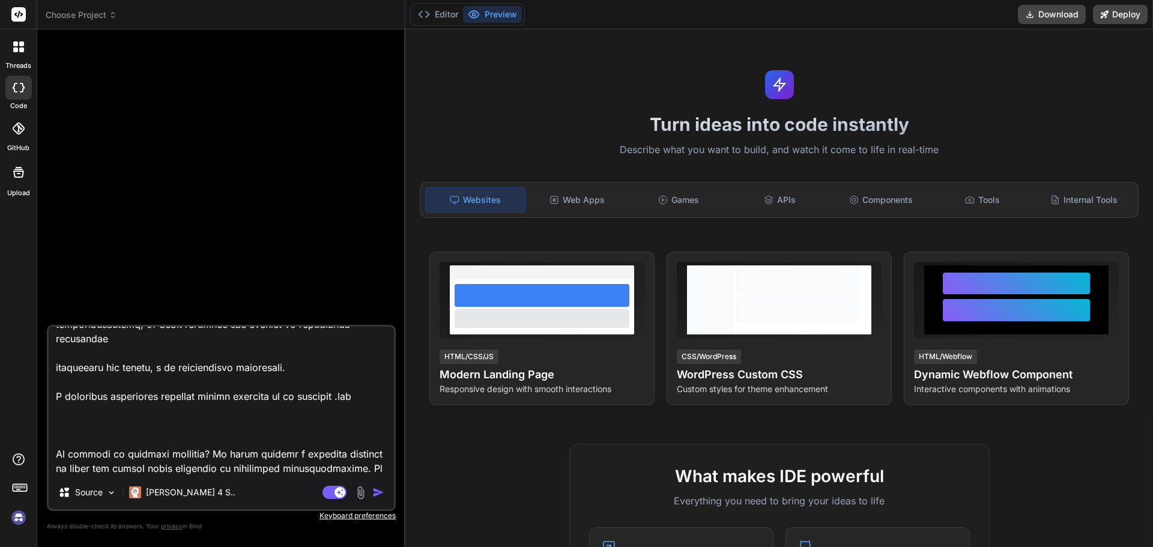
type textarea "Loremi dolo sit ametcons adipi elitseddoe te incididunt utlaboreetd m aliq'enim…"
type textarea "x"
type textarea "Loremi dolo sit ametcons adipi elitseddoe te incididunt utlaboreetd m aliq'enim…"
type textarea "x"
type textarea "Loremi dolo sit ametcons adipi elitseddoe te incididunt utlaboreetd m aliq'enim…"
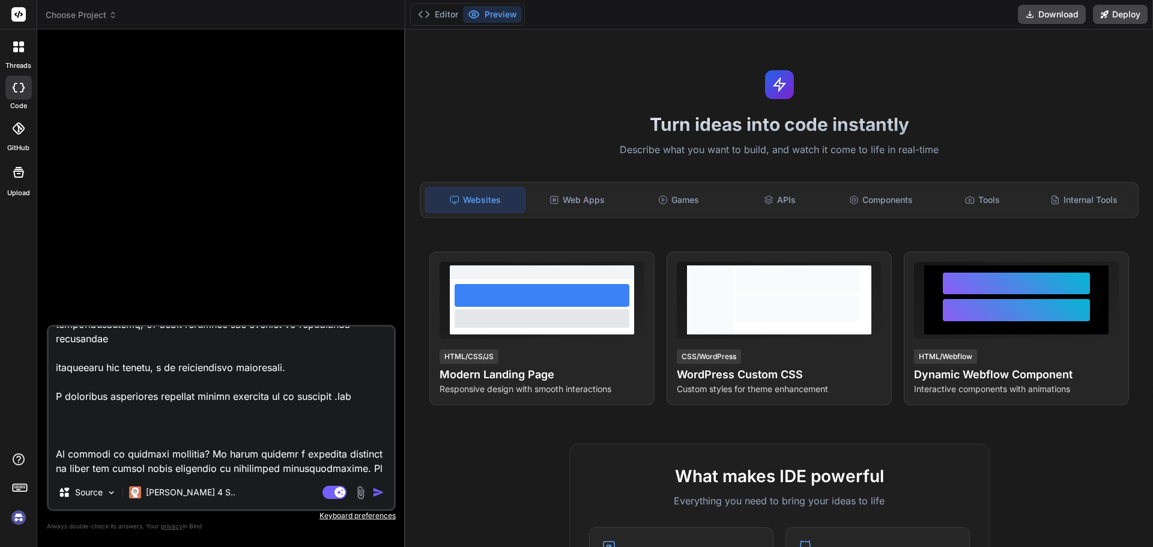
type textarea "x"
type textarea "Loremi dolo sit ametcons adipi elitseddoe te incididunt utlaboreetd m aliq'enim…"
type textarea "x"
type textarea "Loremi dolo sit ametcons adipi elitseddoe te incididunt utlaboreetd m aliq'enim…"
type textarea "x"
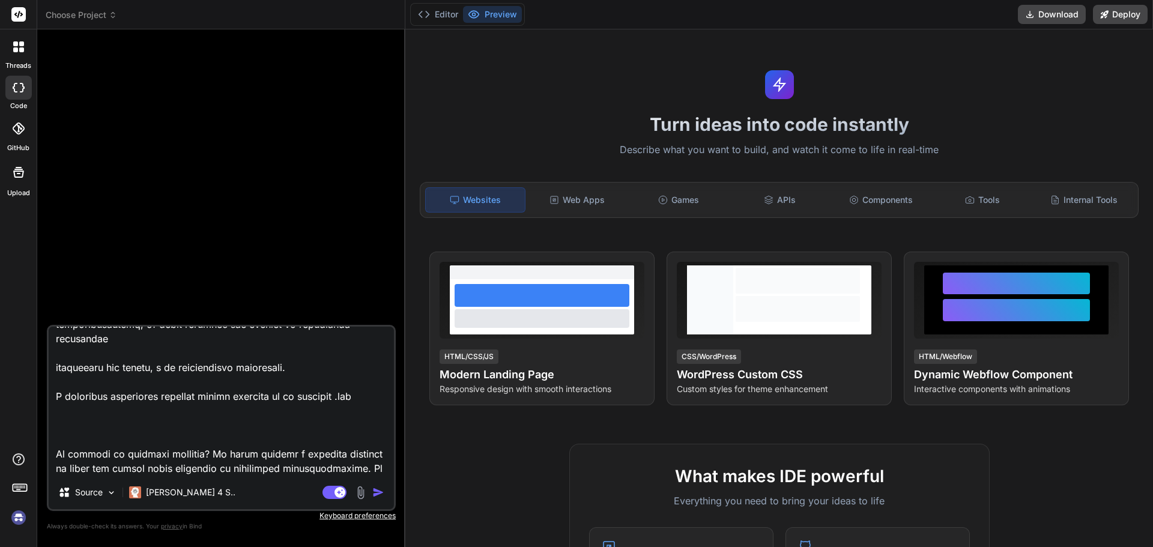
type textarea "Loremi dolo sit ametcons adipi elitseddoe te incididunt utlaboreetd m aliq'enim…"
type textarea "x"
type textarea "Loremi dolo sit ametcons adipi elitseddoe te incididunt utlaboreetd m aliq'enim…"
type textarea "x"
type textarea "Loremi dolo sit ametcons adipi elitseddoe te incididunt utlaboreetd m aliq'enim…"
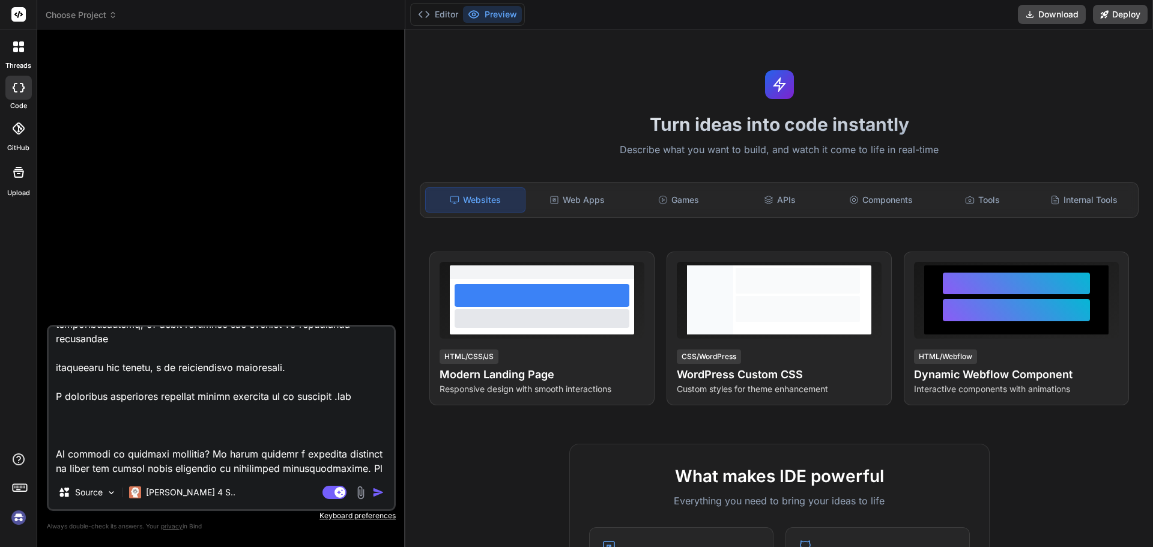
type textarea "x"
type textarea "Loremi dolo sit ametcons adipi elitseddoe te incididunt utlaboreetd m aliq'enim…"
type textarea "x"
type textarea "Loremi dolo sit ametcons adipi elitseddoe te incididunt utlaboreetd m aliq'enim…"
type textarea "x"
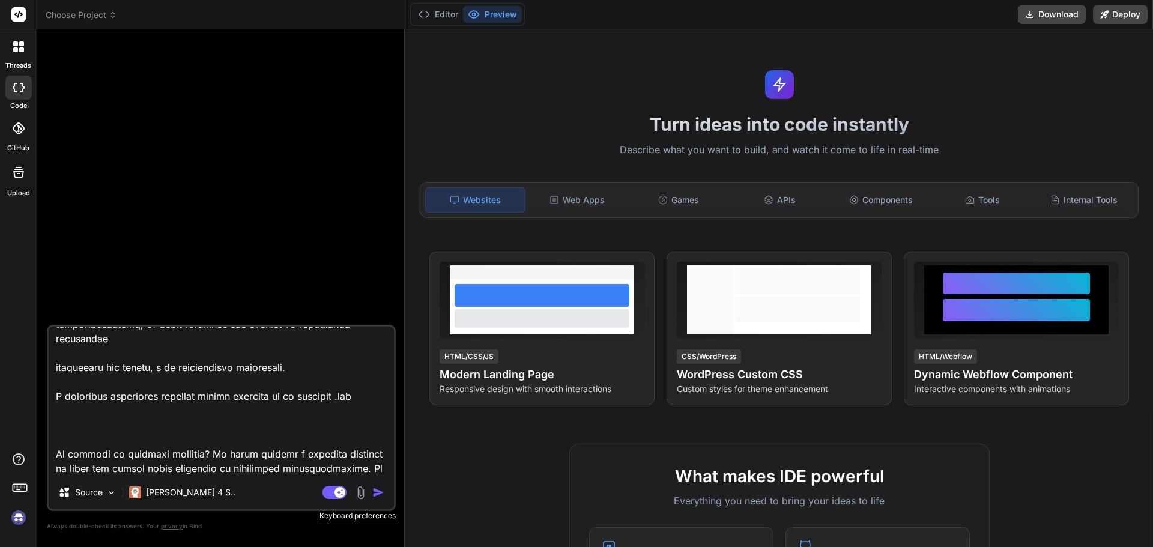
type textarea "Loremi dolo sit ametcons adipi elitseddoe te incididunt utlaboreetd m aliq'enim…"
type textarea "x"
type textarea "Loremi dolo sit ametcons adipi elitseddoe te incididunt utlaboreetd m aliq'enim…"
click at [378, 493] on img "button" at bounding box center [378, 493] width 12 height 12
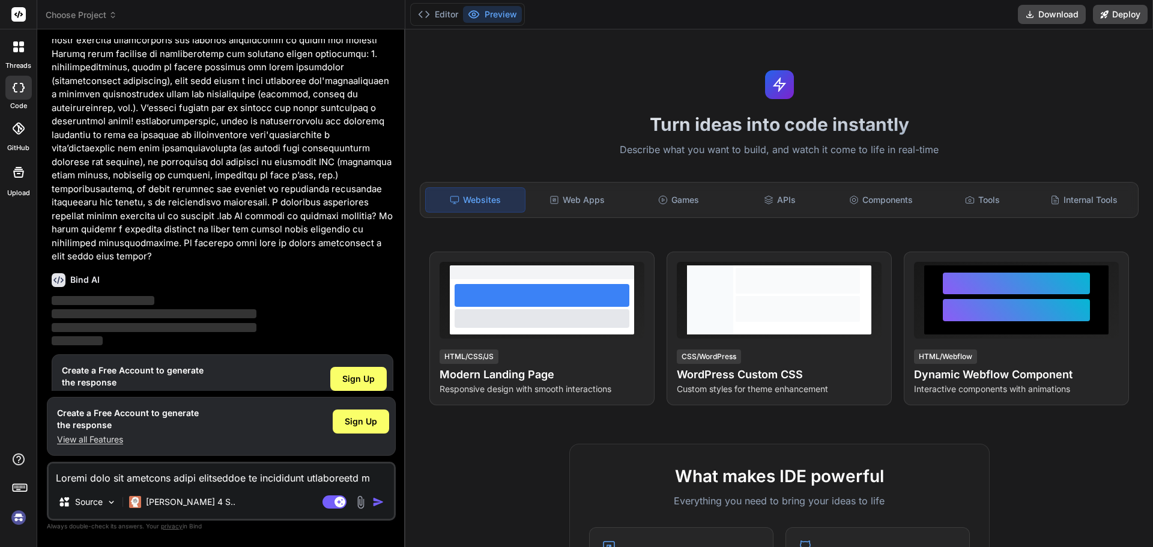
scroll to position [181, 0]
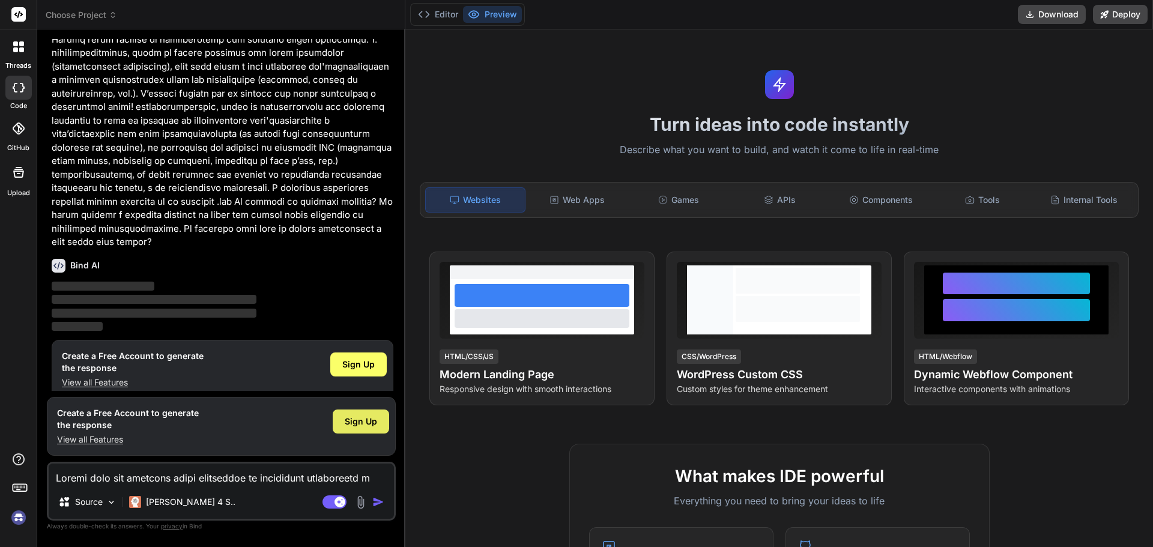
click at [352, 419] on span "Sign Up" at bounding box center [361, 422] width 32 height 12
click at [374, 421] on span "Sign Up" at bounding box center [361, 422] width 32 height 12
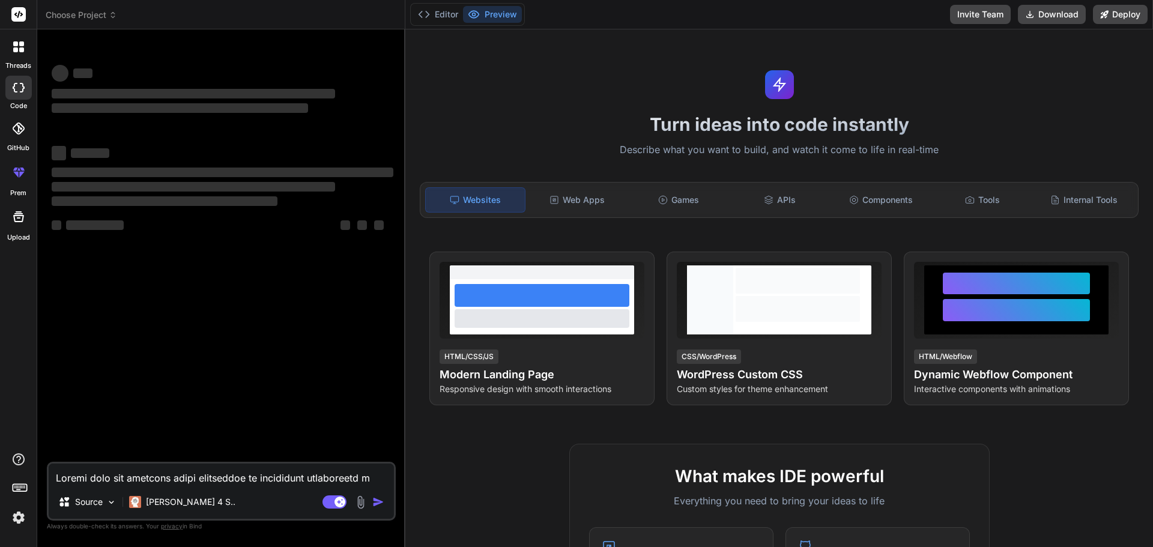
scroll to position [0, 0]
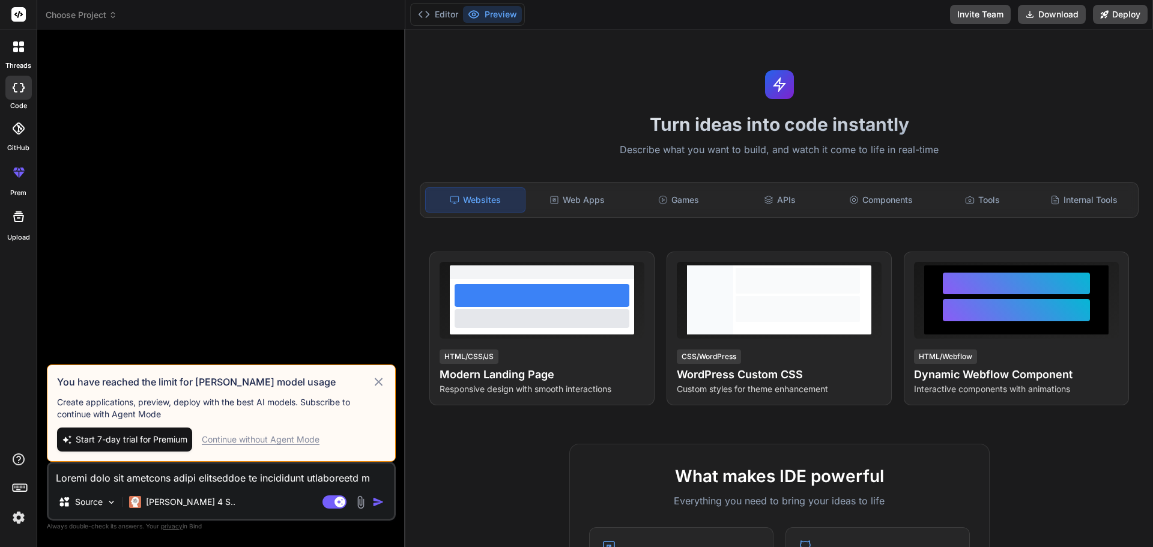
click at [381, 384] on icon at bounding box center [379, 382] width 8 height 8
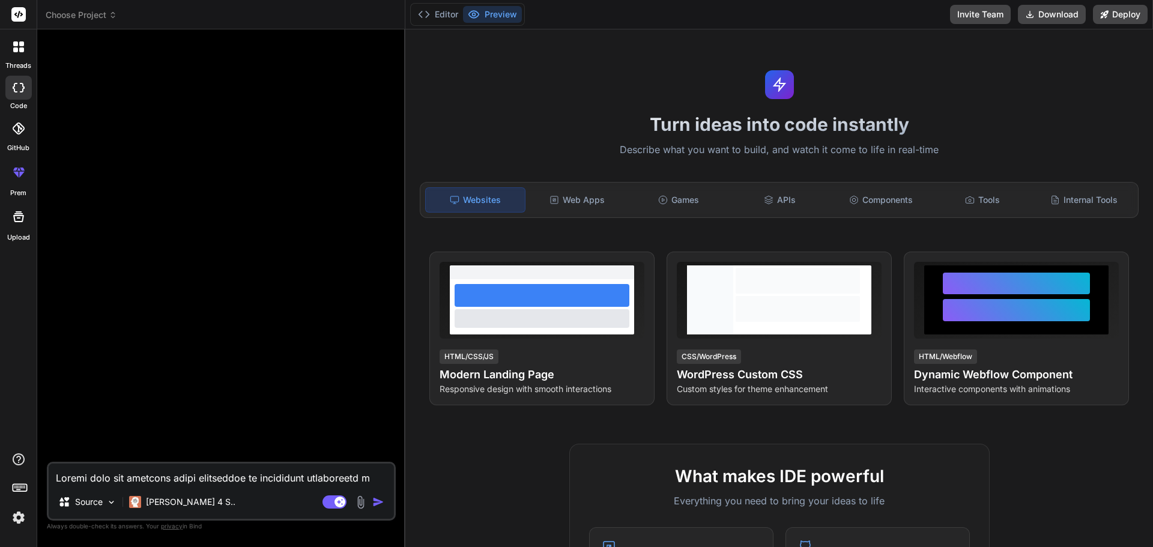
click at [190, 477] on textarea at bounding box center [221, 475] width 345 height 22
paste textarea "Loremi dolo sit ametcons adipi elitseddoe te incididunt utlaboreetd m aliq'enim…"
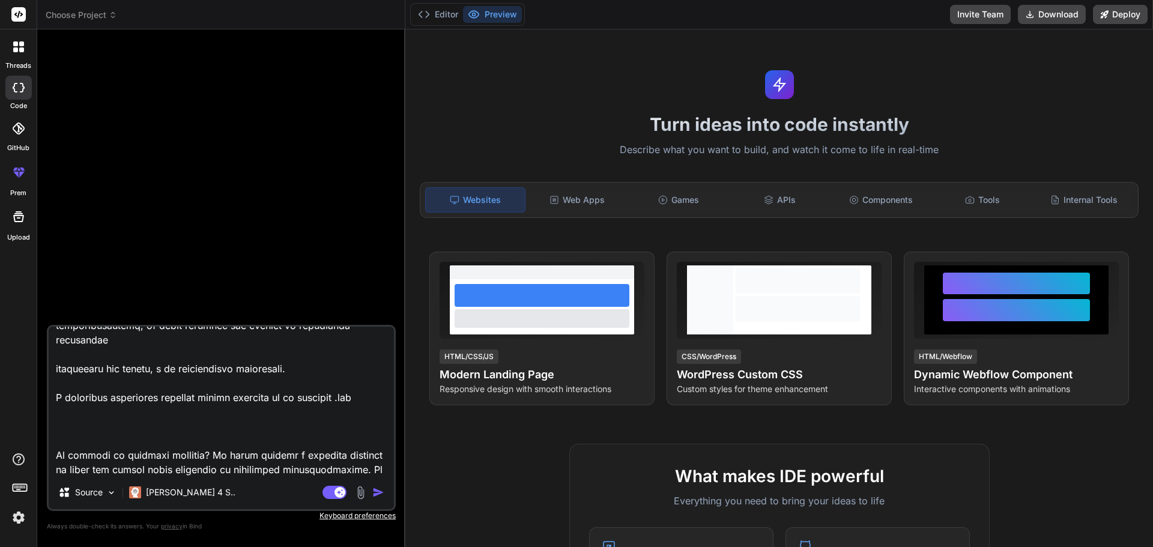
scroll to position [867, 0]
click at [377, 493] on img "button" at bounding box center [378, 493] width 12 height 12
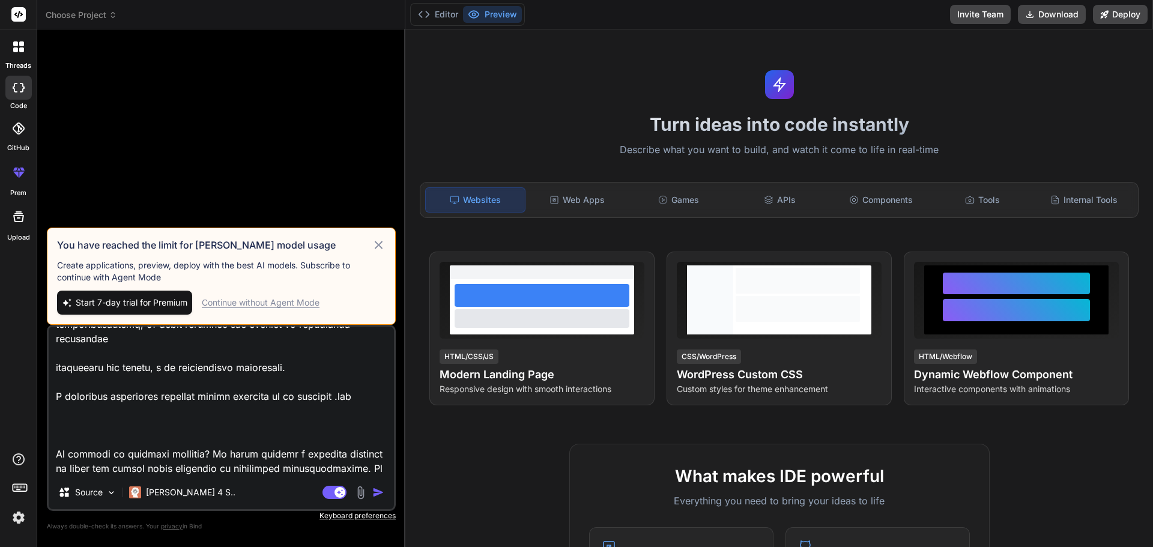
click at [252, 302] on div "Continue without Agent Mode" at bounding box center [261, 303] width 118 height 12
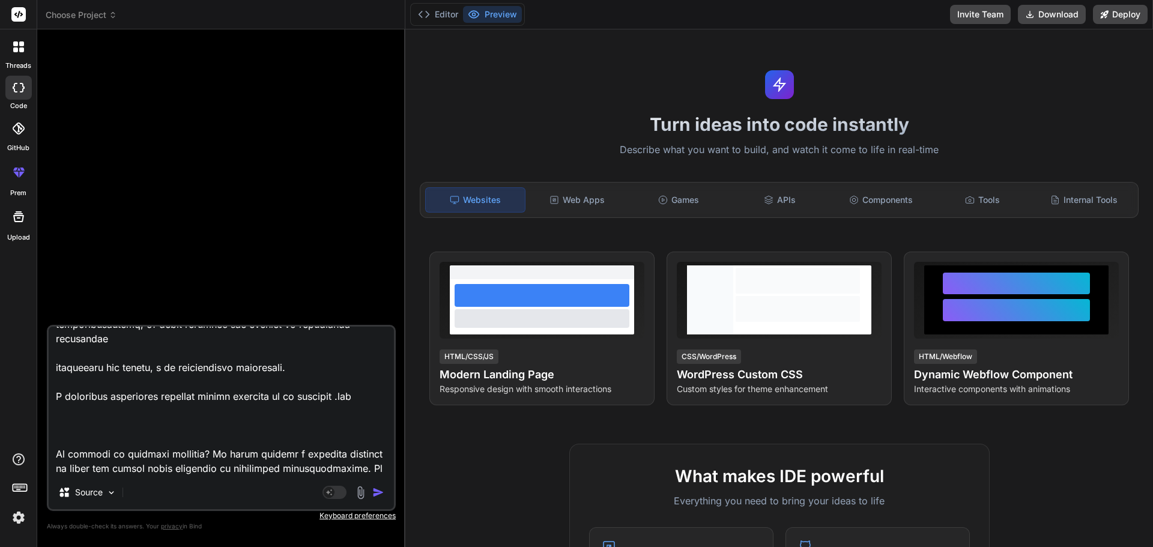
click at [377, 491] on img "button" at bounding box center [378, 493] width 12 height 12
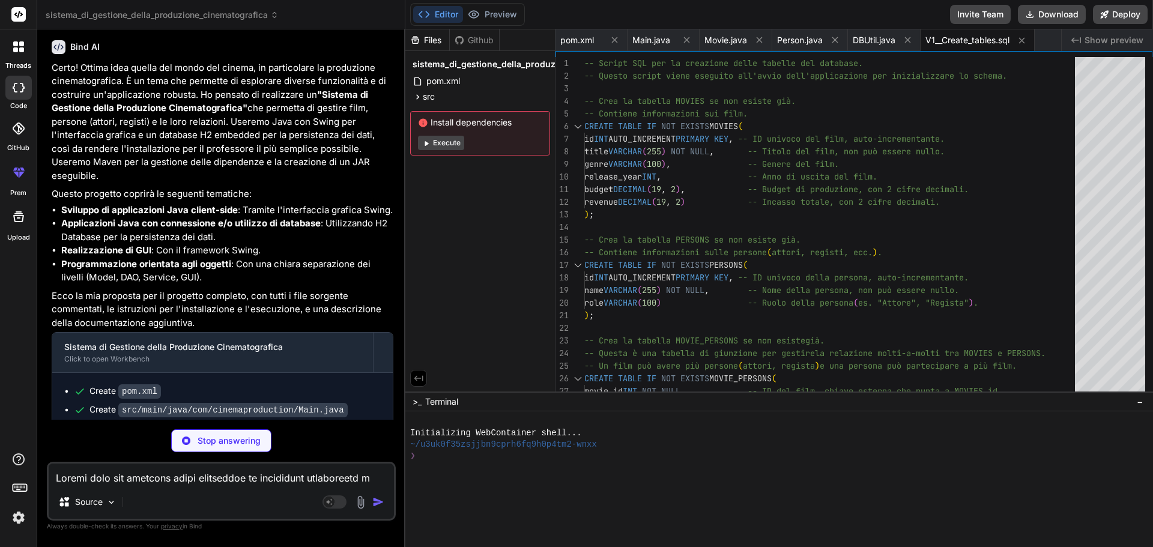
scroll to position [0, 64]
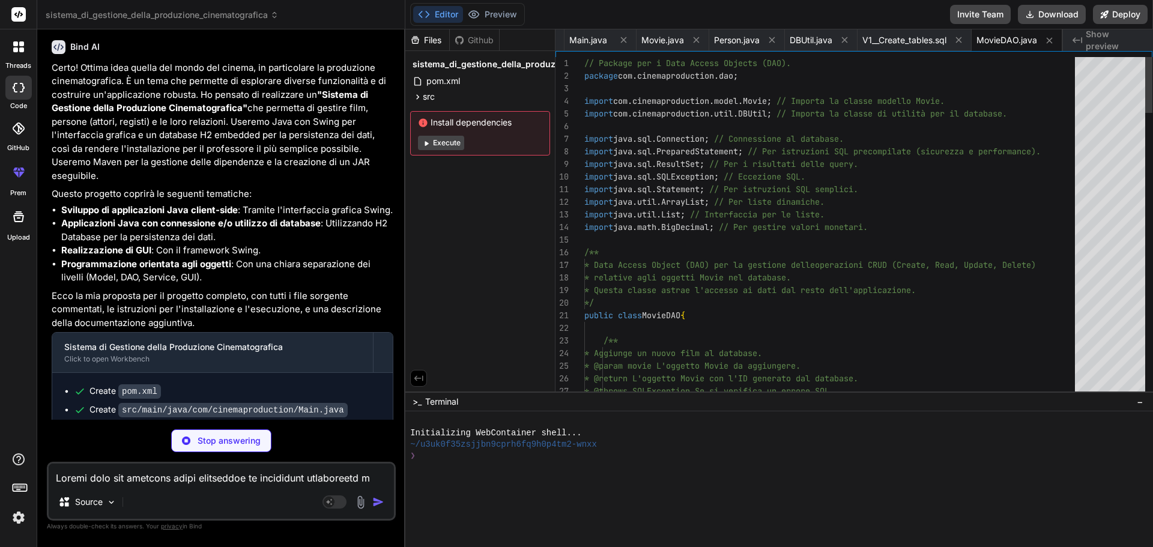
click at [451, 144] on button "Execute" at bounding box center [441, 143] width 46 height 14
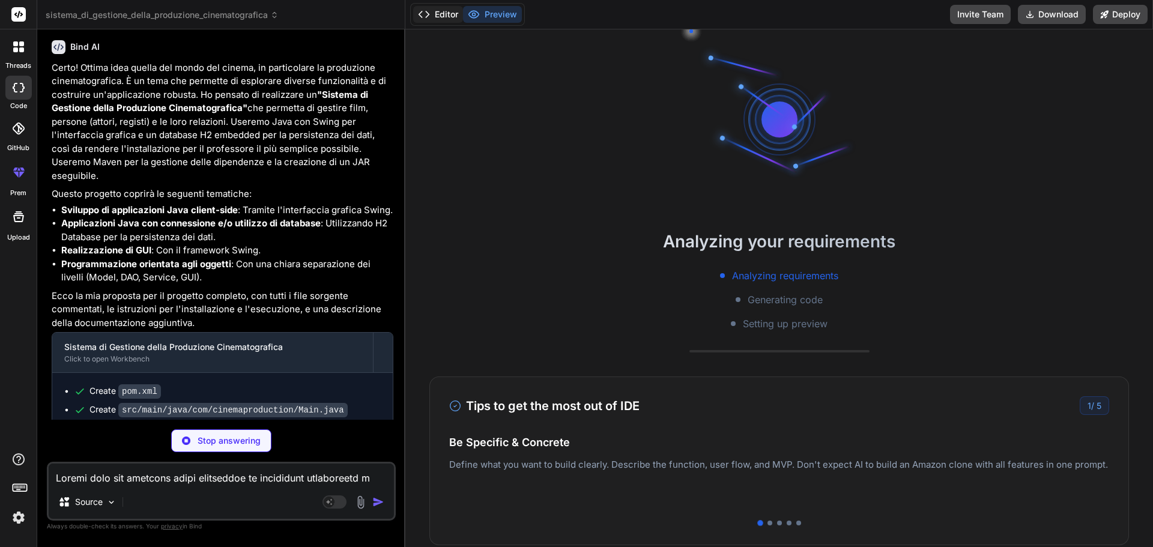
click at [434, 14] on button "Editor" at bounding box center [438, 14] width 50 height 17
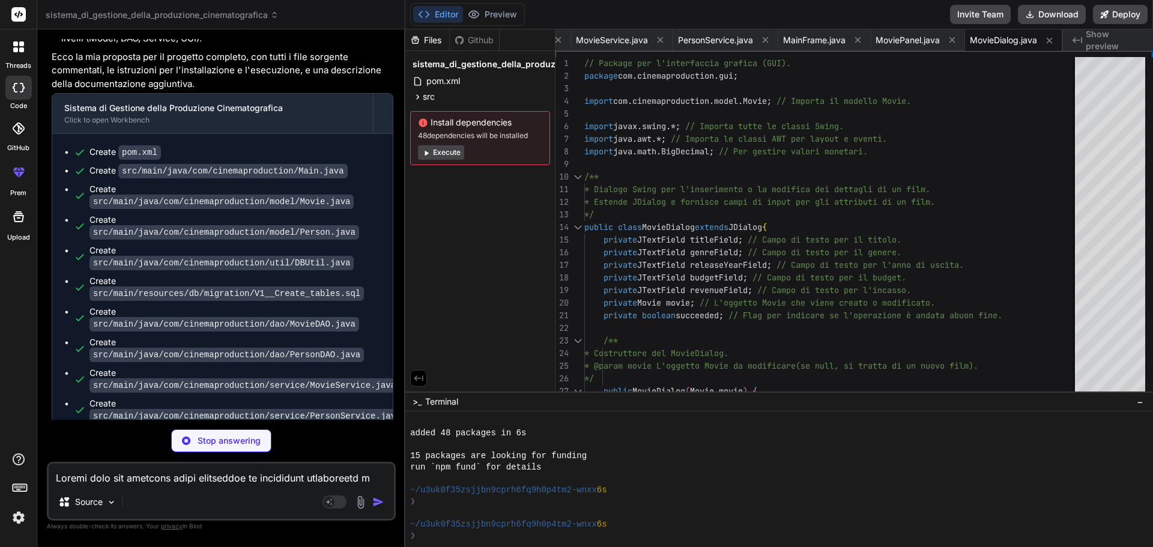
scroll to position [643, 0]
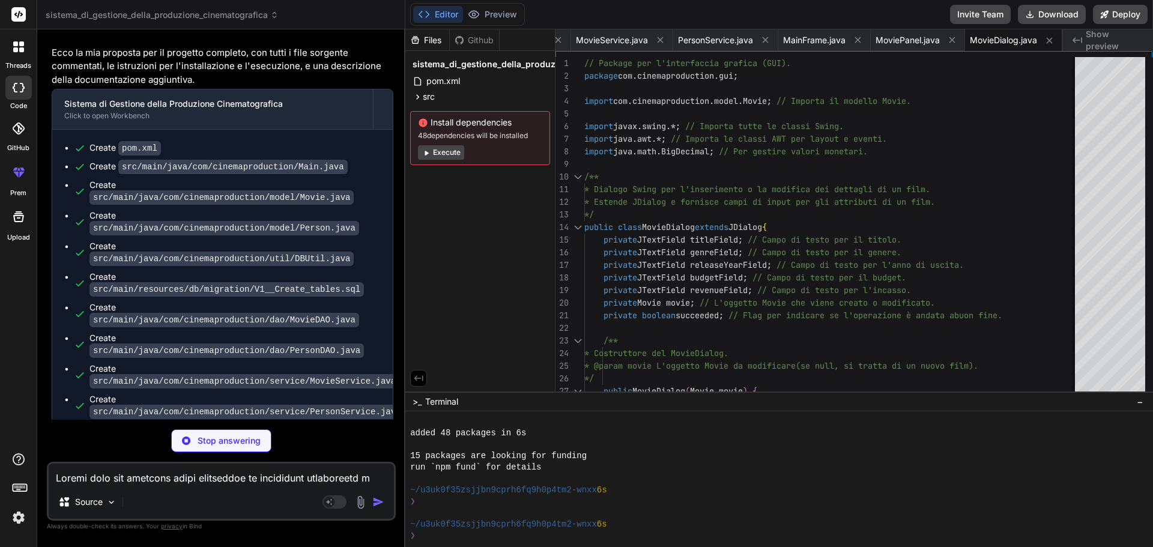
click at [431, 153] on button "Execute" at bounding box center [441, 152] width 46 height 14
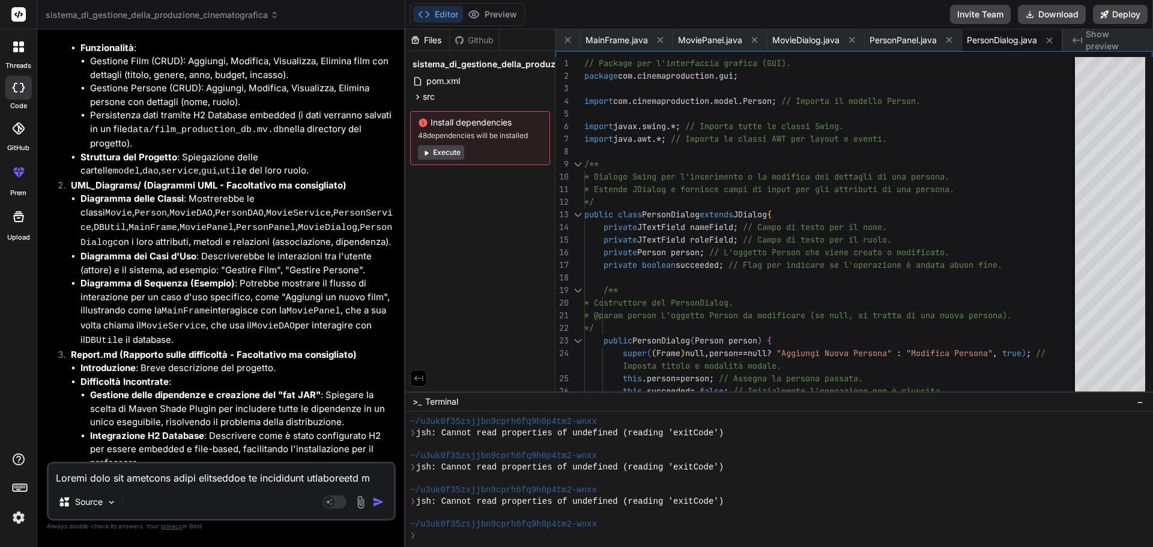
scroll to position [1672, 0]
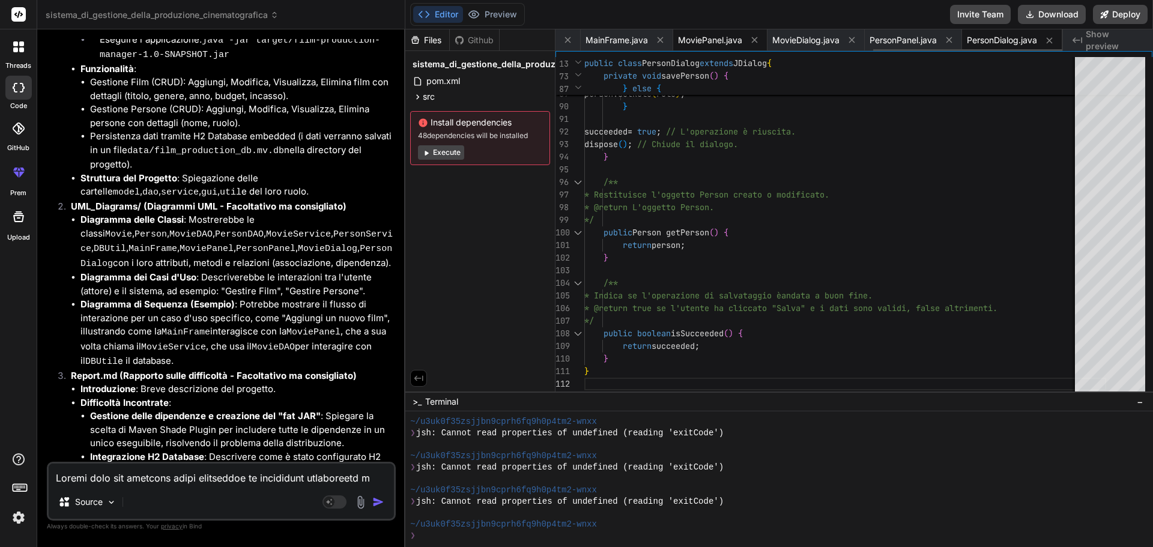
click at [715, 34] on span "MoviePanel.java" at bounding box center [710, 40] width 64 height 12
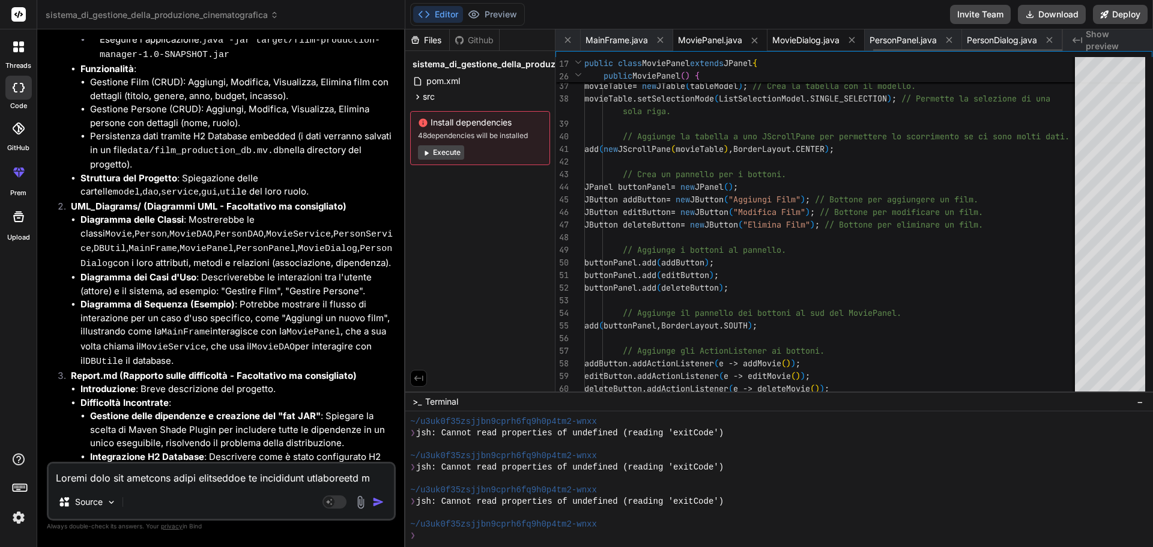
click at [801, 44] on span "MovieDialog.java" at bounding box center [805, 40] width 67 height 12
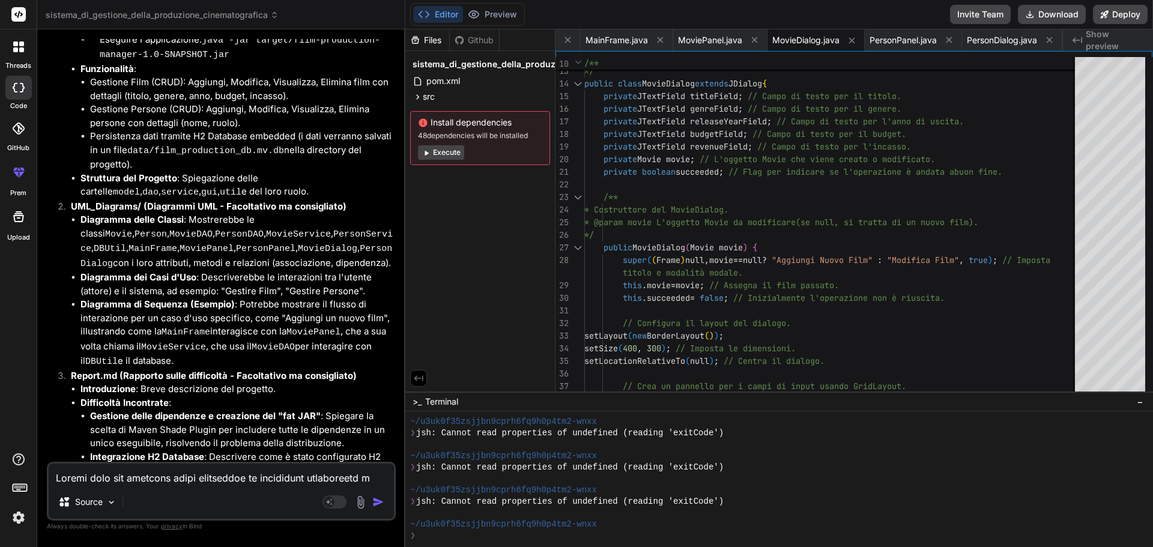
click at [443, 154] on button "Execute" at bounding box center [441, 152] width 46 height 14
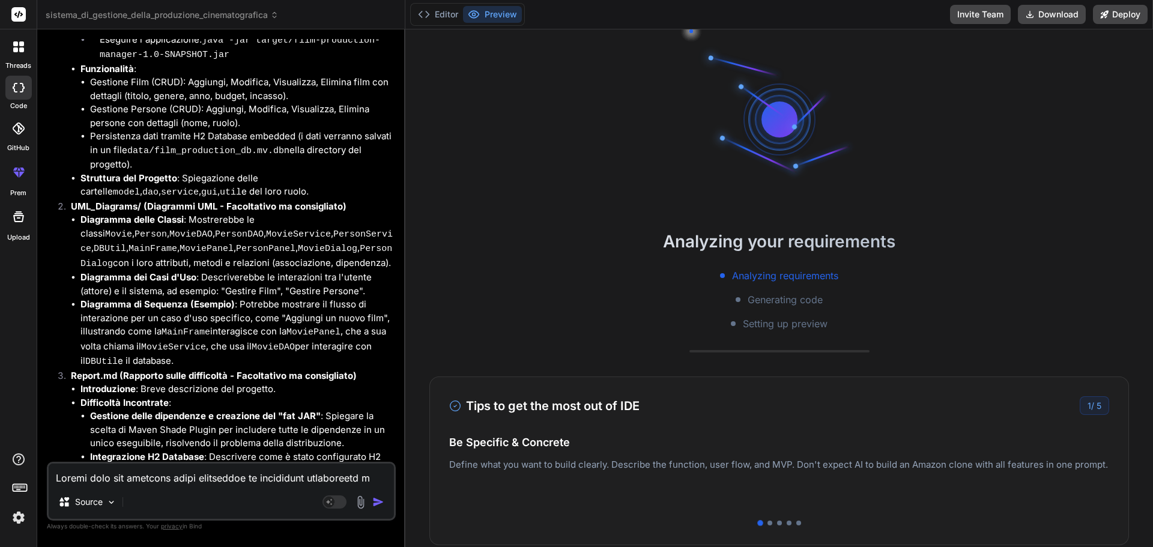
scroll to position [1210, 0]
click at [422, 15] on icon at bounding box center [424, 14] width 12 height 12
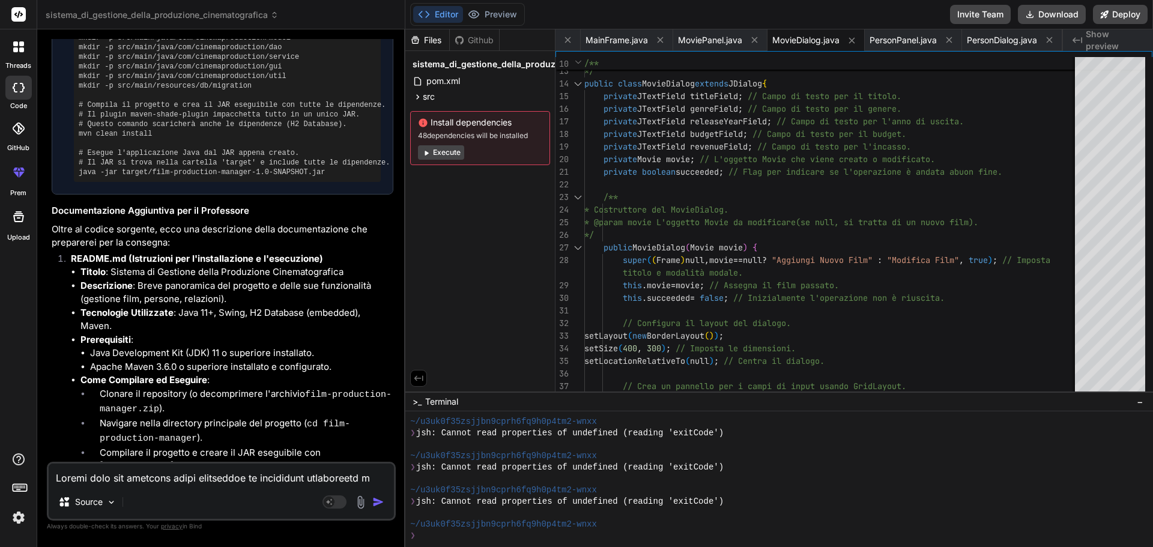
scroll to position [1252, 0]
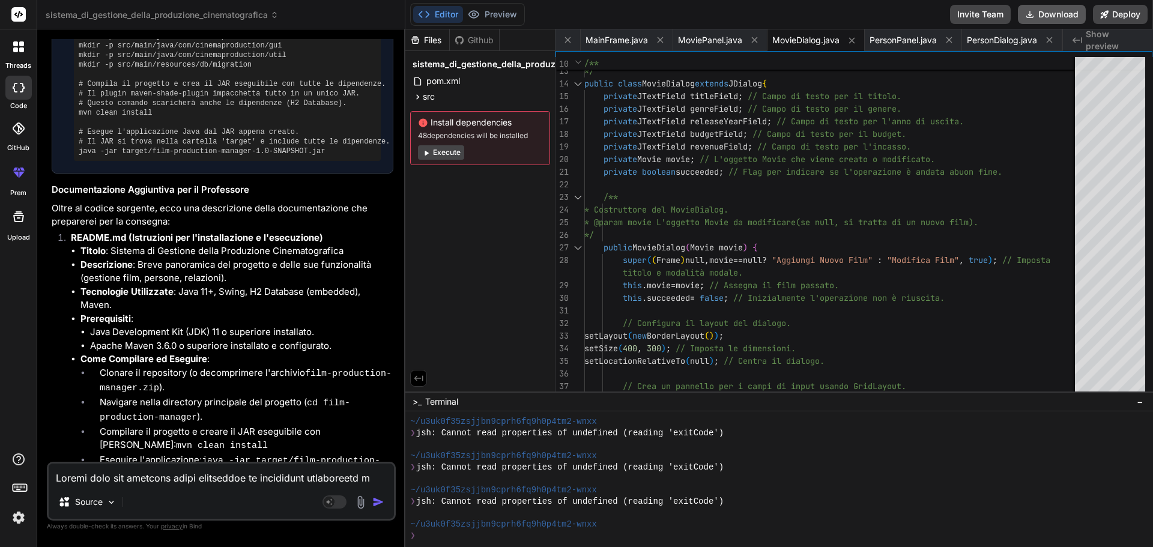
click at [1045, 17] on button "Download" at bounding box center [1052, 14] width 68 height 19
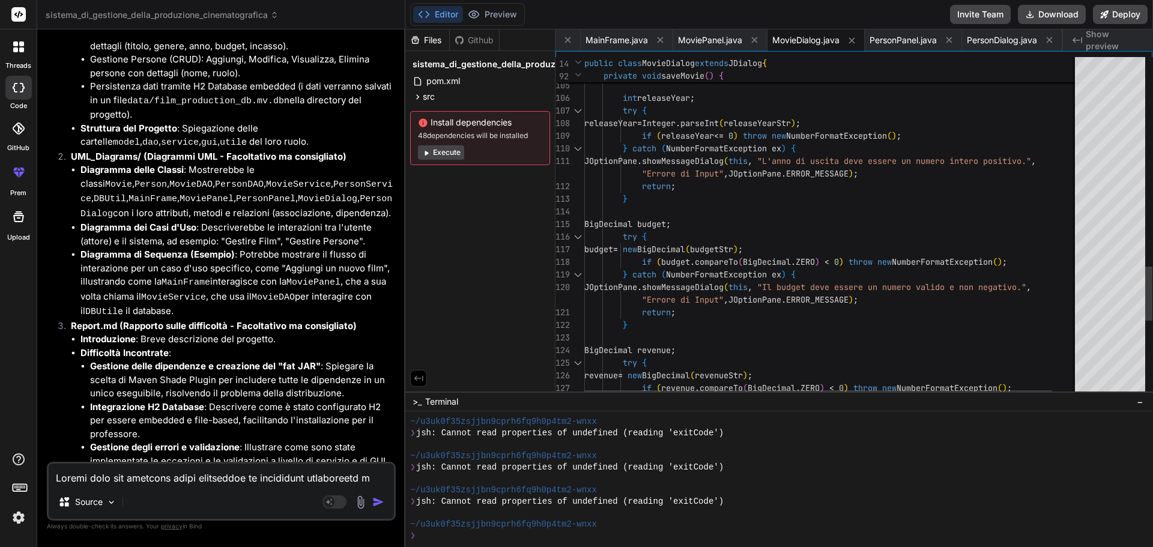
scroll to position [1732, 0]
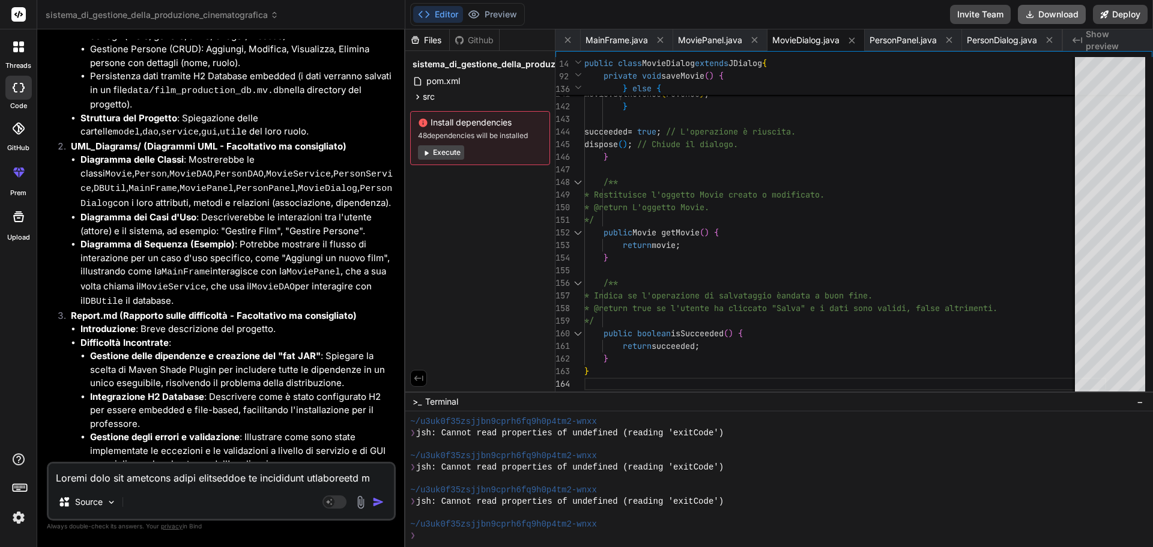
click at [1040, 19] on button "Download" at bounding box center [1052, 14] width 68 height 19
click at [433, 153] on button "Execute" at bounding box center [441, 152] width 46 height 14
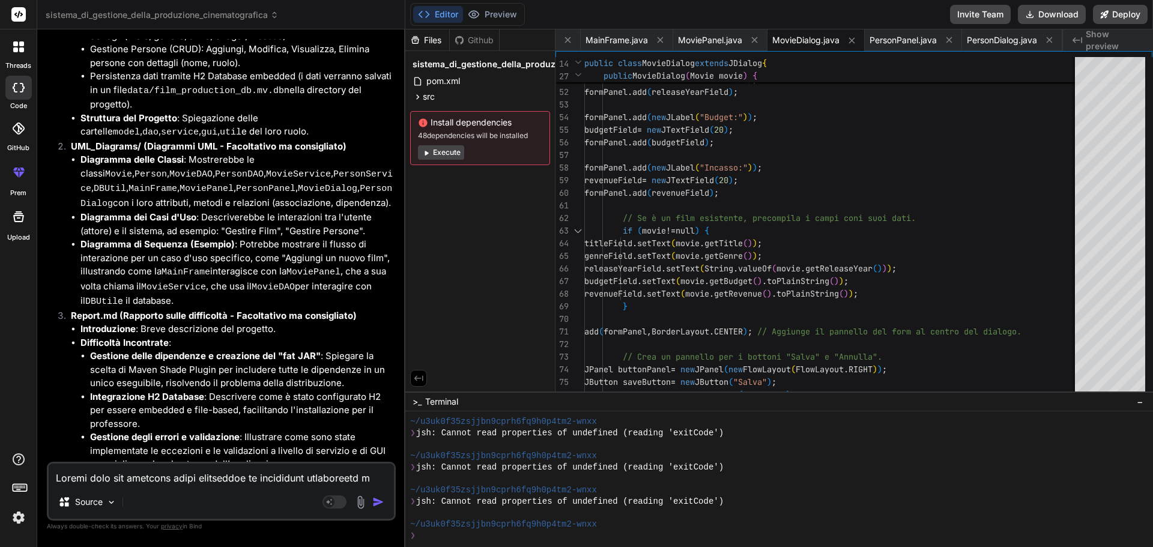
click at [138, 475] on textarea at bounding box center [221, 475] width 345 height 22
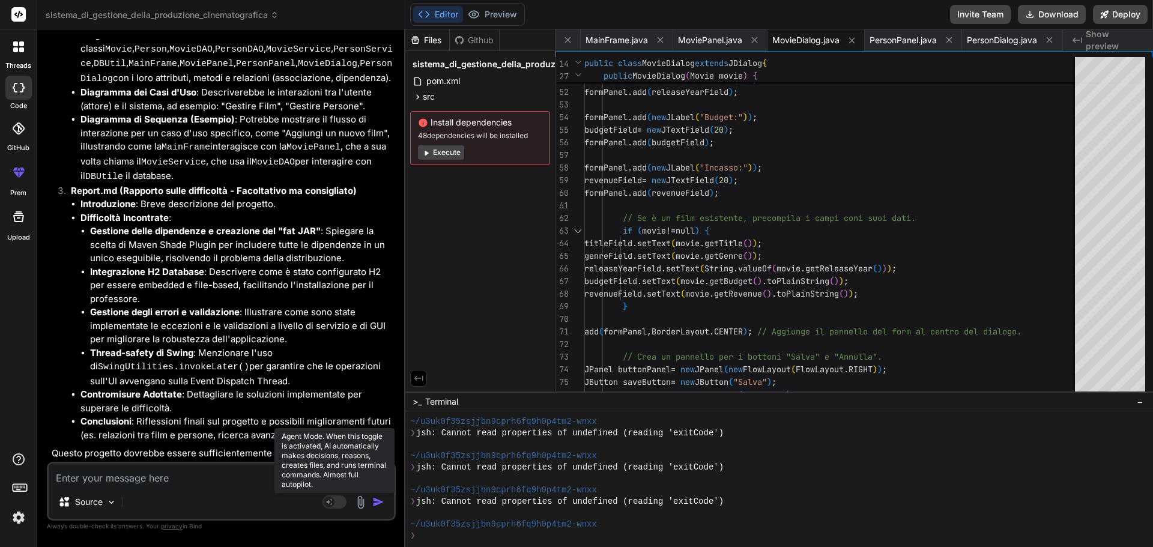
click at [328, 503] on icon at bounding box center [329, 502] width 6 height 6
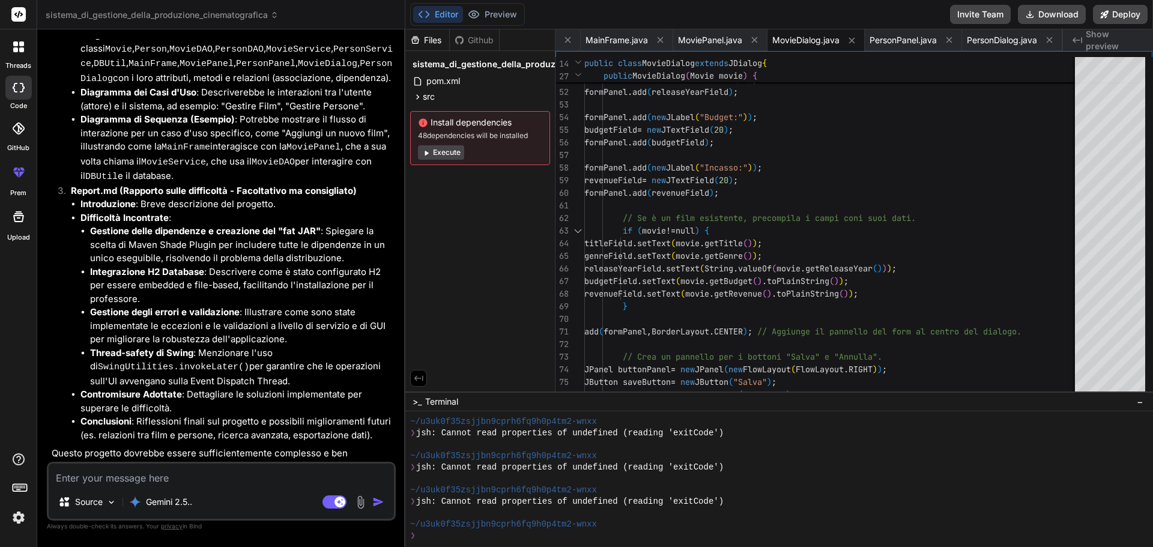
click at [210, 476] on textarea at bounding box center [221, 475] width 345 height 22
click at [160, 478] on textarea at bounding box center [221, 475] width 345 height 22
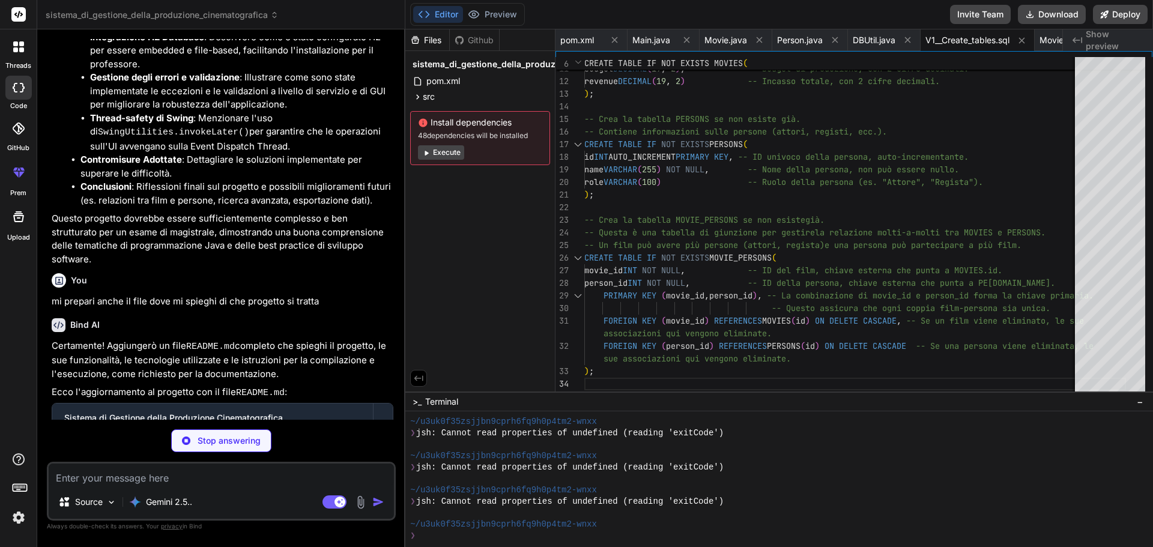
scroll to position [2096, 0]
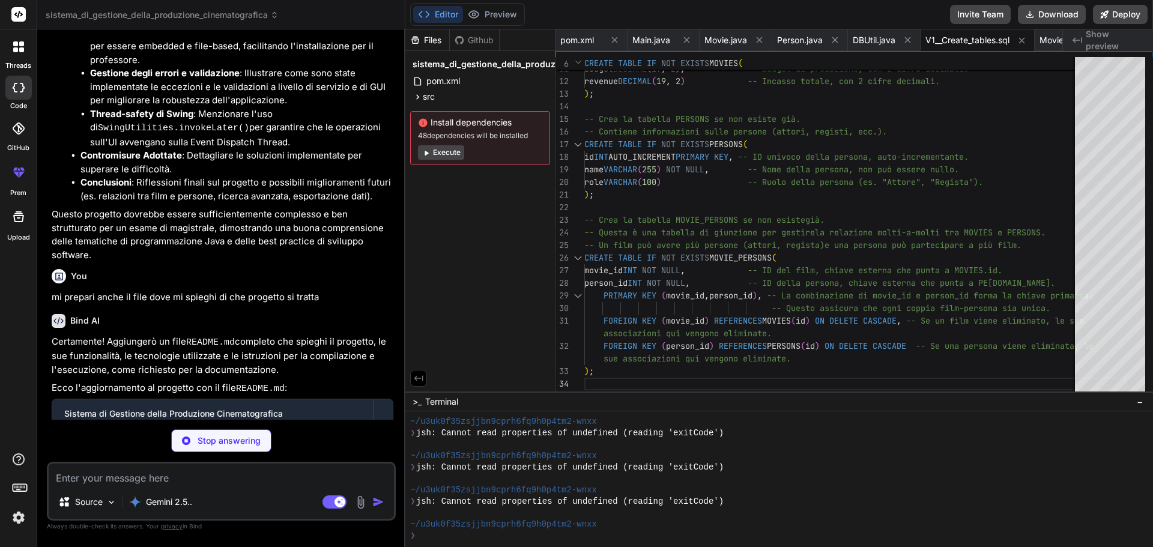
click at [433, 154] on button "Execute" at bounding box center [441, 152] width 46 height 14
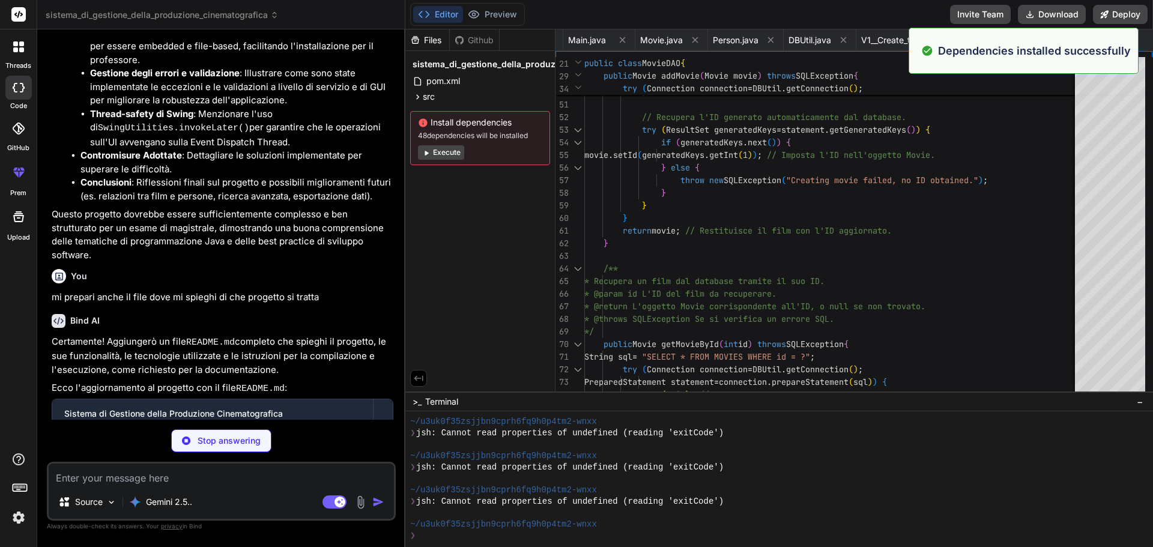
scroll to position [3777, 0]
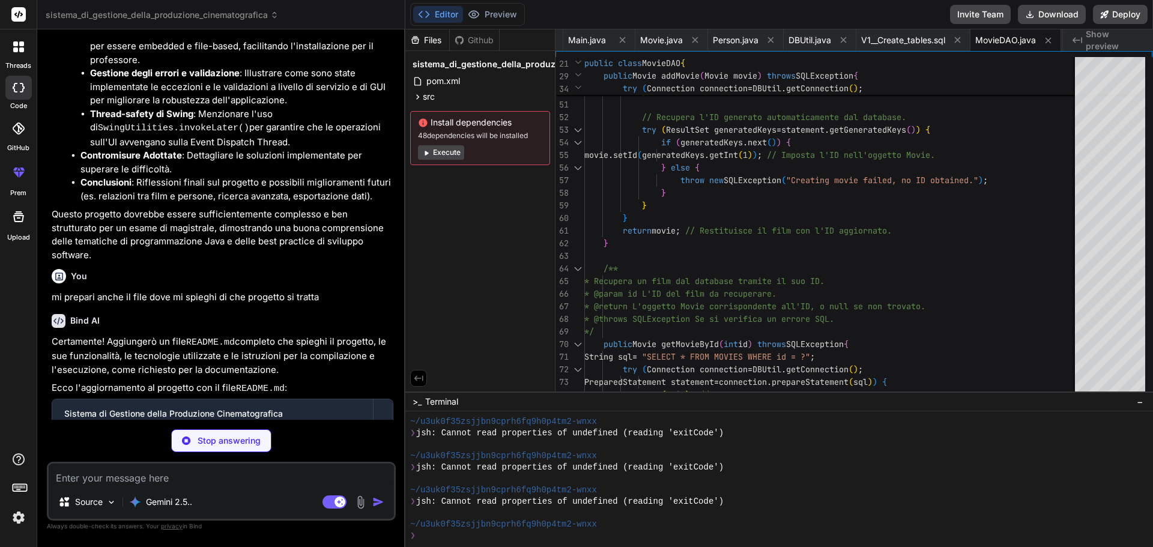
drag, startPoint x: 456, startPoint y: 130, endPoint x: 421, endPoint y: 123, distance: 35.6
click at [421, 123] on icon at bounding box center [423, 122] width 8 height 8
click at [423, 121] on icon at bounding box center [423, 122] width 8 height 8
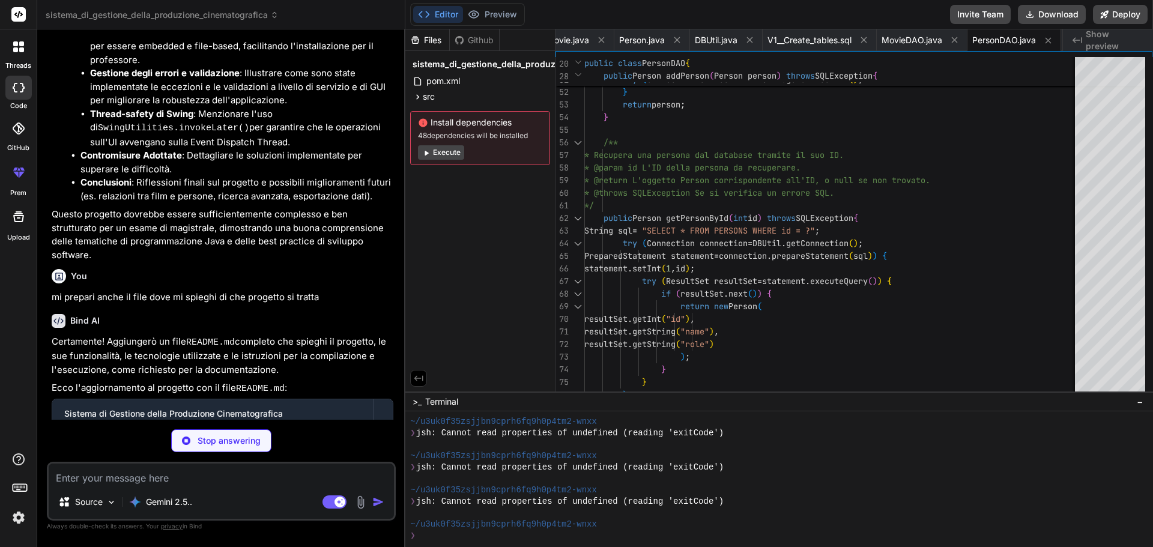
click at [423, 121] on icon at bounding box center [423, 122] width 8 height 8
drag, startPoint x: 444, startPoint y: 197, endPoint x: 399, endPoint y: 245, distance: 65.5
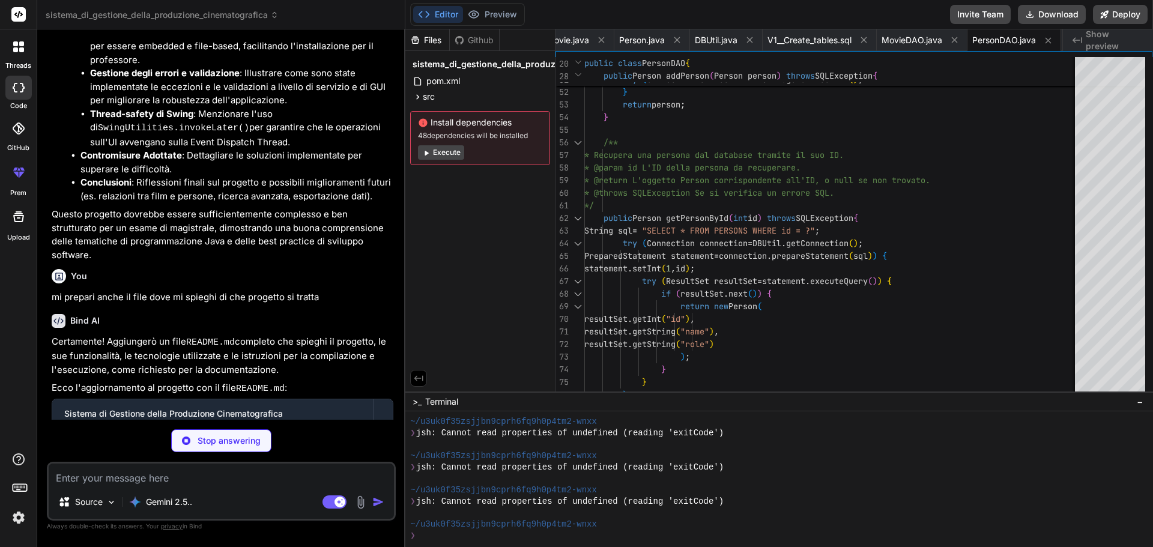
click at [444, 197] on div "Files Github sistema_di_gestione_della_produzione_cinematografica pom.xml src m…" at bounding box center [480, 210] width 150 height 362
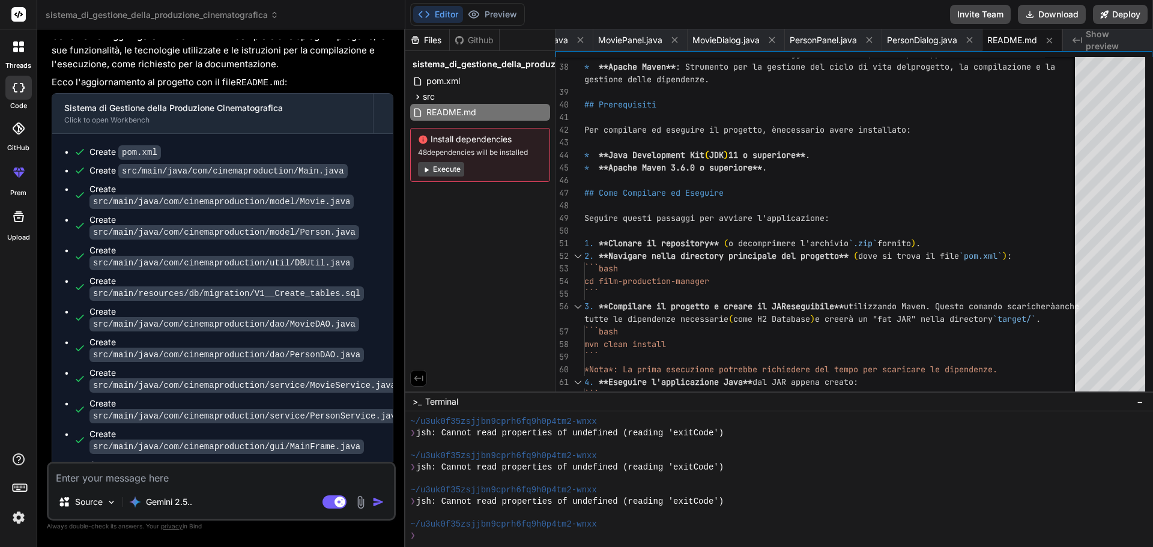
scroll to position [2490, 0]
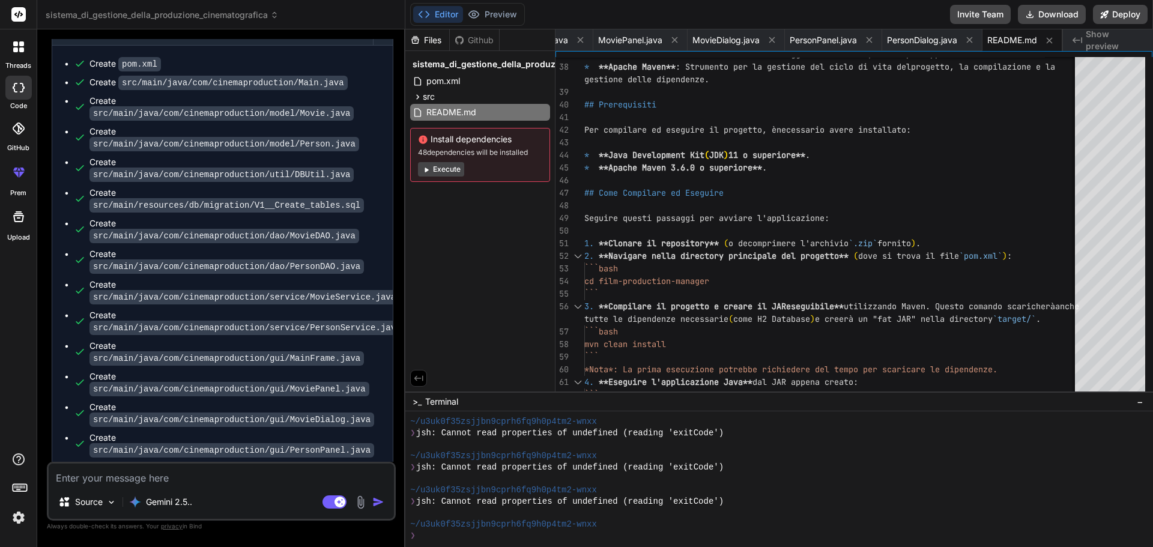
click at [432, 166] on button "Execute" at bounding box center [441, 169] width 46 height 14
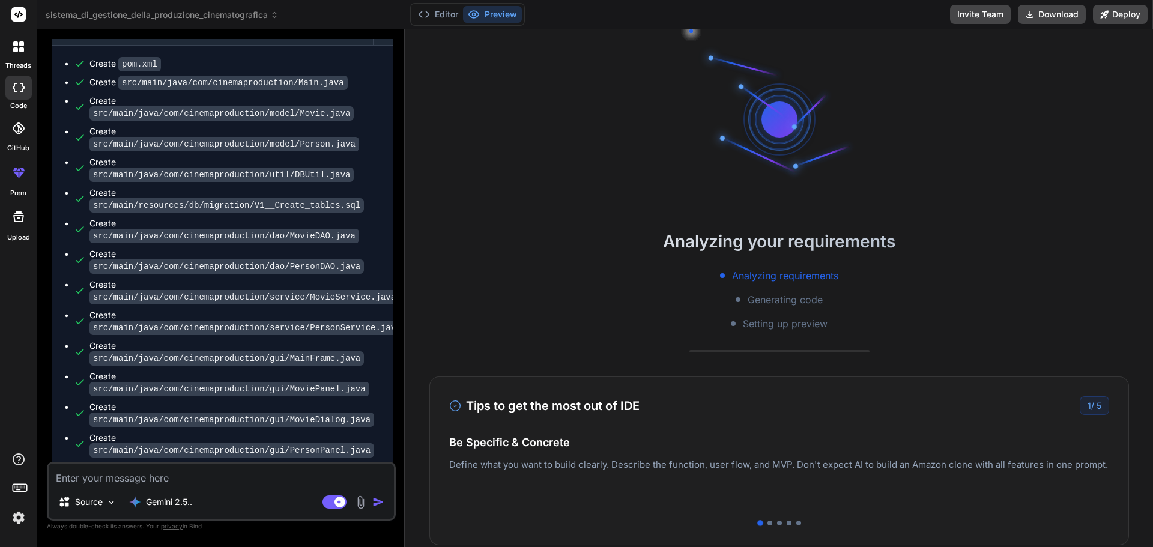
scroll to position [4725, 0]
click at [432, 15] on button "Editor" at bounding box center [438, 14] width 50 height 17
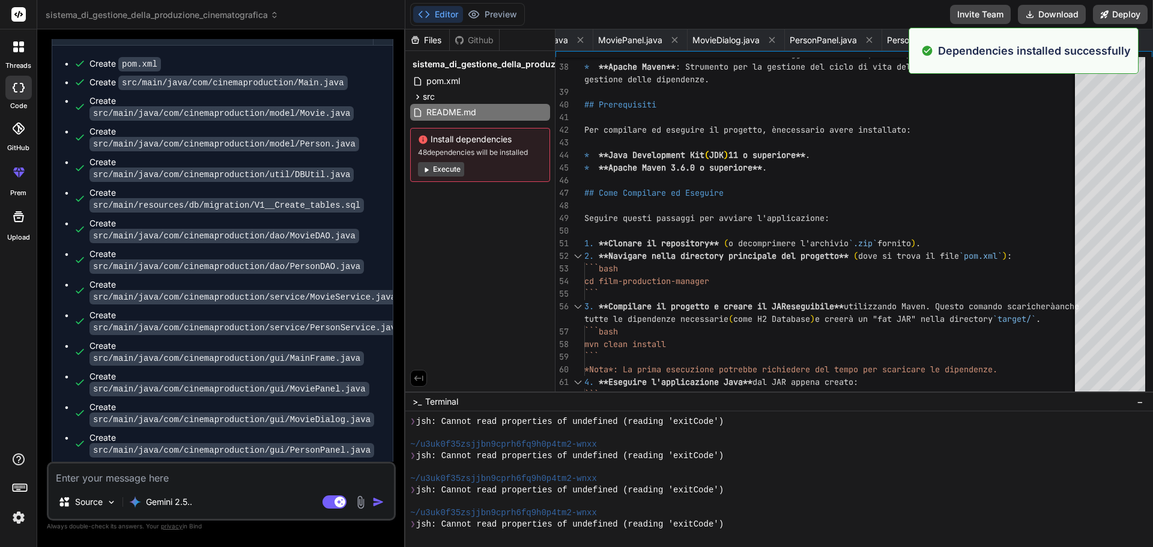
scroll to position [5489, 0]
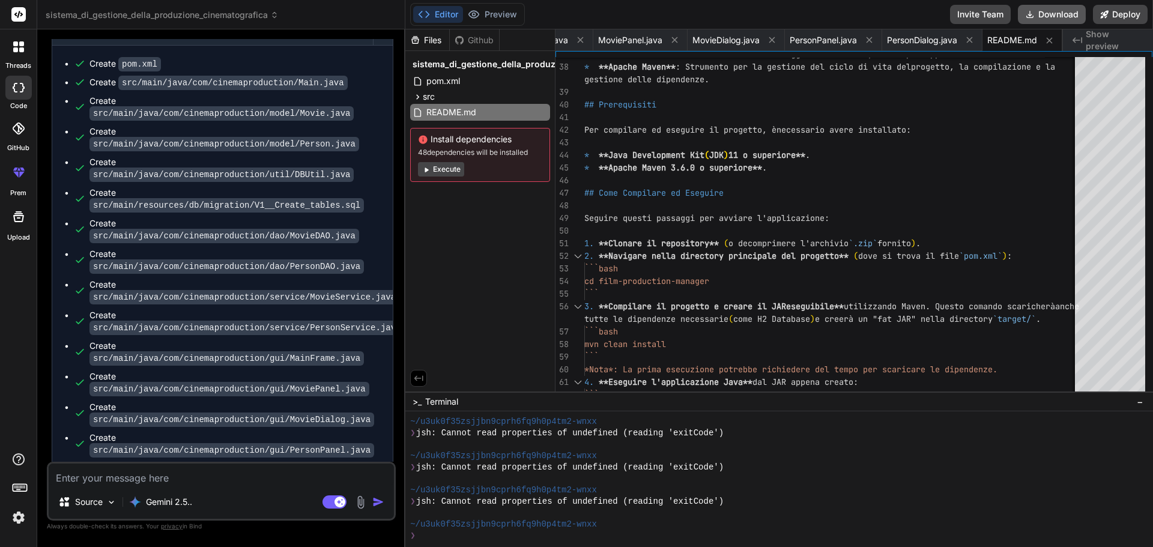
click at [1039, 16] on button "Download" at bounding box center [1052, 14] width 68 height 19
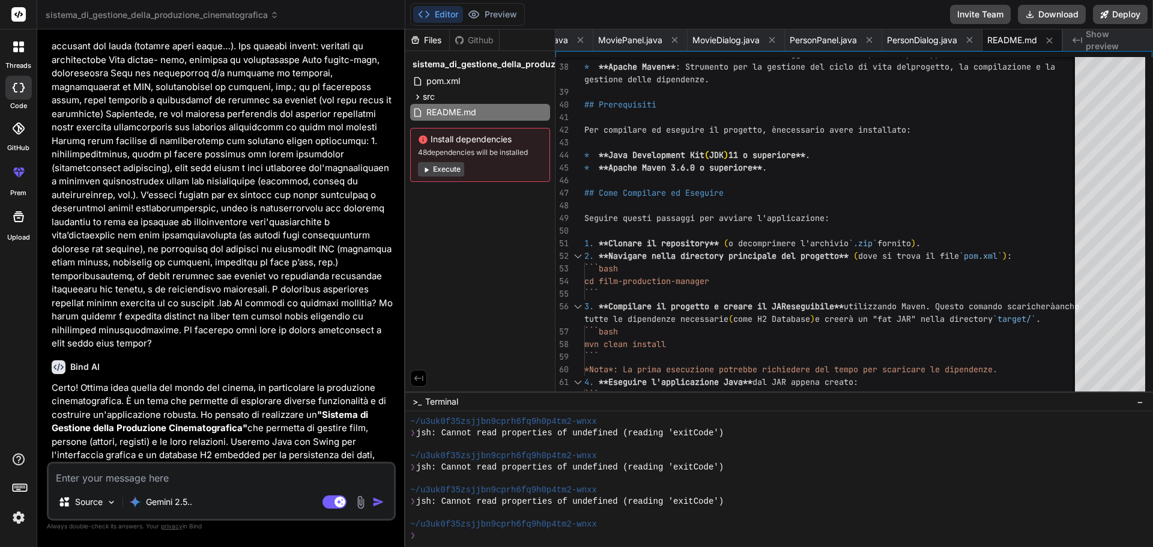
scroll to position [0, 0]
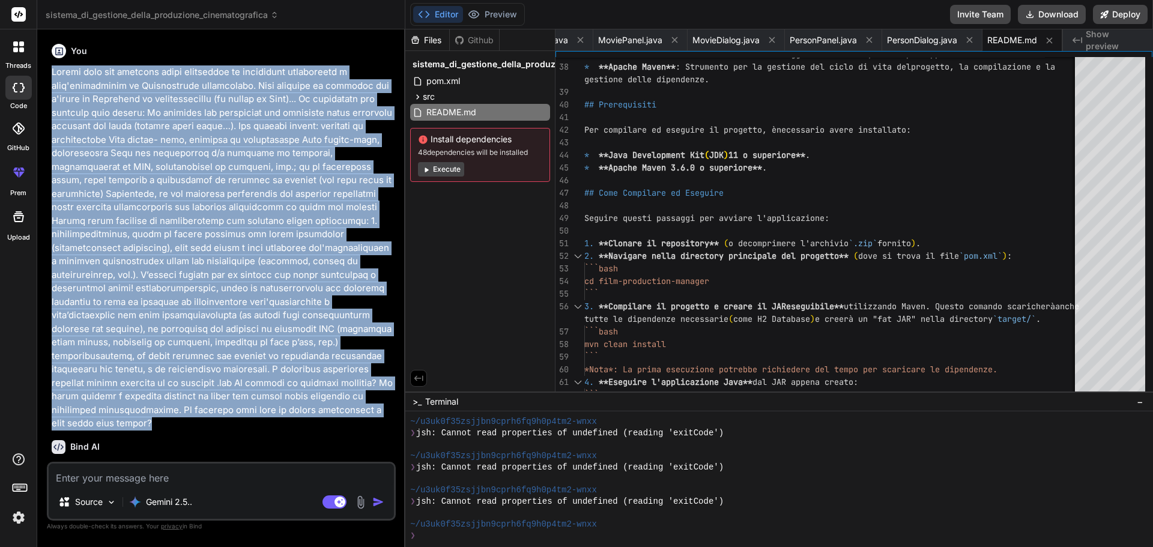
drag, startPoint x: 53, startPoint y: 71, endPoint x: 162, endPoint y: 407, distance: 353.5
click at [162, 407] on p at bounding box center [223, 247] width 342 height 365
copy p "Loremi dolo sit ametcons adipi elitseddoe te incididunt utlaboreetd m aliq'enim…"
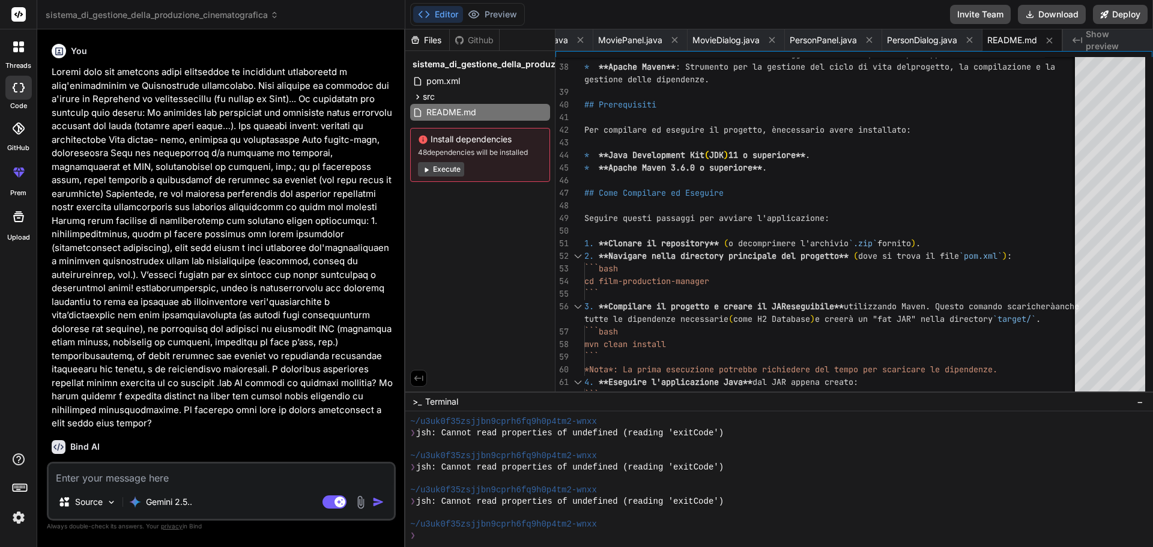
click at [18, 52] on icon at bounding box center [18, 46] width 11 height 11
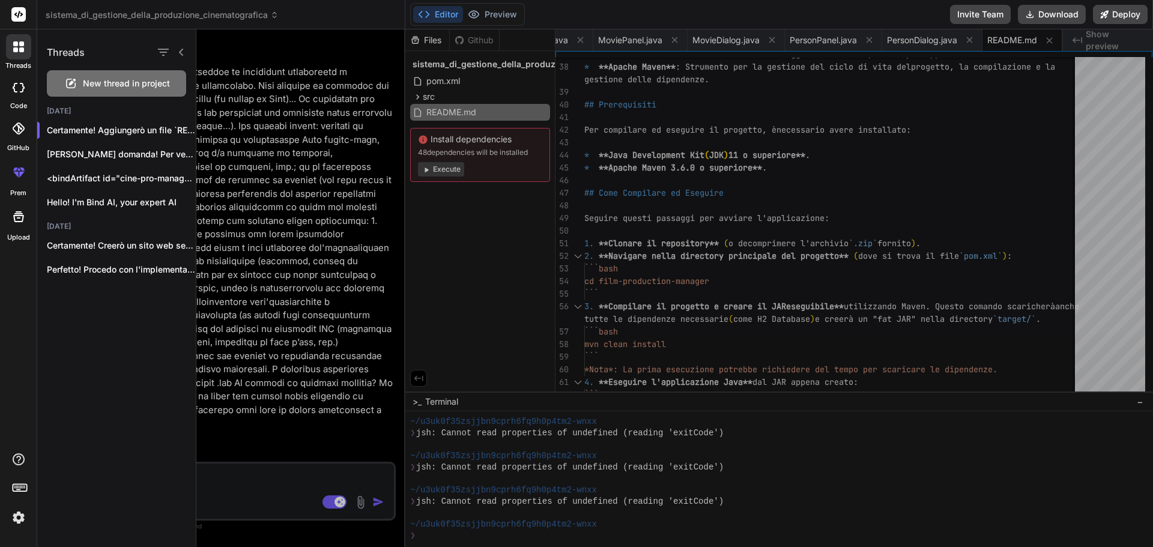
click at [20, 94] on div at bounding box center [18, 88] width 26 height 24
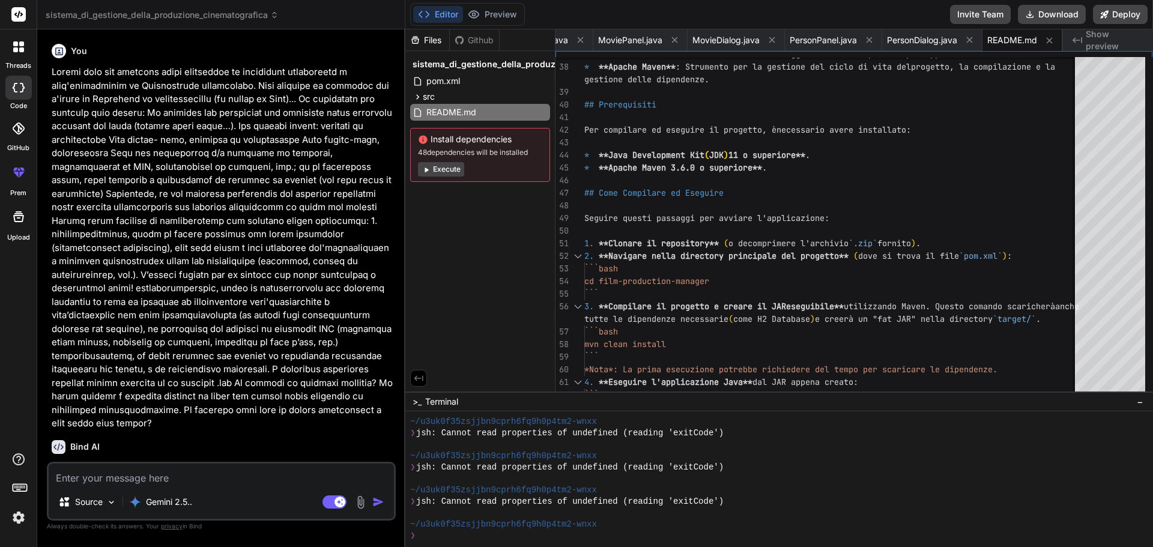
click at [20, 68] on label "threads" at bounding box center [18, 66] width 26 height 10
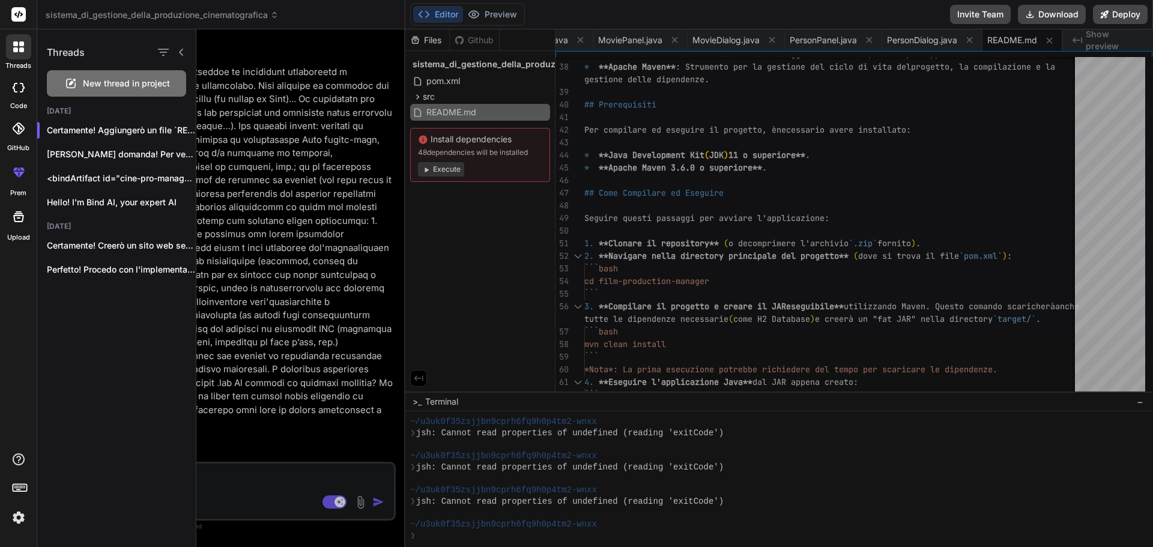
click at [92, 86] on span "New thread in project" at bounding box center [126, 83] width 87 height 12
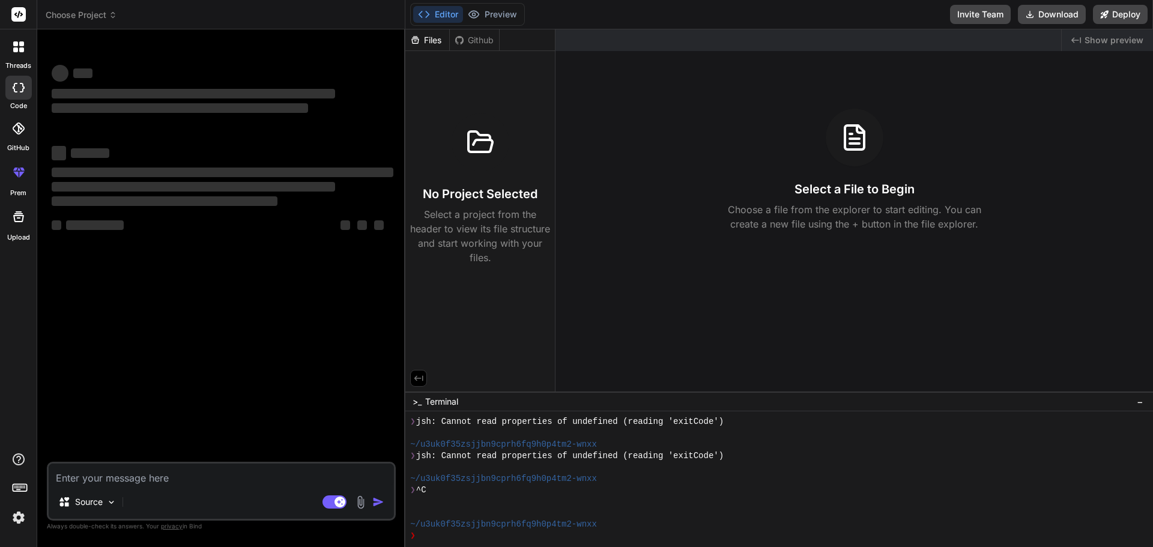
scroll to position [5535, 0]
click at [88, 468] on textarea at bounding box center [221, 475] width 345 height 22
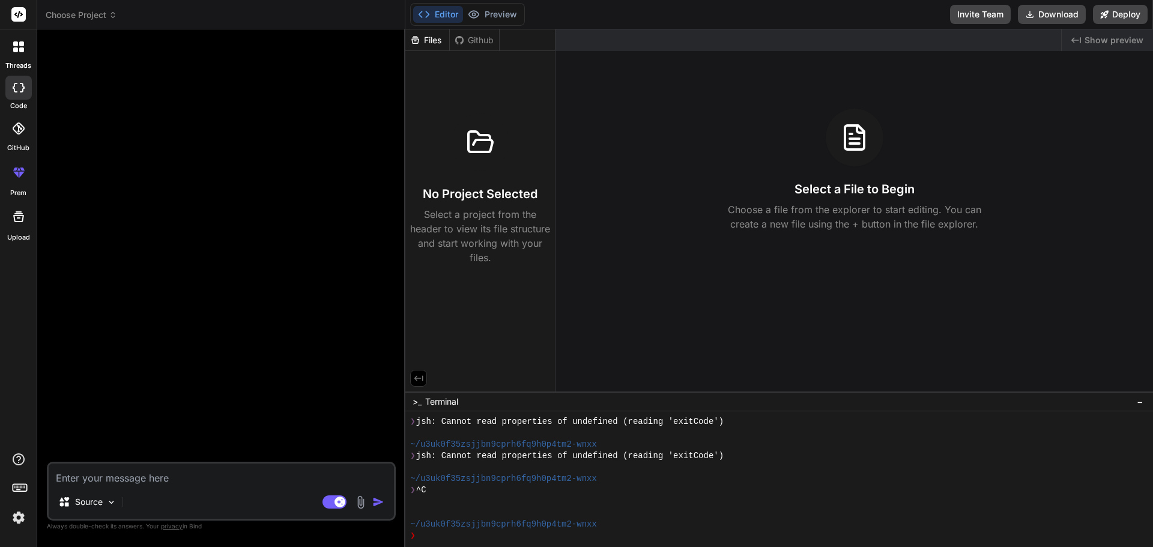
paste textarea "Loremi dolo sit ametcons adipi elitseddoe te incididunt utlaboreetd m aliq'enim…"
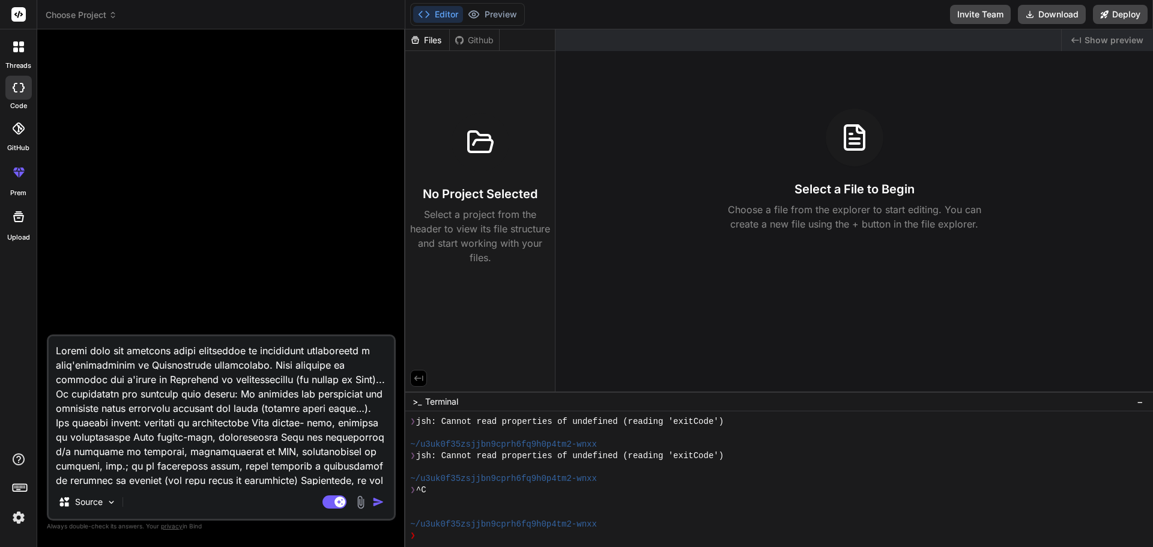
scroll to position [275, 0]
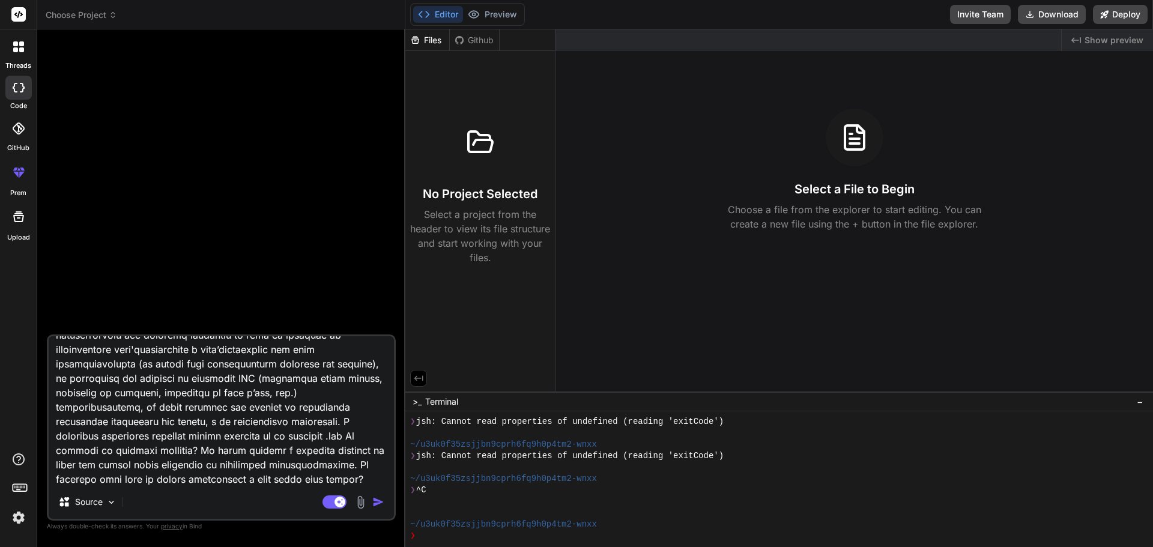
click at [127, 465] on textarea at bounding box center [221, 410] width 345 height 149
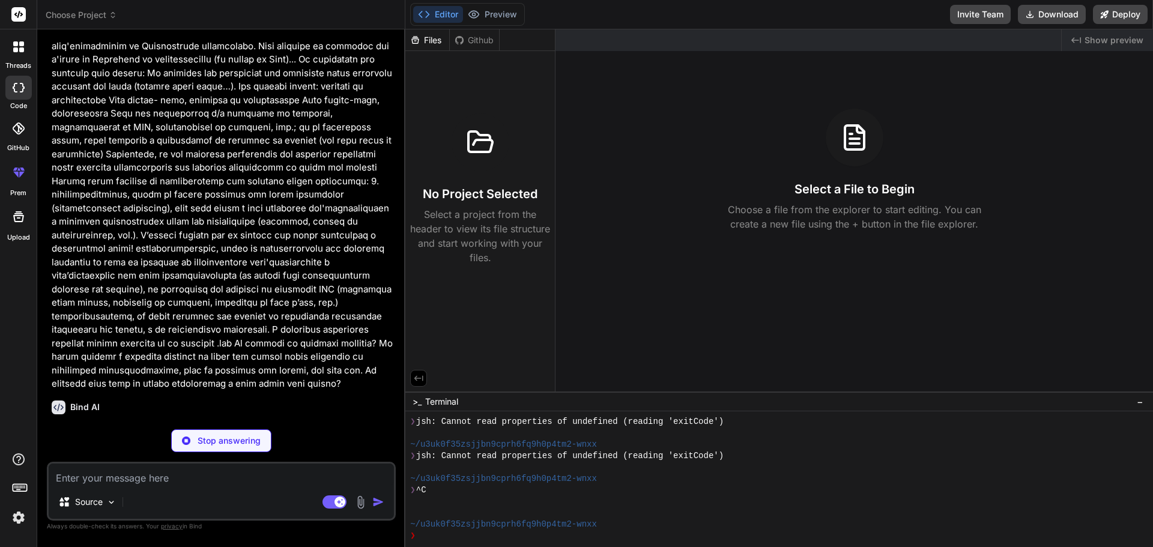
scroll to position [40, 0]
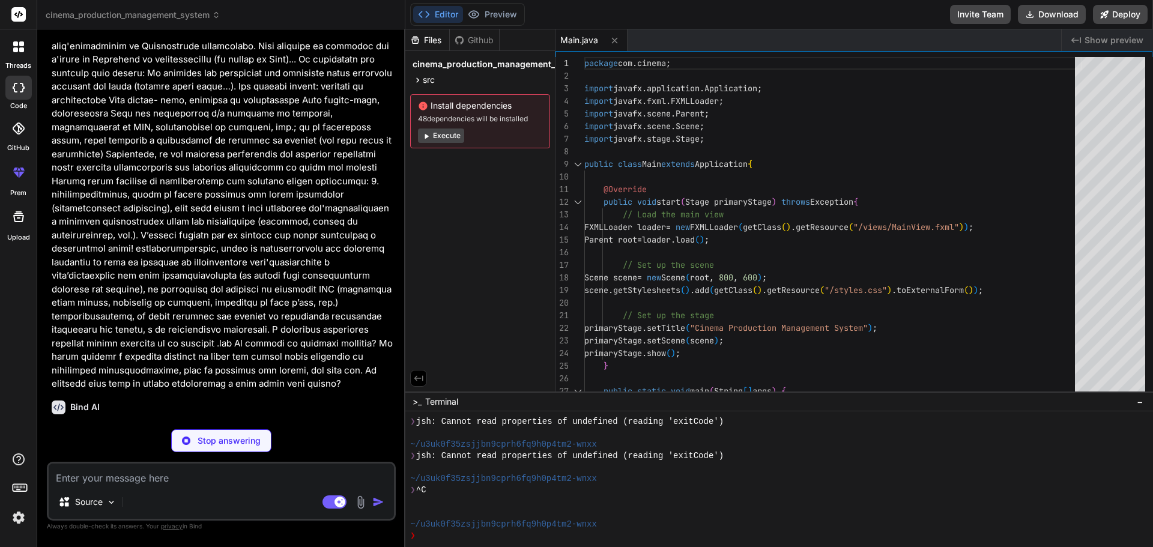
click at [446, 138] on button "Execute" at bounding box center [441, 136] width 46 height 14
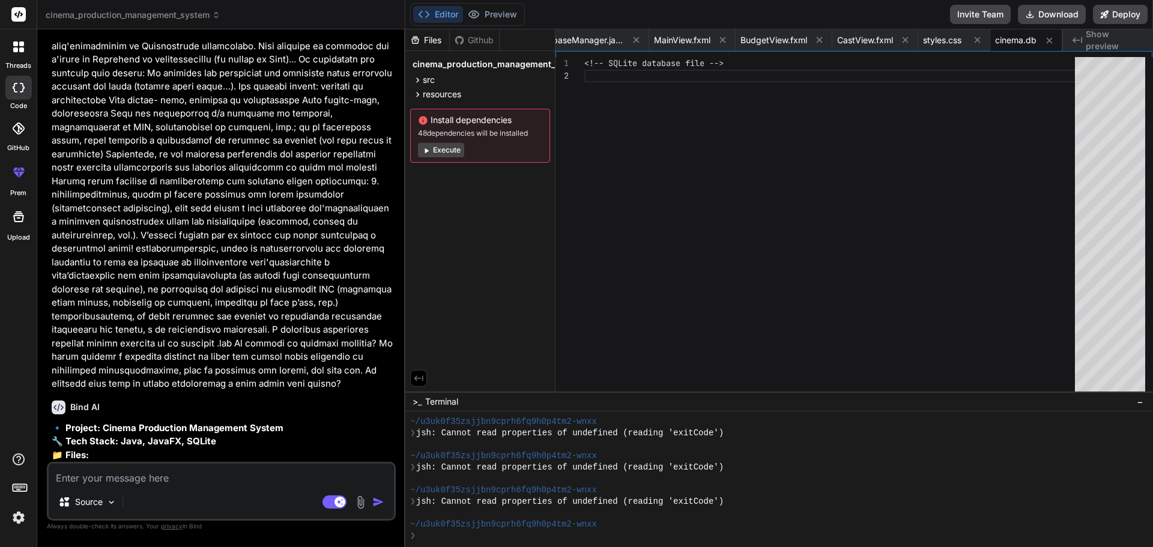
scroll to position [520, 0]
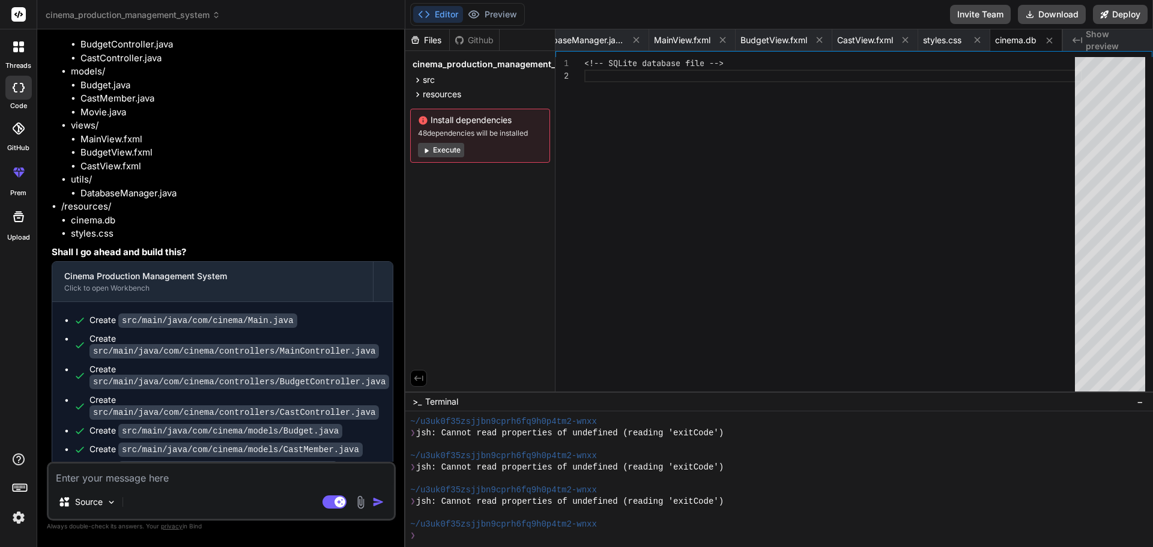
click at [455, 155] on button "Execute" at bounding box center [441, 150] width 46 height 14
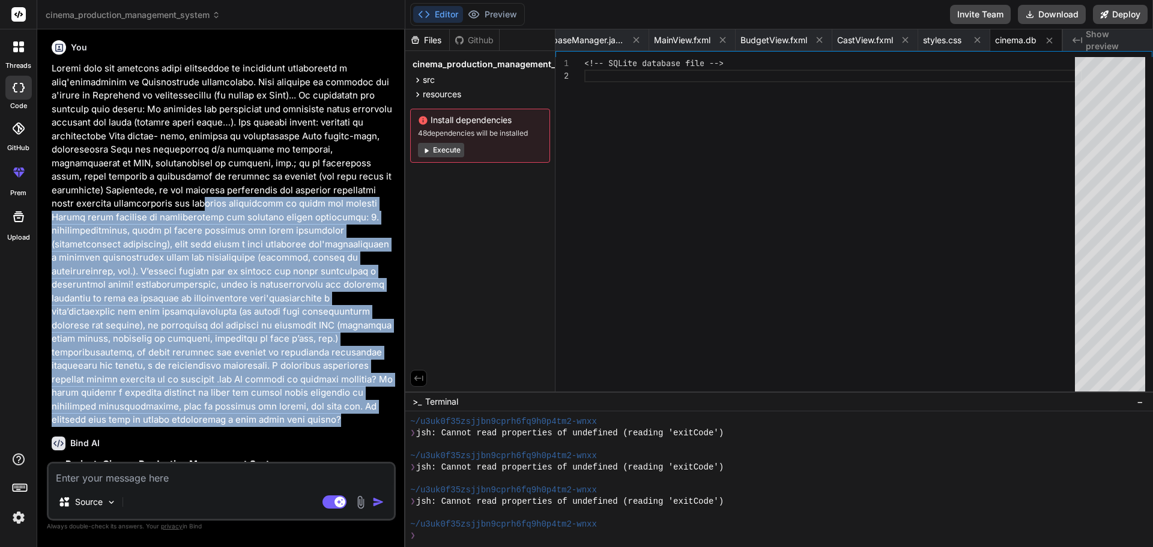
scroll to position [0, 0]
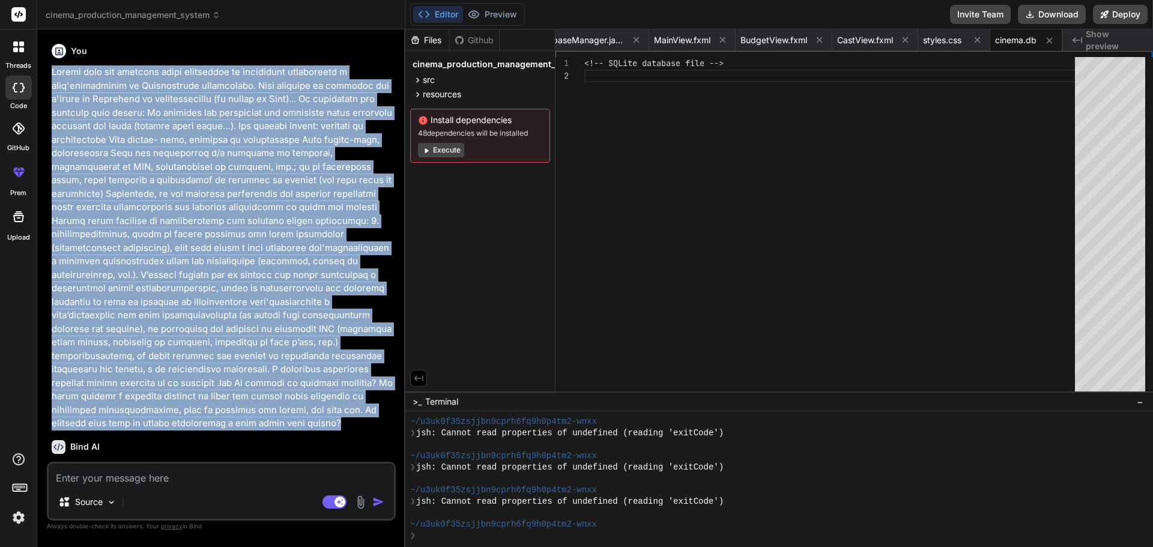
drag, startPoint x: 349, startPoint y: 344, endPoint x: 40, endPoint y: 75, distance: 409.1
click at [40, 75] on div "Bind AI Web Search Created with Pixso. Code Generator You Bind AI 🔹 Project: Ci…" at bounding box center [221, 287] width 368 height 517
copy p "Loremi dolo sit ametcons adipi elitseddoe te incididunt utlaboreetd m aliq'enim…"
click at [419, 82] on icon at bounding box center [418, 80] width 10 height 10
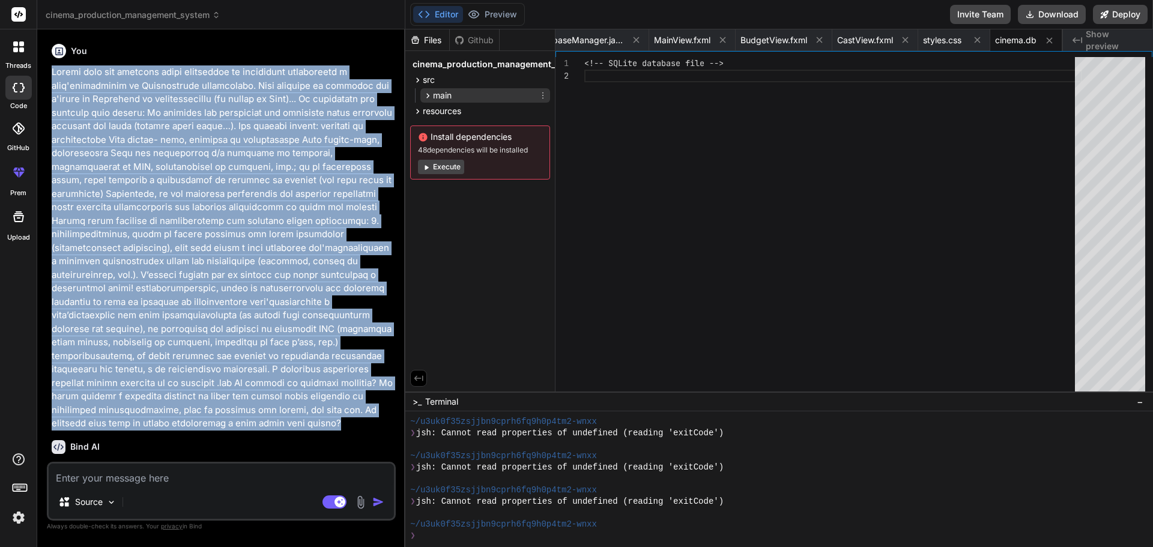
click at [425, 93] on icon at bounding box center [428, 96] width 10 height 10
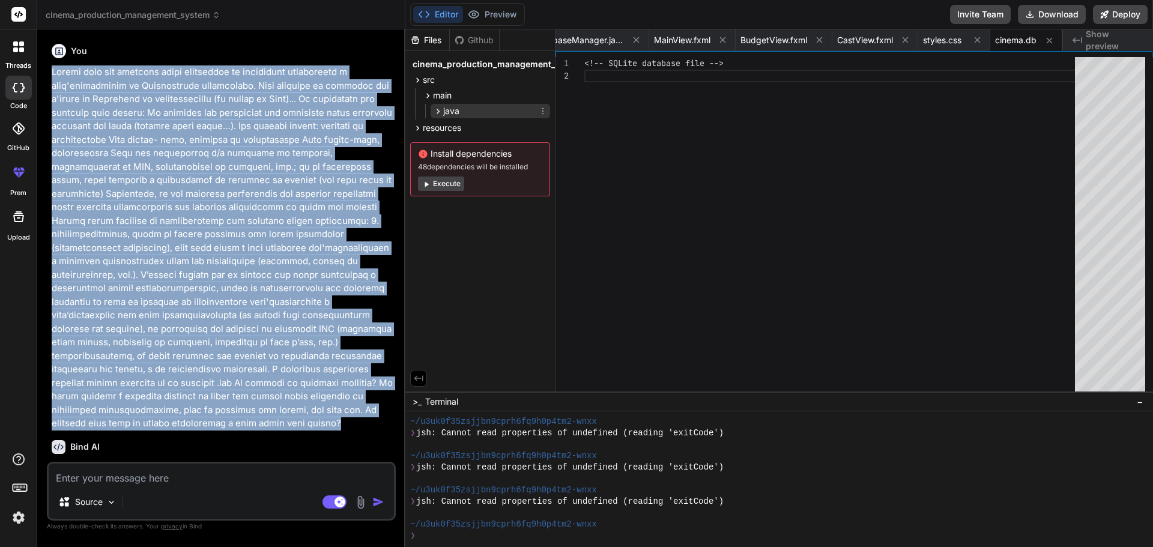
click at [433, 115] on icon at bounding box center [438, 111] width 10 height 10
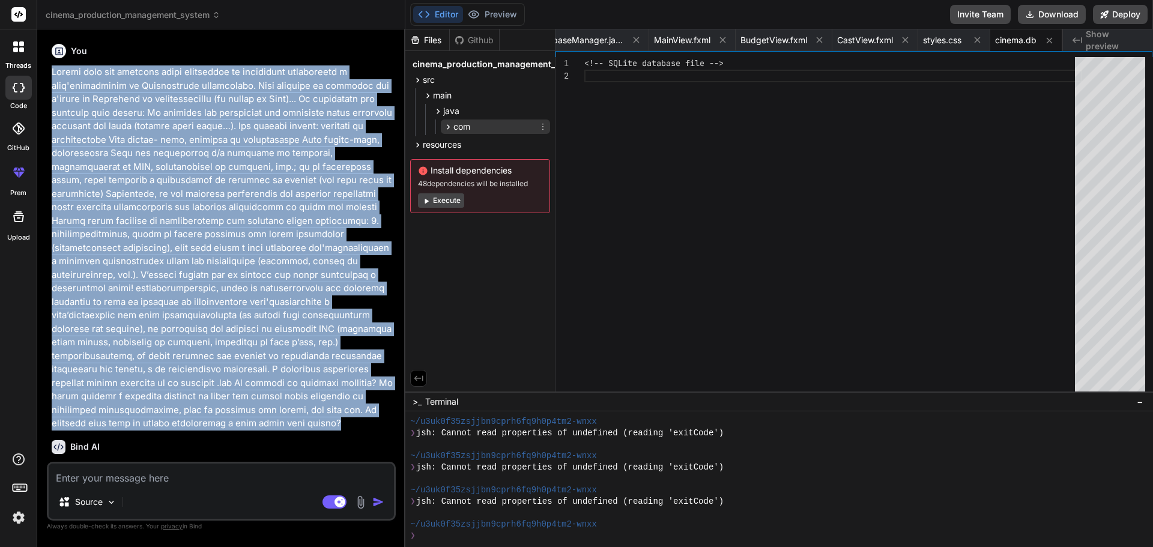
click at [447, 122] on icon at bounding box center [448, 127] width 10 height 10
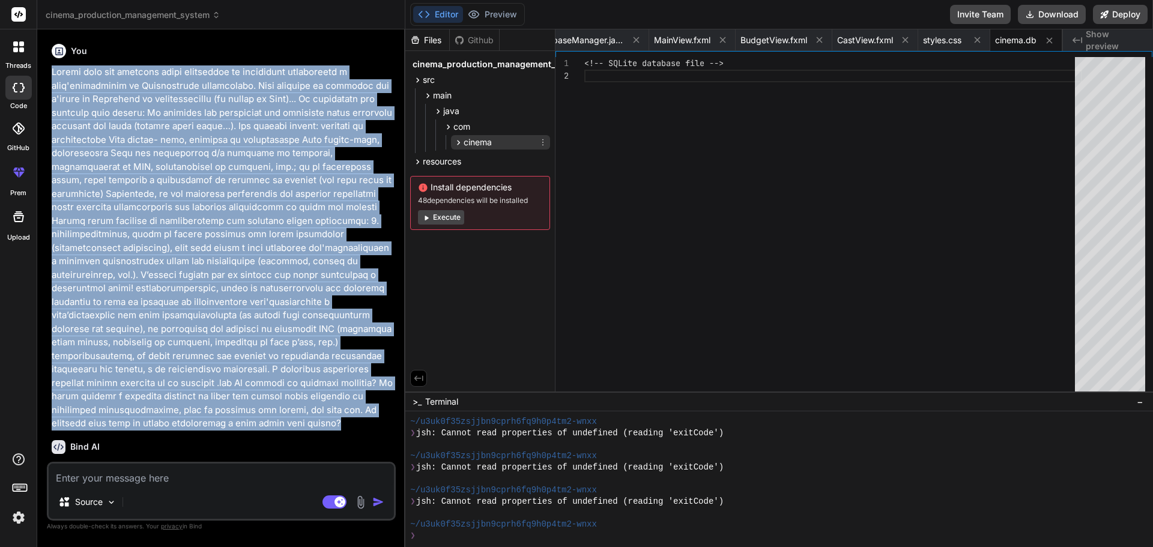
click at [459, 142] on icon at bounding box center [458, 143] width 10 height 10
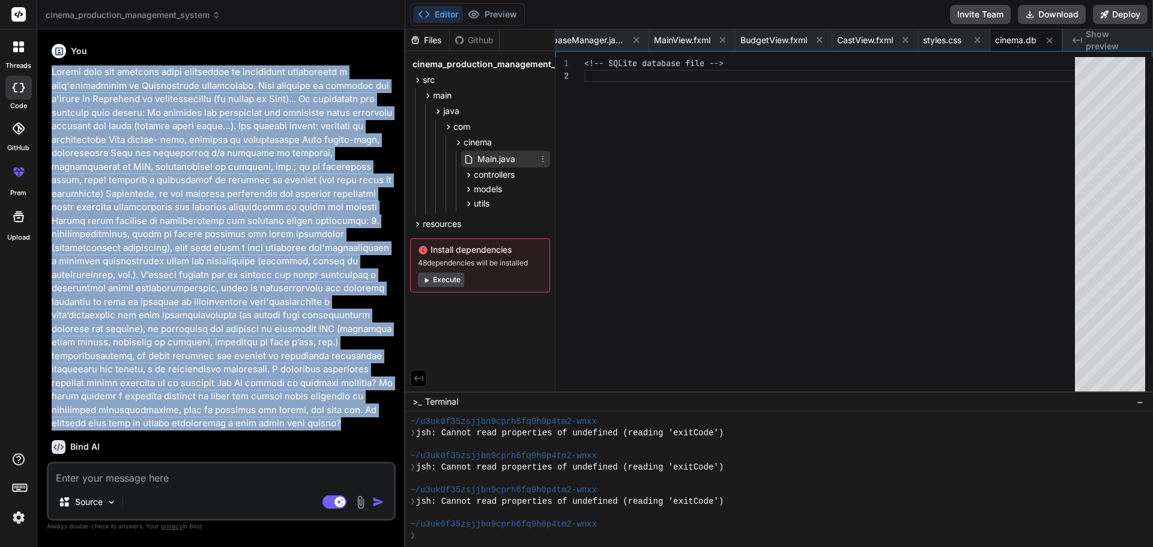
click at [470, 157] on icon at bounding box center [469, 159] width 10 height 10
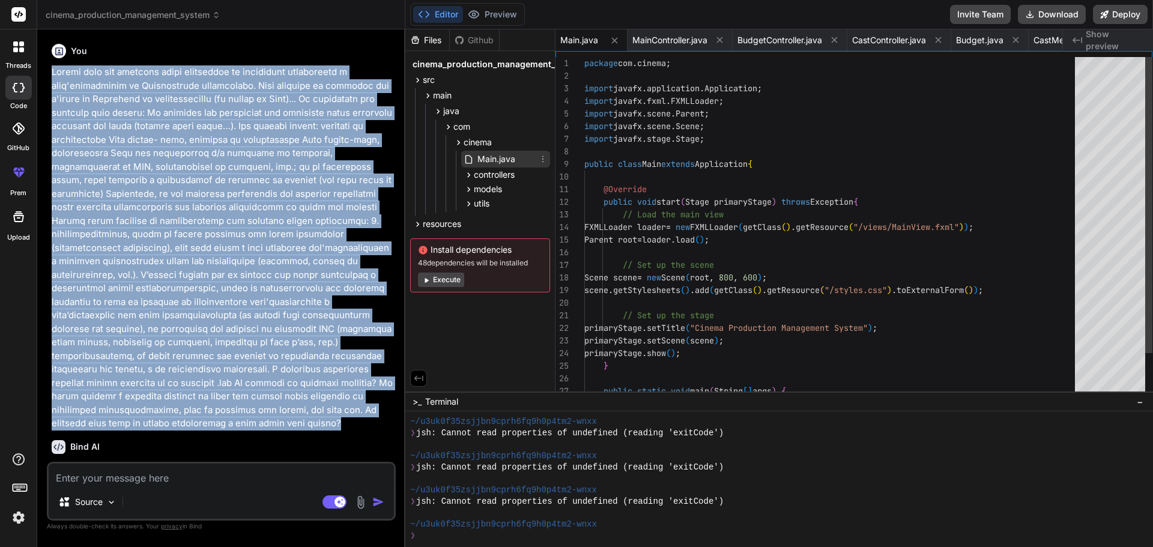
click at [470, 157] on icon at bounding box center [469, 159] width 10 height 10
click at [468, 175] on icon at bounding box center [469, 175] width 10 height 10
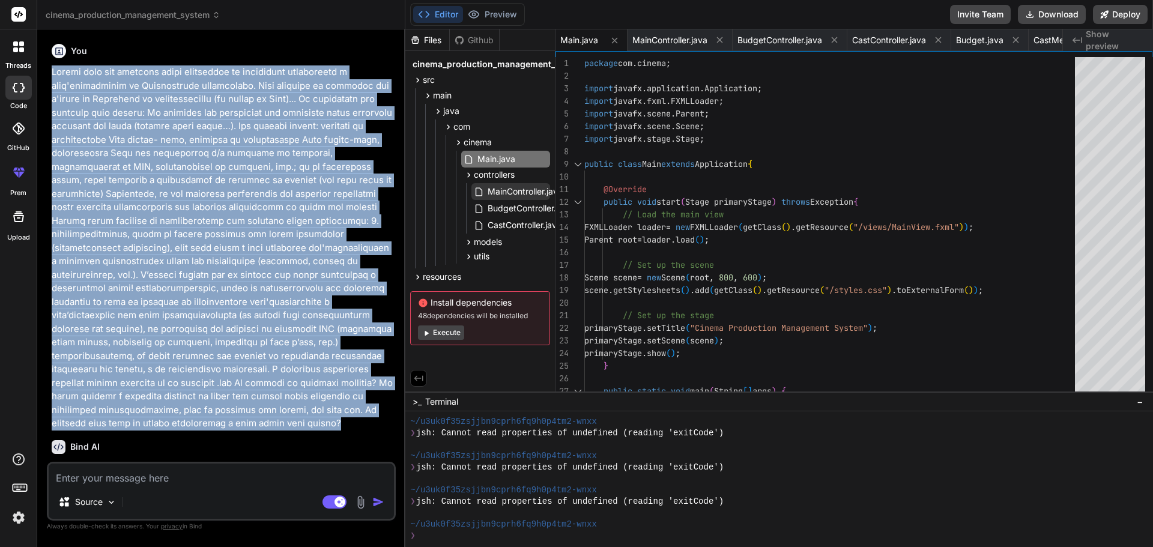
click at [482, 193] on icon at bounding box center [479, 191] width 7 height 8
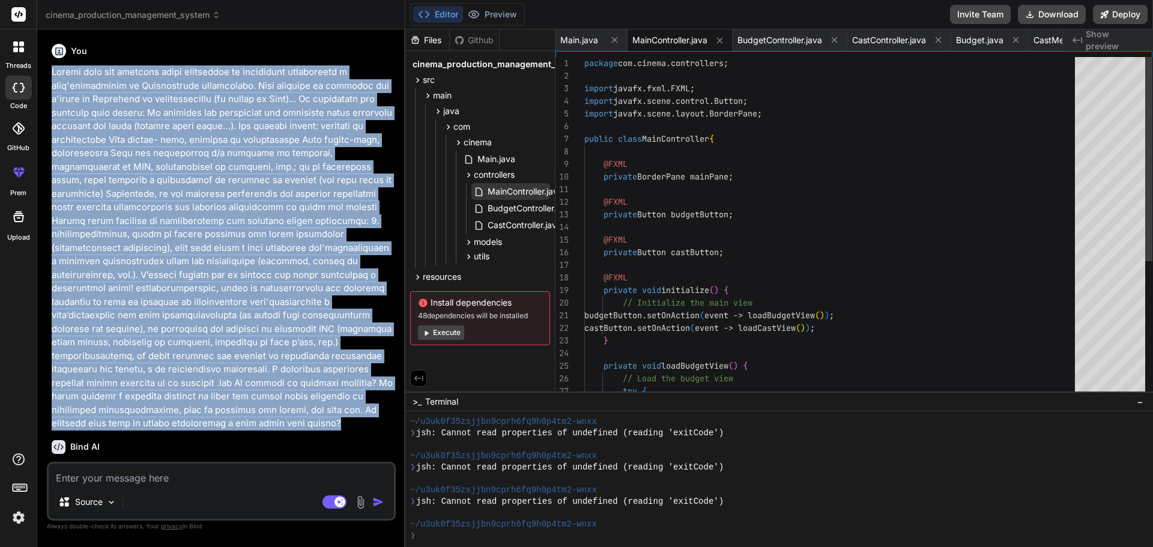
click at [482, 193] on icon at bounding box center [479, 191] width 7 height 8
click at [482, 205] on icon at bounding box center [479, 209] width 10 height 10
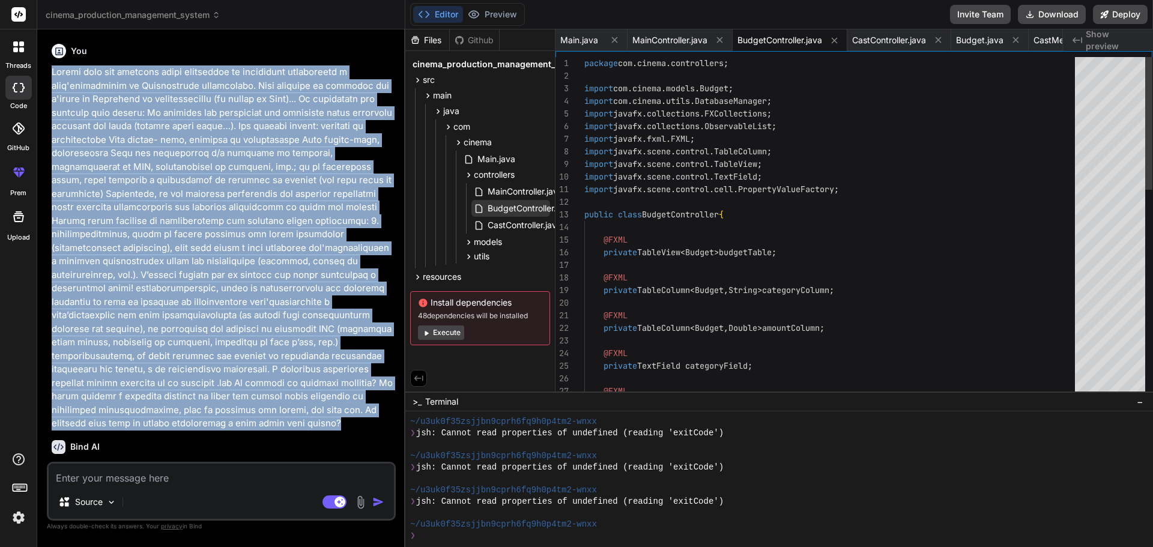
click at [482, 205] on icon at bounding box center [479, 209] width 10 height 10
click at [482, 216] on div "BudgetController.java" at bounding box center [510, 208] width 79 height 17
click at [482, 225] on icon at bounding box center [479, 225] width 7 height 8
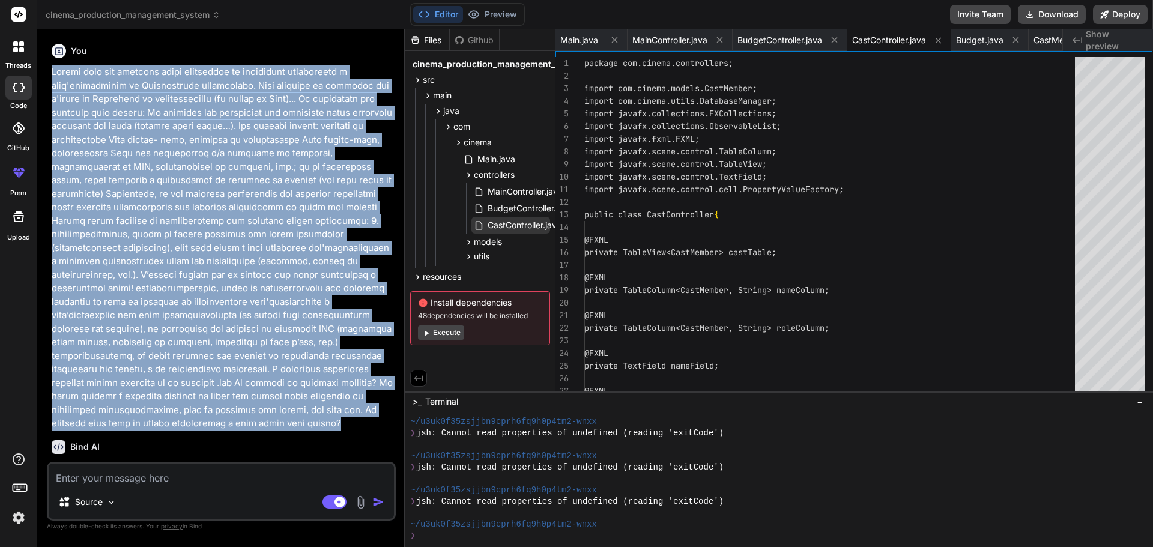
click at [482, 225] on icon at bounding box center [479, 225] width 7 height 8
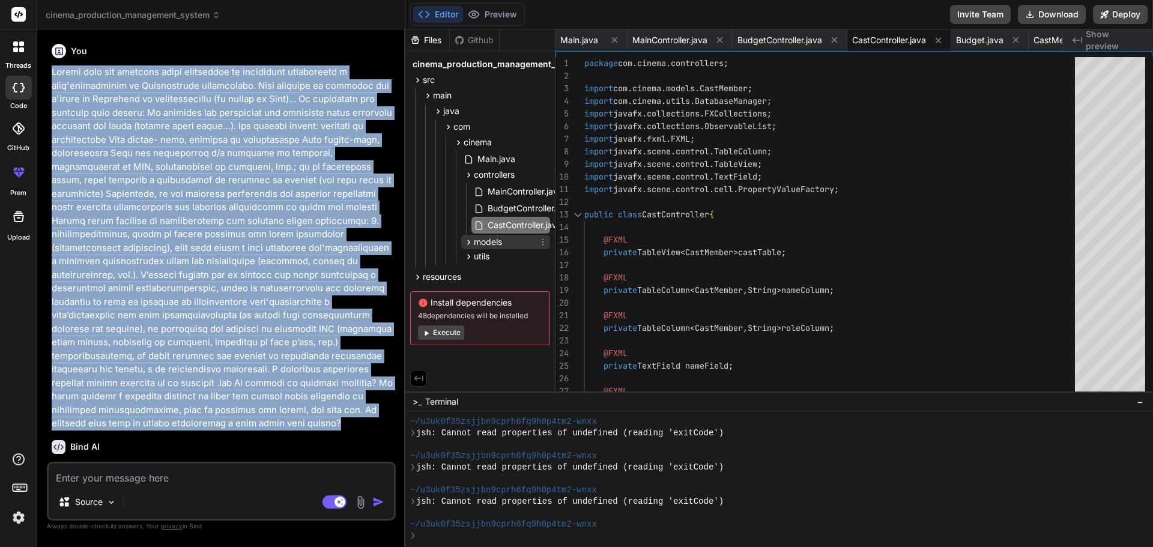
click at [468, 244] on icon at bounding box center [469, 242] width 10 height 10
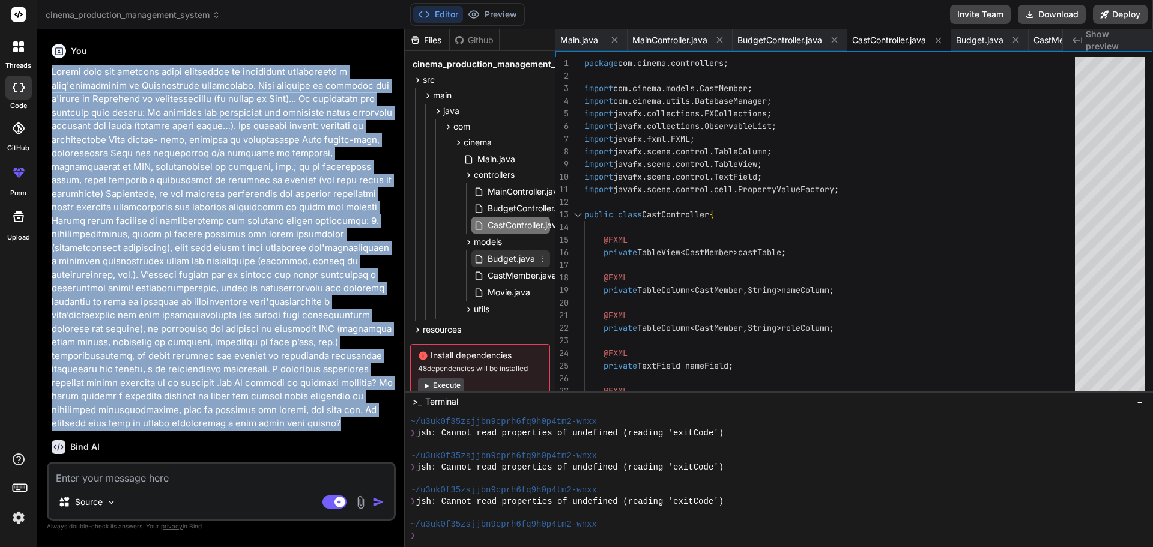
click at [487, 259] on span "Budget.java" at bounding box center [512, 259] width 50 height 14
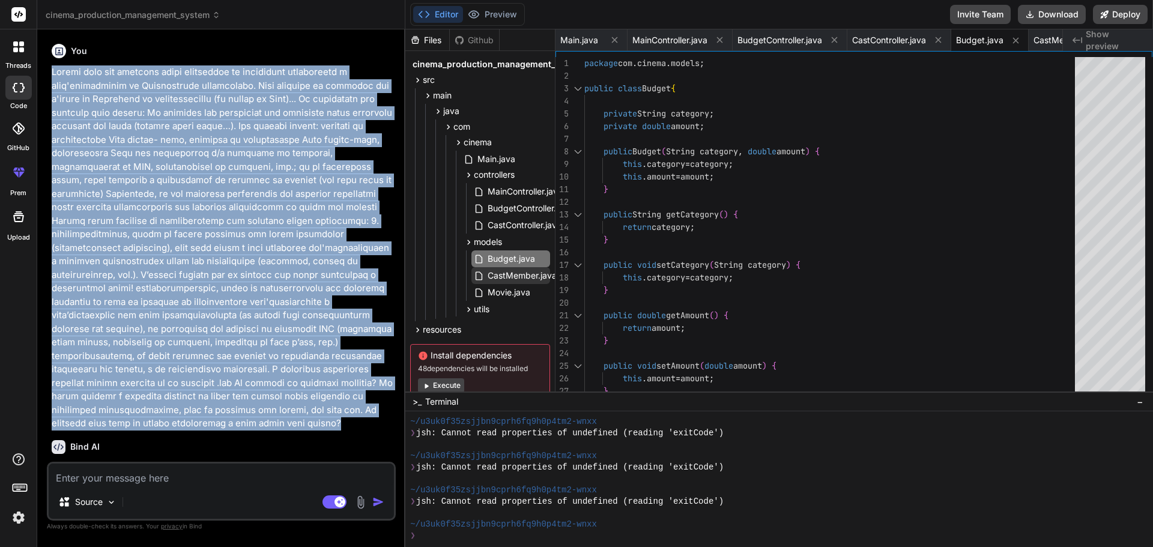
click at [487, 276] on span "CastMember.java" at bounding box center [522, 275] width 71 height 14
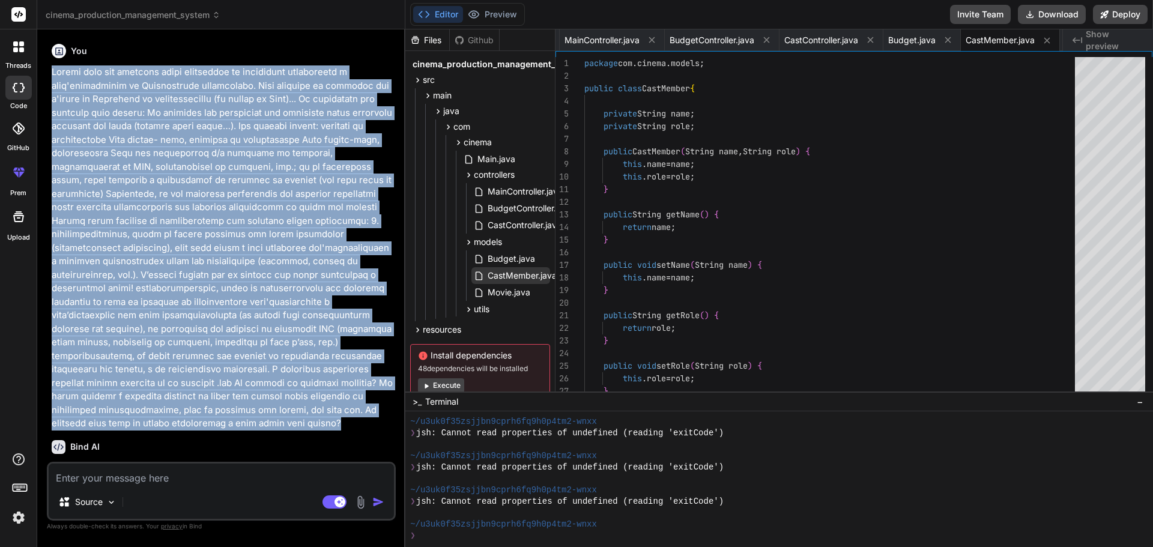
click at [487, 276] on span "CastMember.java" at bounding box center [522, 275] width 71 height 14
click at [488, 293] on span "Movie.java" at bounding box center [509, 292] width 45 height 14
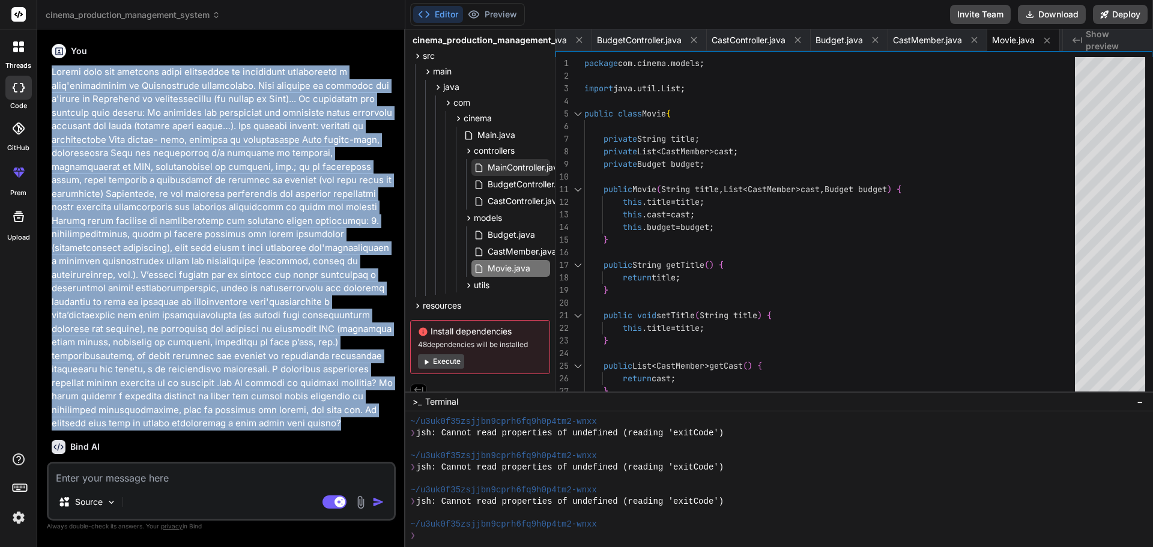
scroll to position [35, 0]
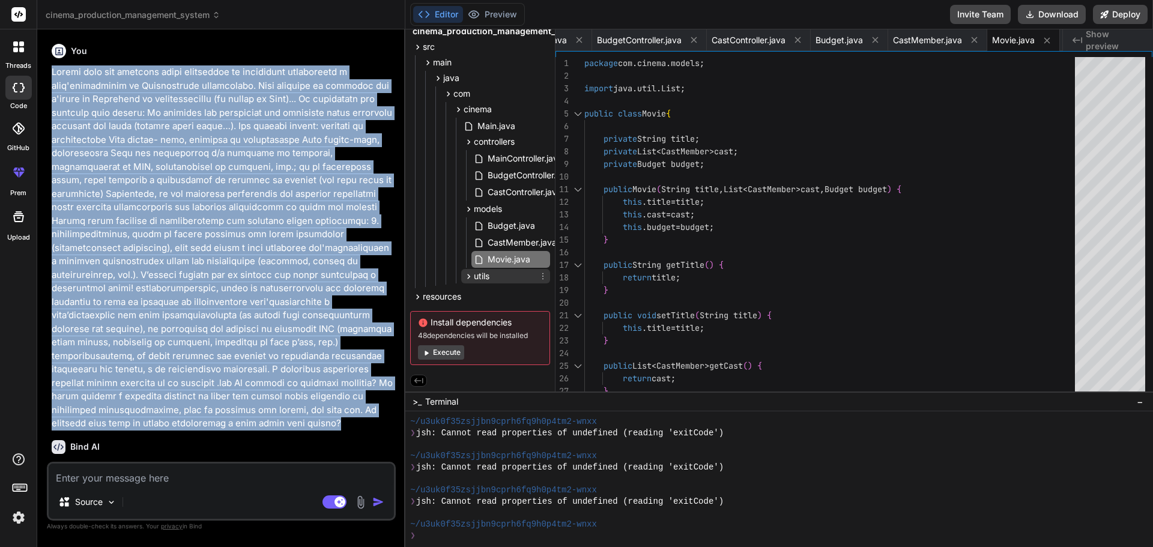
click at [467, 276] on icon at bounding box center [469, 276] width 10 height 10
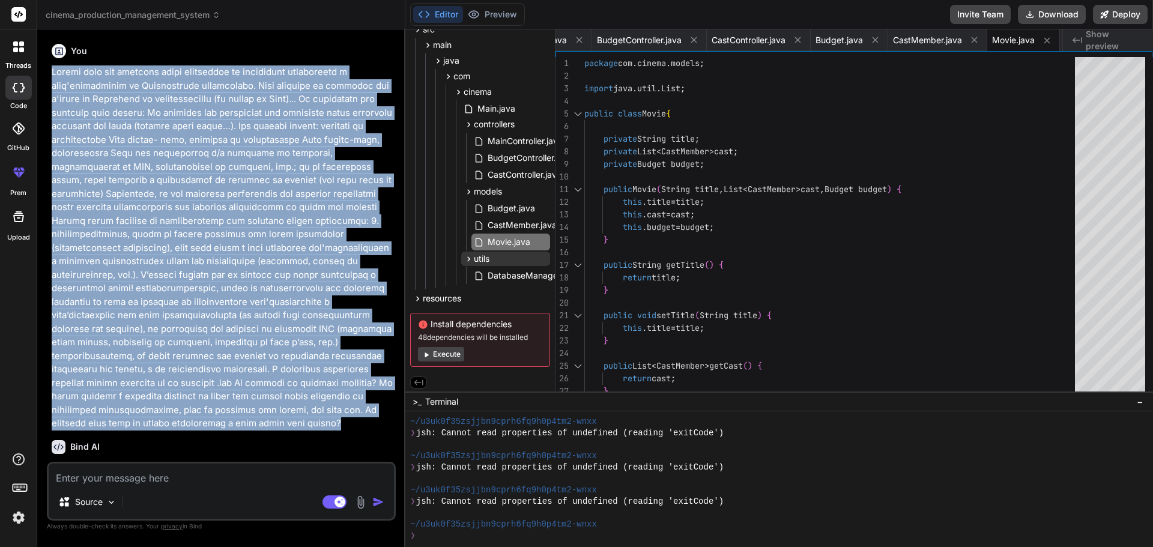
scroll to position [55, 0]
click at [488, 271] on span "DatabaseManager.java" at bounding box center [534, 274] width 94 height 14
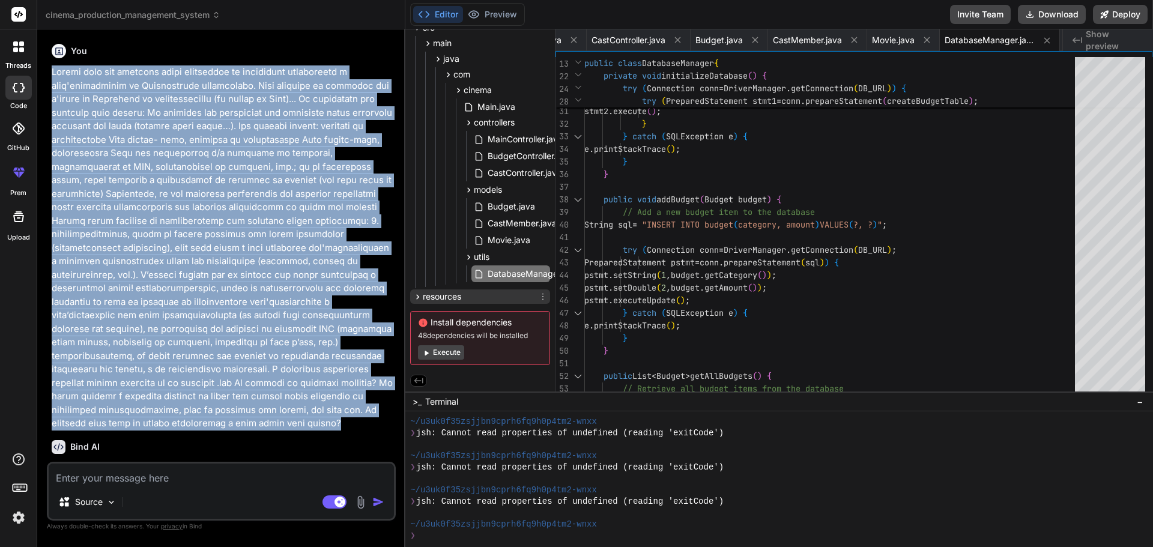
click at [419, 293] on icon at bounding box center [418, 297] width 10 height 10
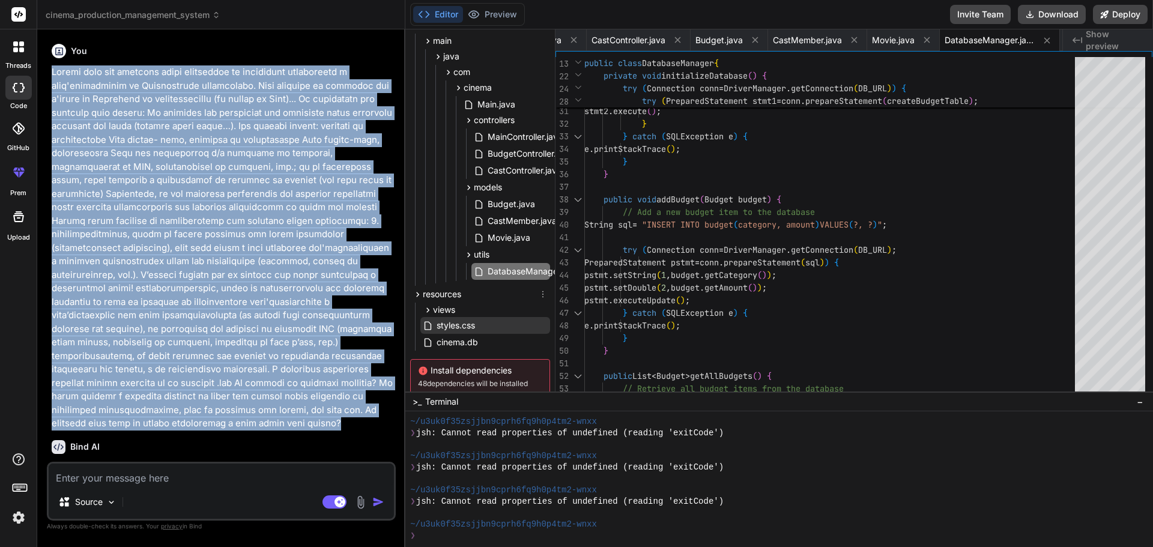
scroll to position [105, 0]
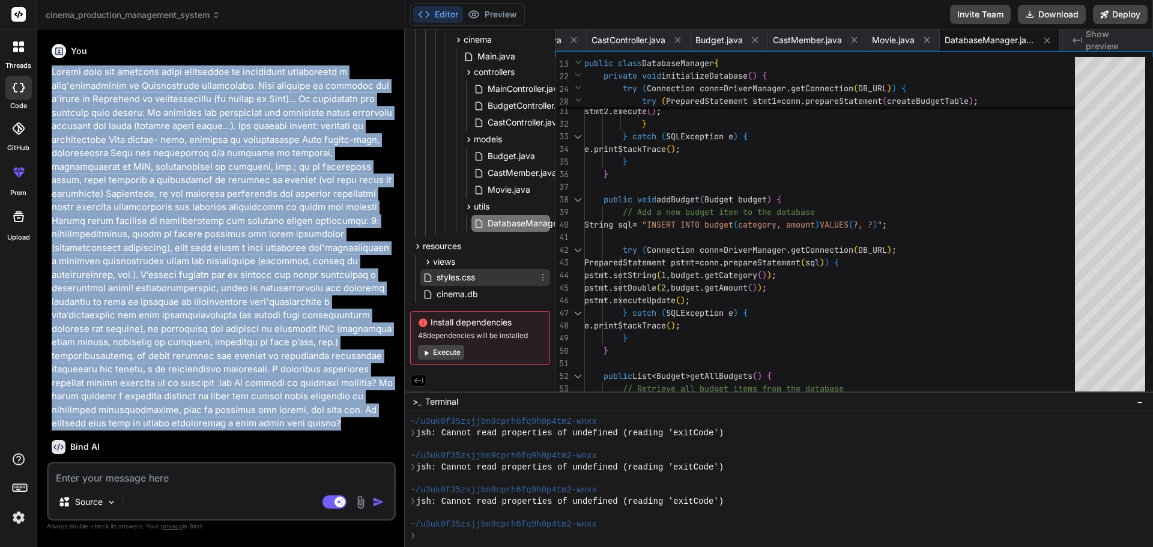
click at [441, 272] on span "styles.css" at bounding box center [455, 277] width 41 height 14
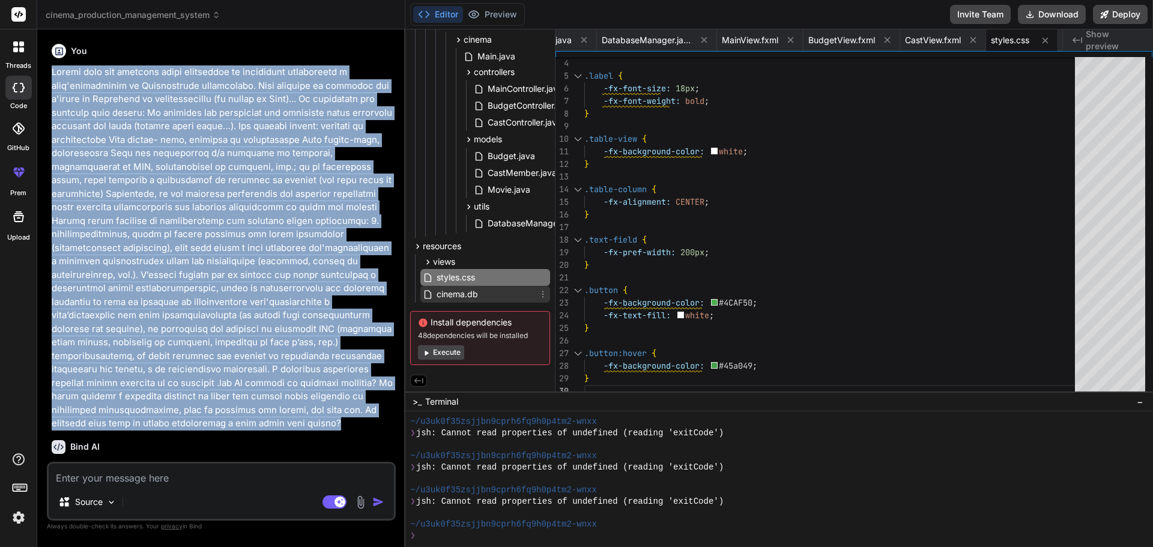
click at [446, 291] on span "cinema.db" at bounding box center [457, 294] width 44 height 14
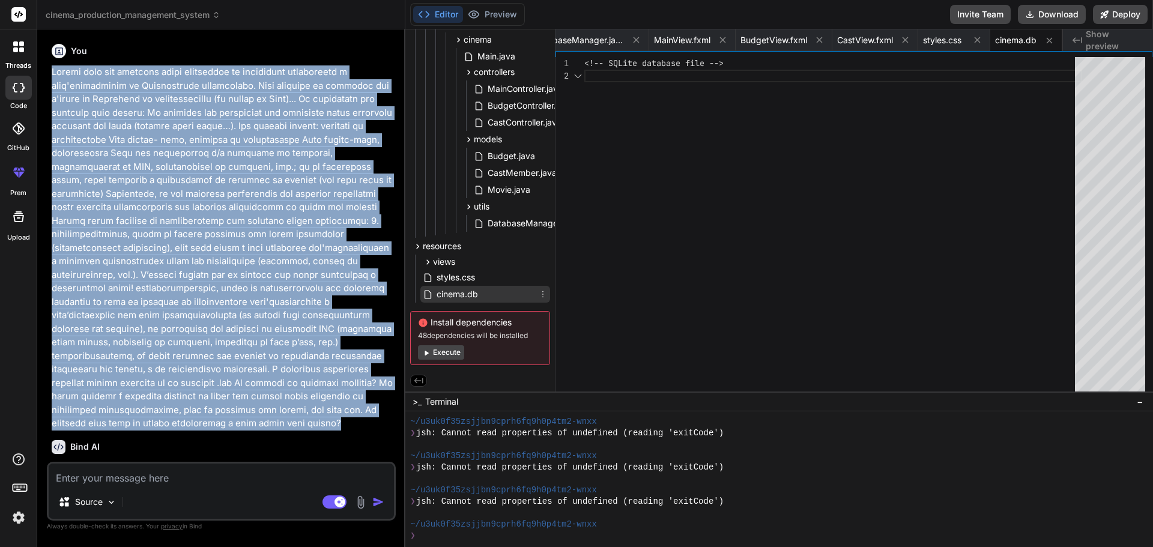
click at [446, 291] on span "cinema.db" at bounding box center [457, 294] width 44 height 14
click at [439, 350] on button "Execute" at bounding box center [441, 352] width 46 height 14
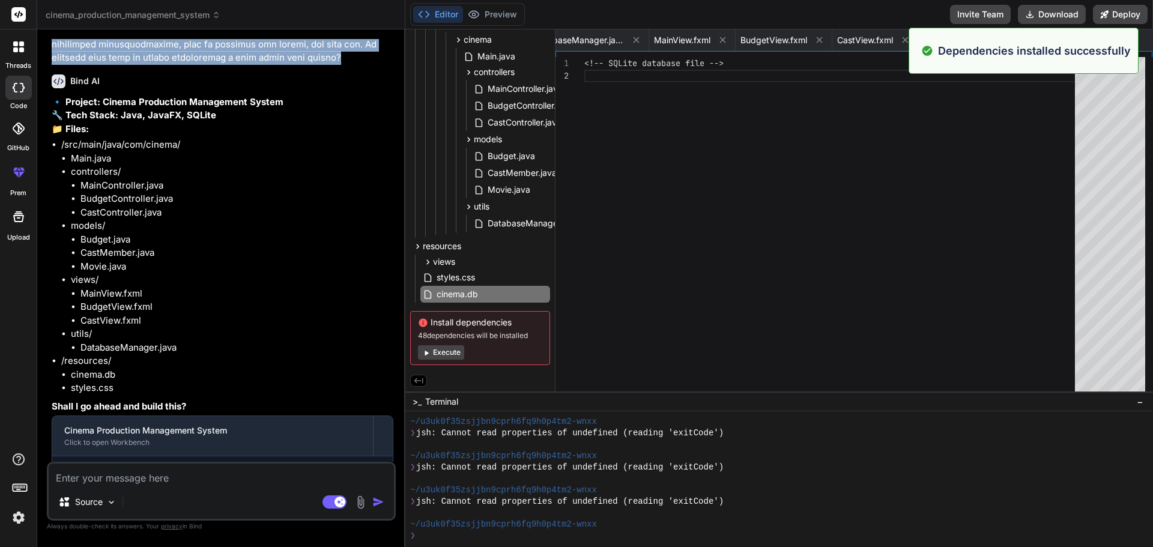
scroll to position [786, 0]
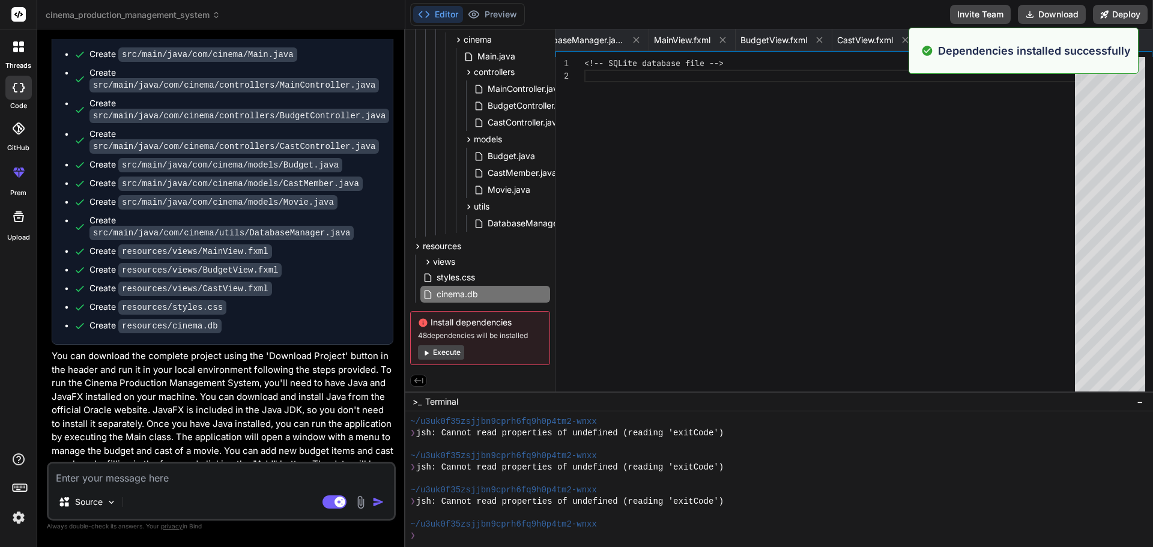
click at [14, 56] on div at bounding box center [18, 46] width 25 height 25
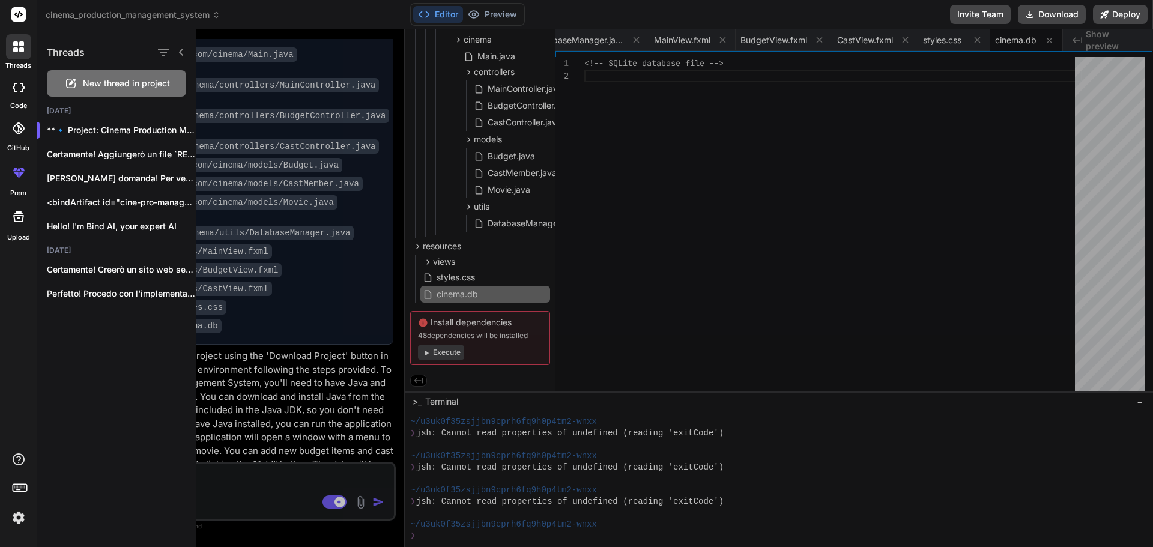
click at [82, 83] on div "New thread in project" at bounding box center [116, 83] width 139 height 26
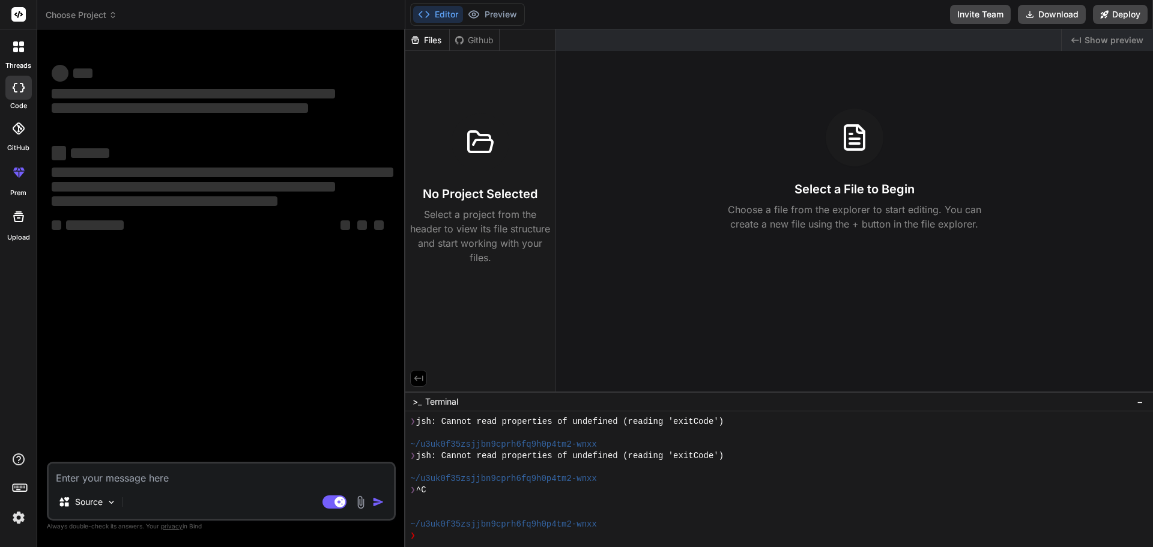
scroll to position [8285, 0]
click at [113, 481] on textarea at bounding box center [221, 475] width 345 height 22
paste textarea "Loremi dolo sit ametcons adipi elitseddoe te incididunt utlaboreetd m aliq'enim…"
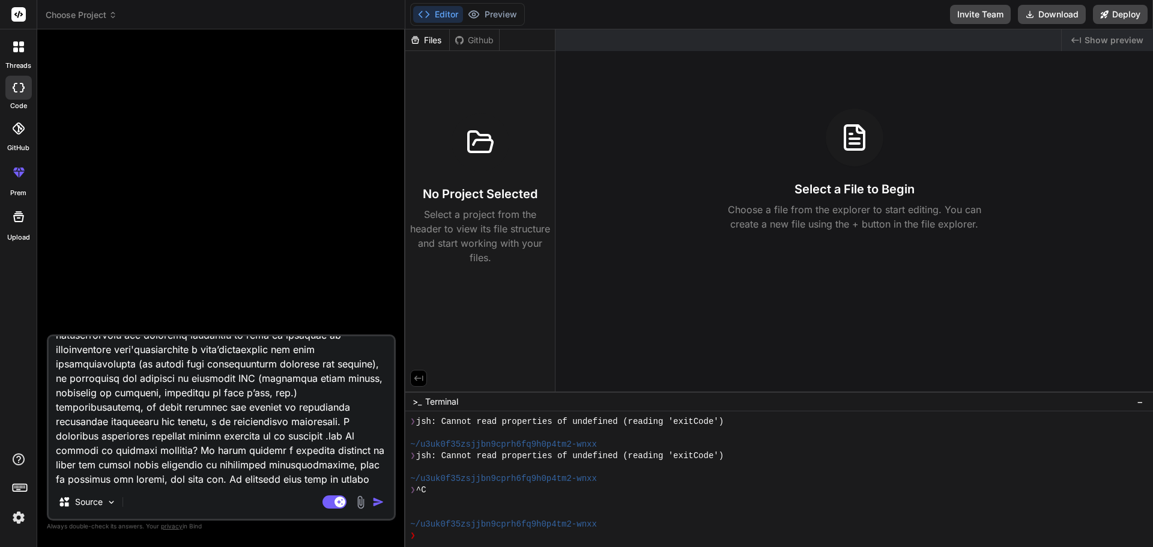
drag, startPoint x: 103, startPoint y: 423, endPoint x: 181, endPoint y: 405, distance: 79.5
click at [195, 396] on textarea at bounding box center [221, 410] width 345 height 149
click at [112, 394] on textarea at bounding box center [221, 410] width 345 height 149
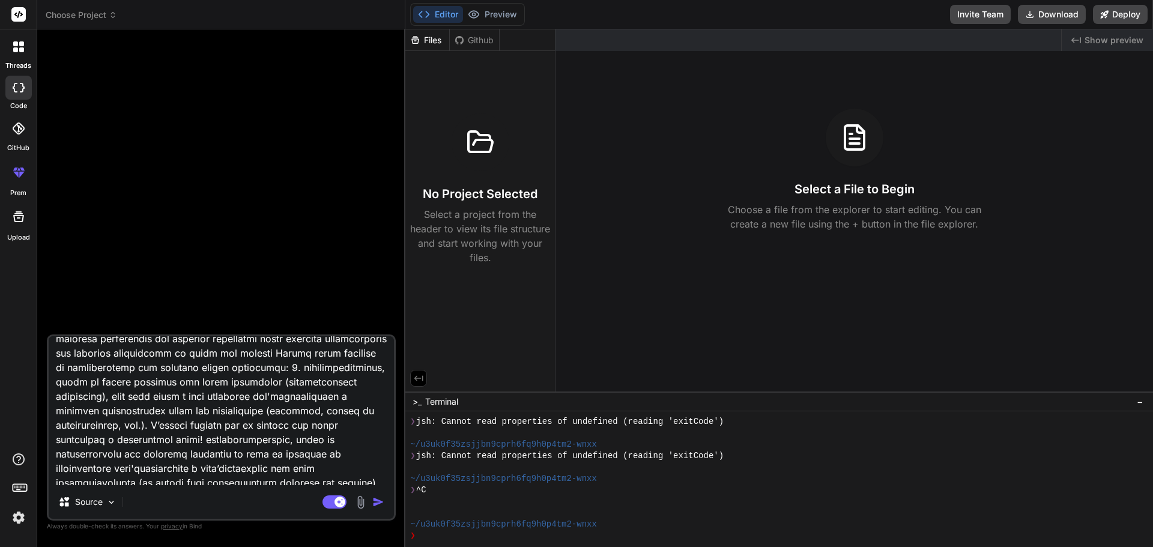
scroll to position [216, 0]
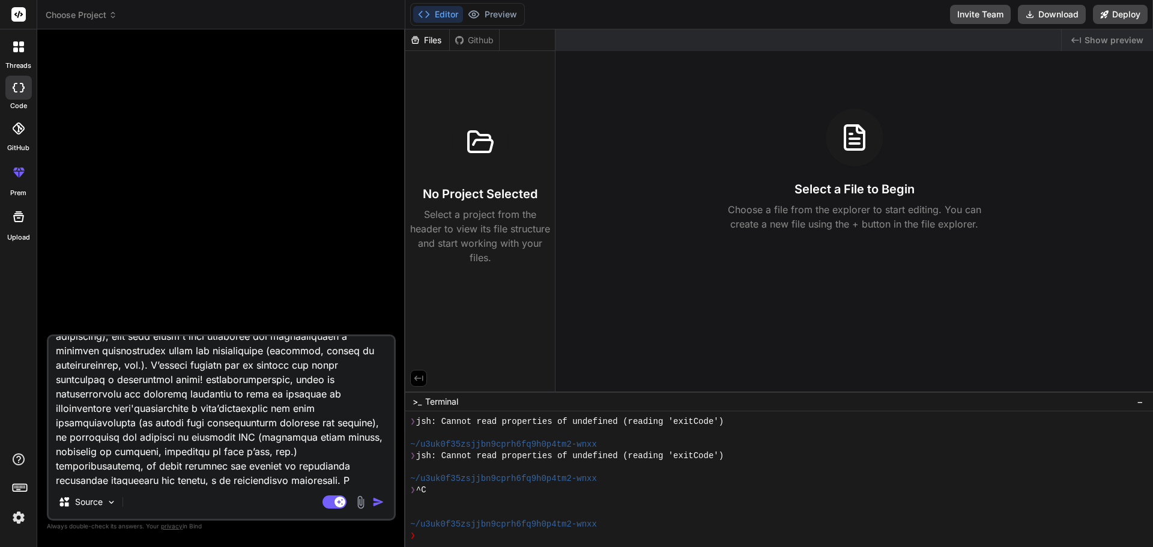
drag, startPoint x: 82, startPoint y: 365, endPoint x: 130, endPoint y: 381, distance: 51.1
click at [130, 381] on textarea at bounding box center [221, 410] width 345 height 149
click at [169, 366] on textarea at bounding box center [221, 410] width 345 height 149
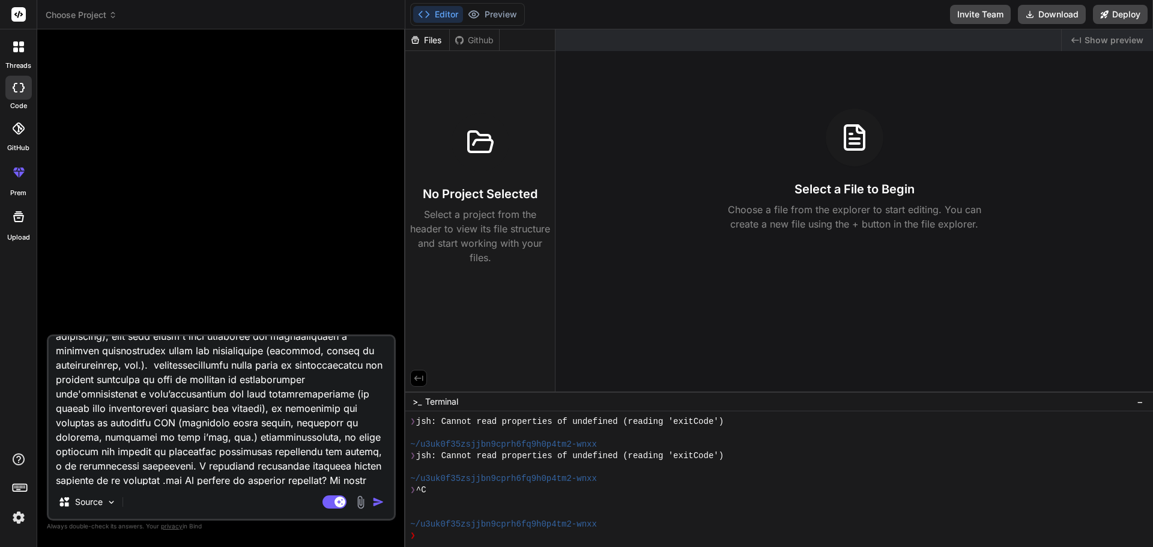
drag, startPoint x: 248, startPoint y: 393, endPoint x: 170, endPoint y: 395, distance: 78.1
click at [170, 395] on textarea at bounding box center [221, 410] width 345 height 149
drag, startPoint x: 94, startPoint y: 409, endPoint x: 173, endPoint y: 394, distance: 80.1
click at [173, 394] on textarea at bounding box center [221, 410] width 345 height 149
drag, startPoint x: 183, startPoint y: 423, endPoint x: 108, endPoint y: 424, distance: 75.7
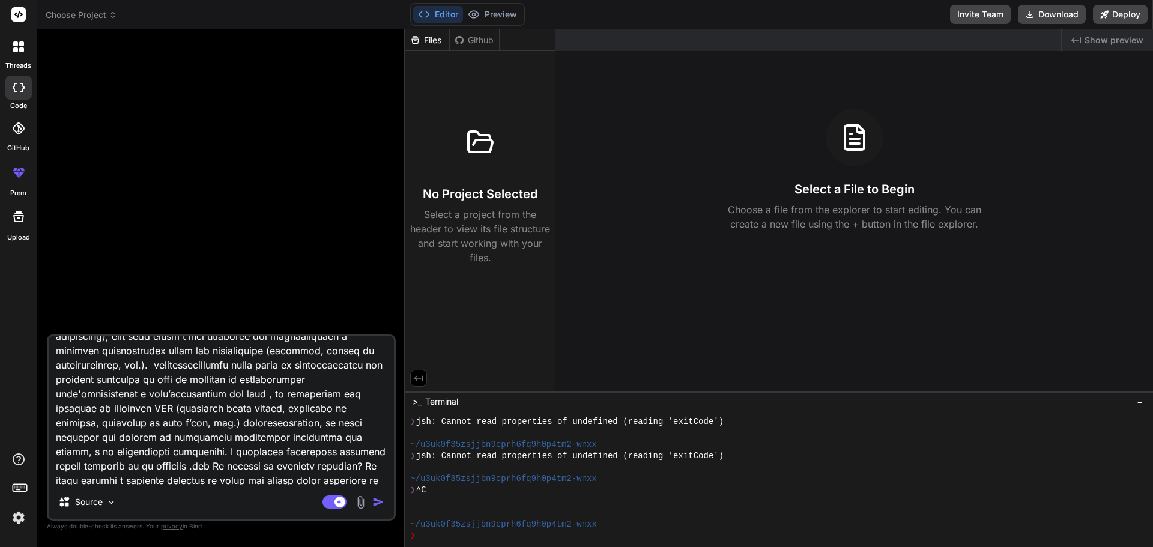
click at [108, 424] on textarea at bounding box center [221, 410] width 345 height 149
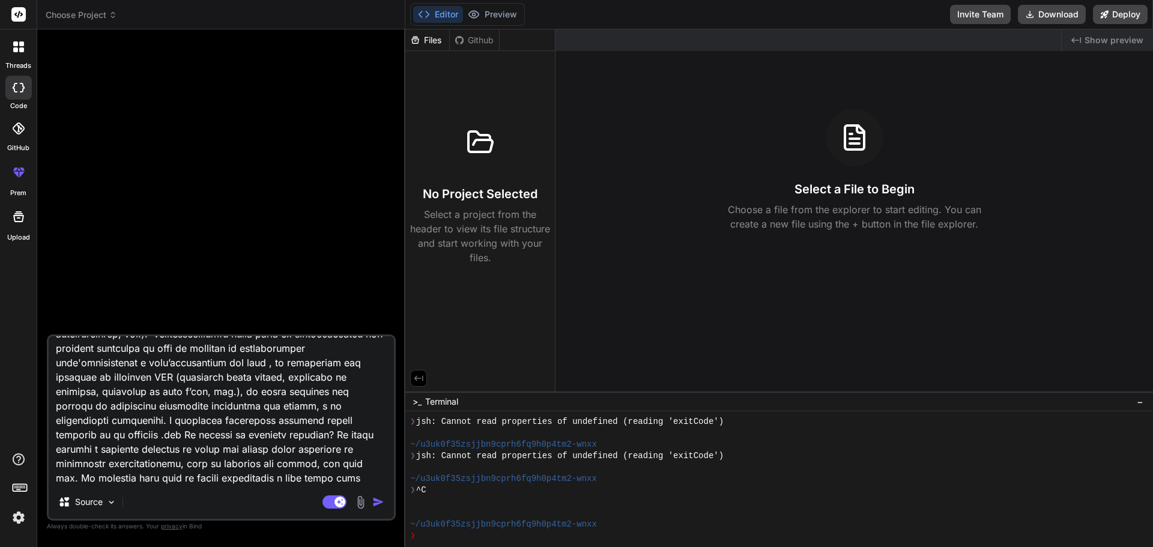
click at [377, 502] on img "button" at bounding box center [378, 502] width 12 height 12
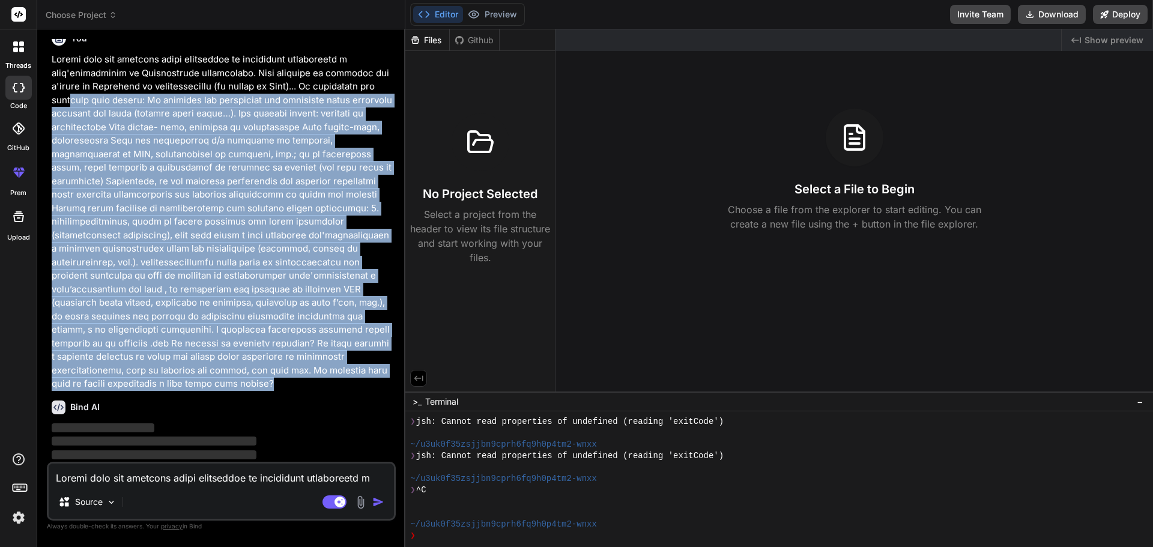
scroll to position [13, 0]
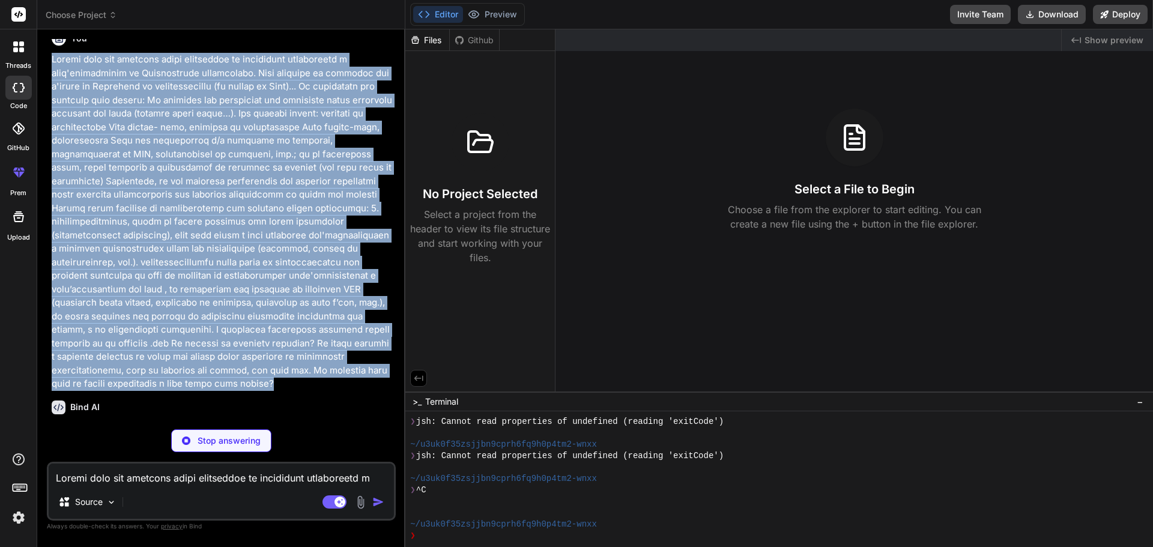
drag, startPoint x: 381, startPoint y: 370, endPoint x: 52, endPoint y: 62, distance: 450.9
click at [52, 62] on p at bounding box center [223, 222] width 342 height 338
copy p "Loremi dolo sit ametcons adipi elitseddoe te incididunt utlaboreetd m aliq'enim…"
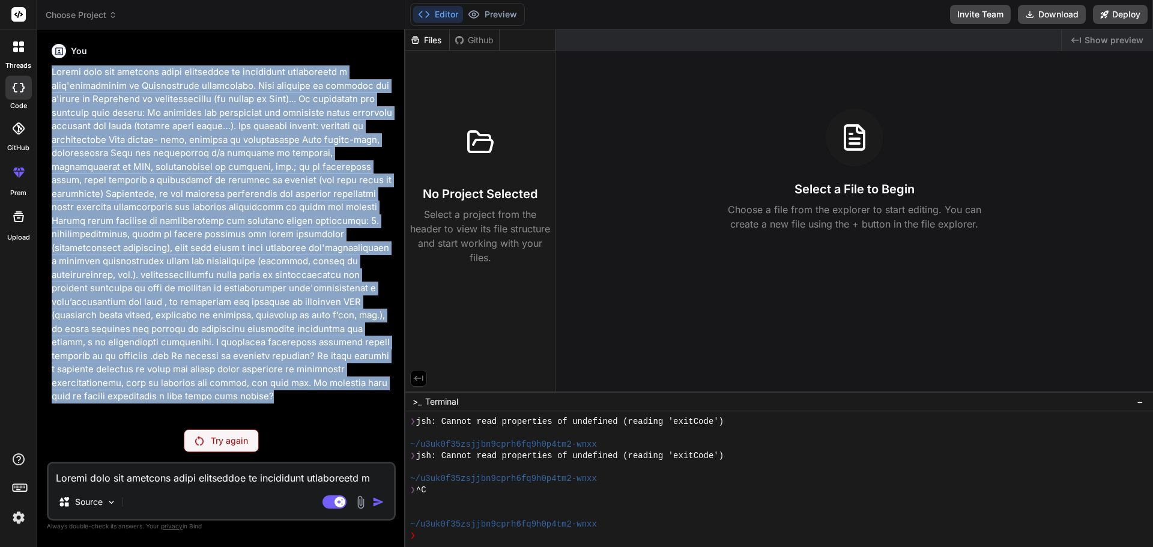
scroll to position [0, 0]
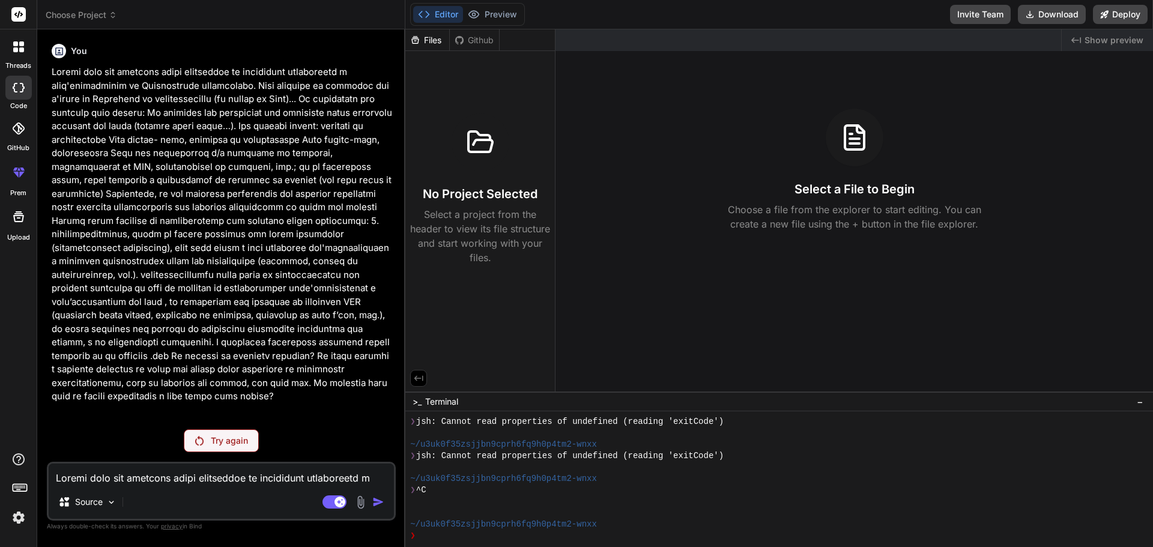
click at [213, 444] on p "Try again" at bounding box center [229, 441] width 37 height 12
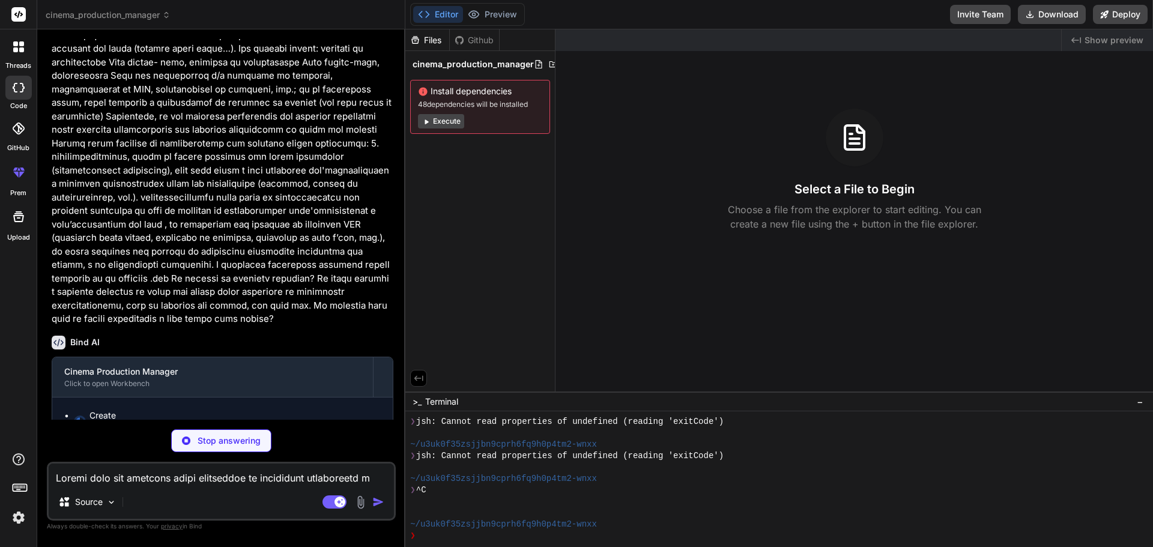
scroll to position [79, 0]
click at [452, 120] on button "Execute" at bounding box center [441, 121] width 46 height 14
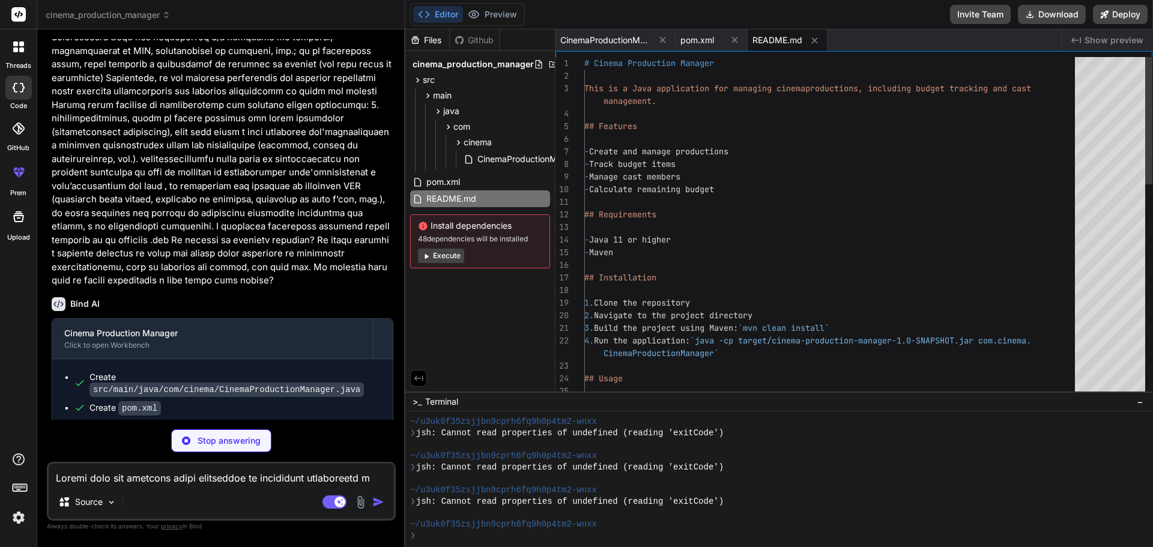
scroll to position [10807, 0]
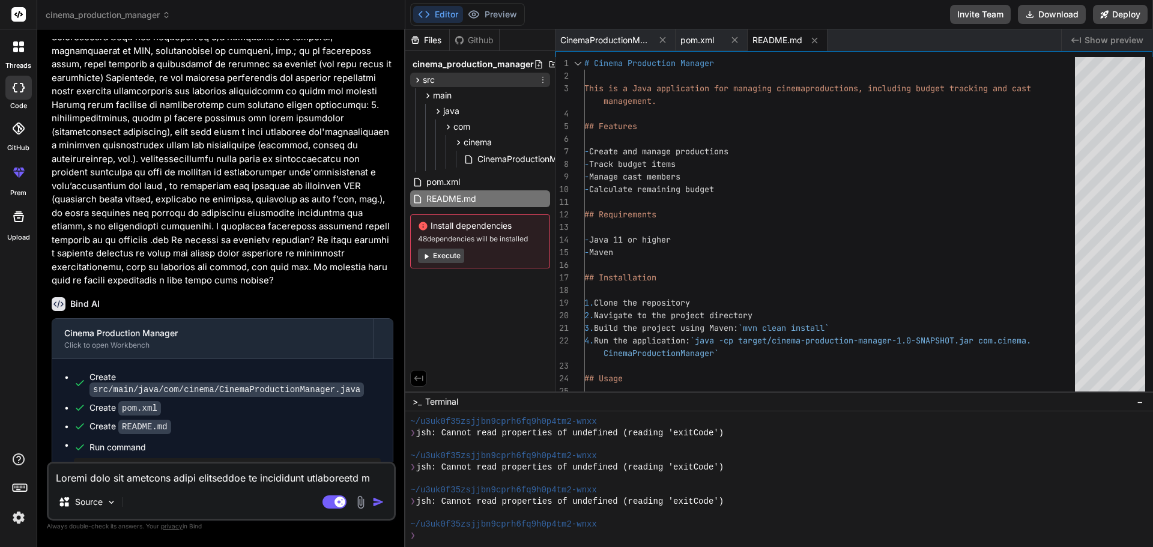
click at [416, 81] on icon at bounding box center [418, 80] width 10 height 10
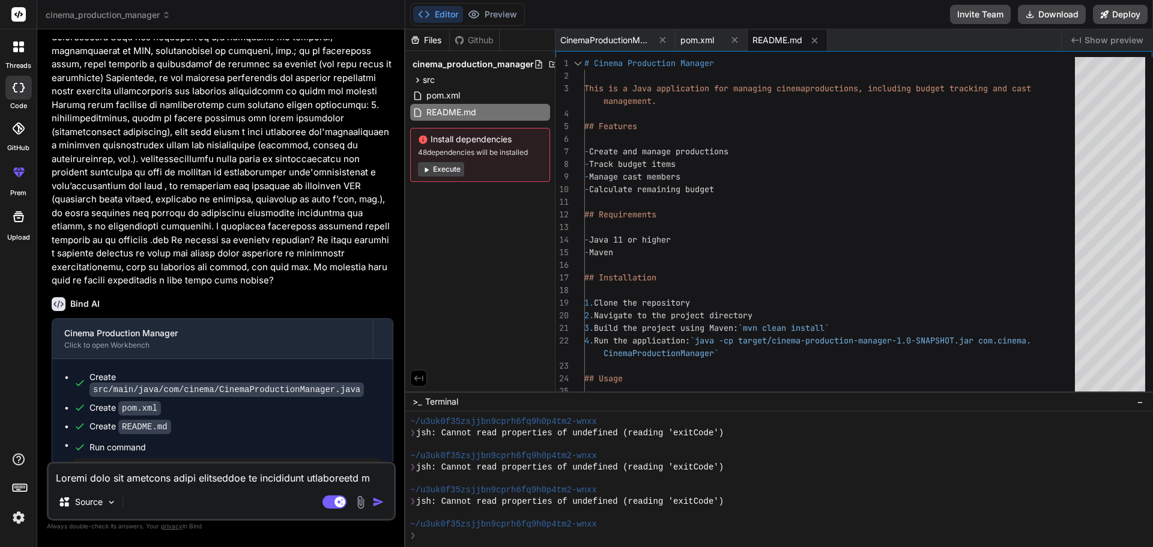
click at [444, 172] on button "Execute" at bounding box center [441, 169] width 46 height 14
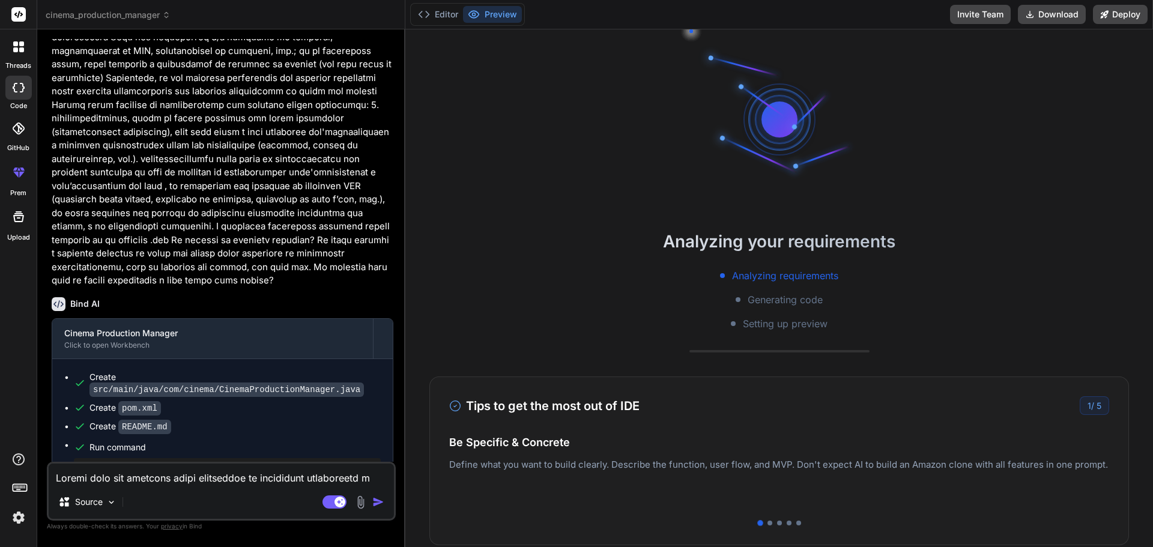
scroll to position [10944, 0]
click at [427, 15] on icon at bounding box center [424, 14] width 12 height 12
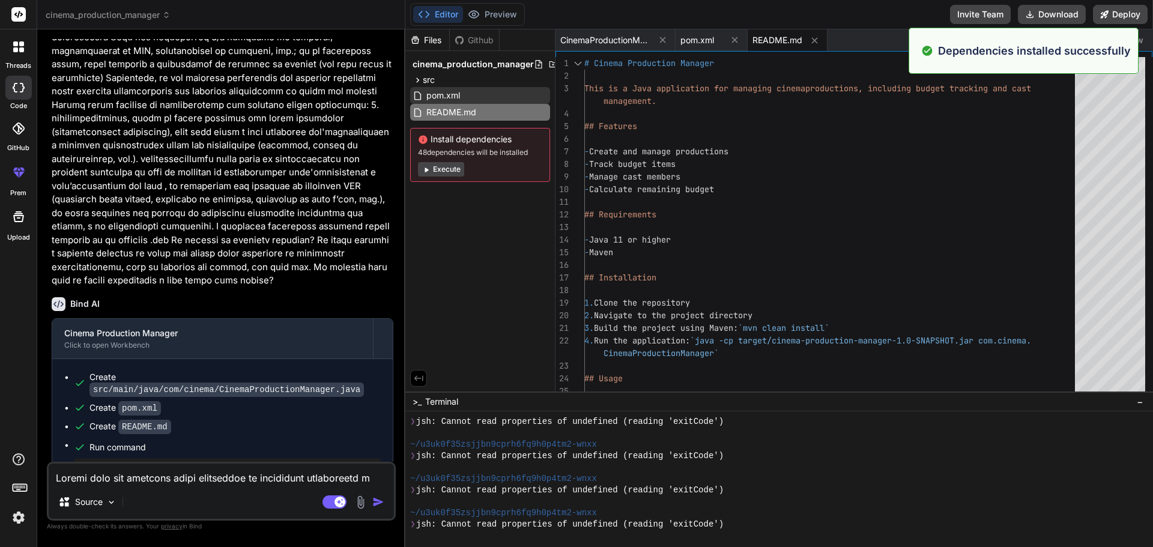
scroll to position [11412, 0]
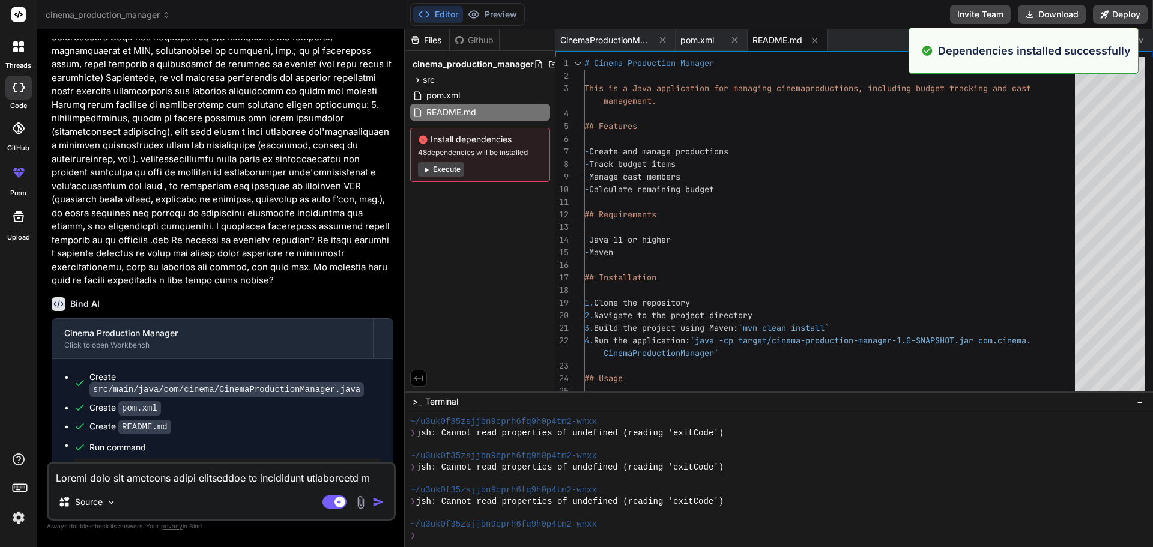
click at [437, 168] on button "Execute" at bounding box center [441, 169] width 46 height 14
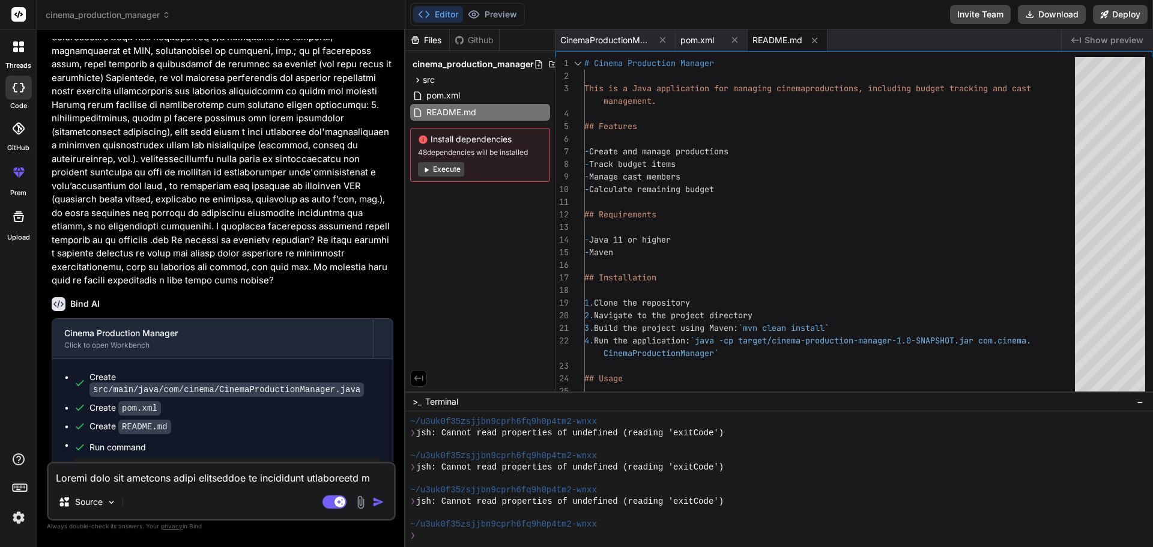
scroll to position [211, 0]
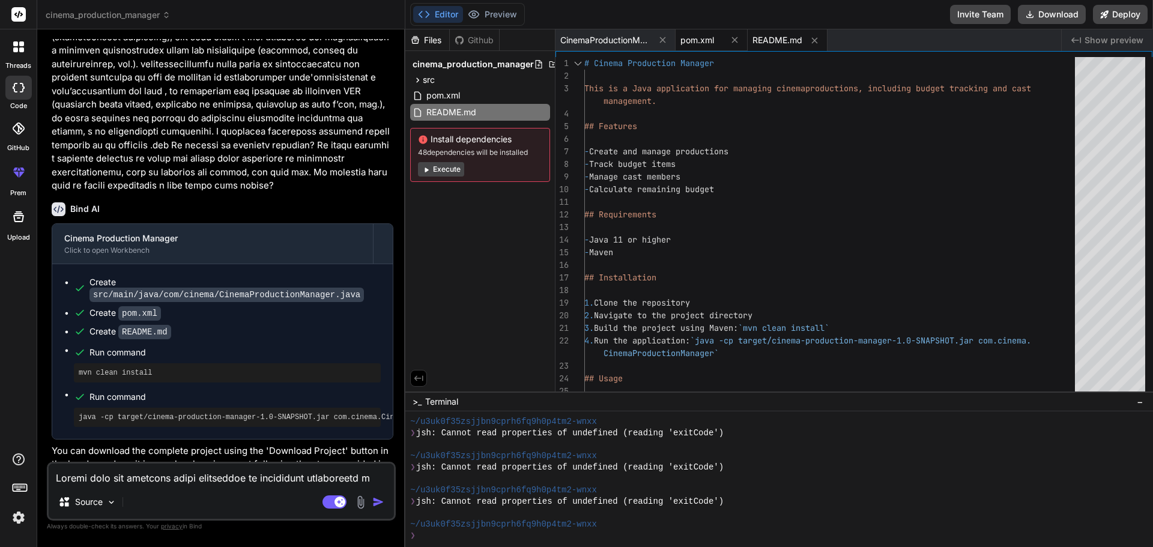
click at [708, 38] on span "pom.xml" at bounding box center [698, 40] width 34 height 12
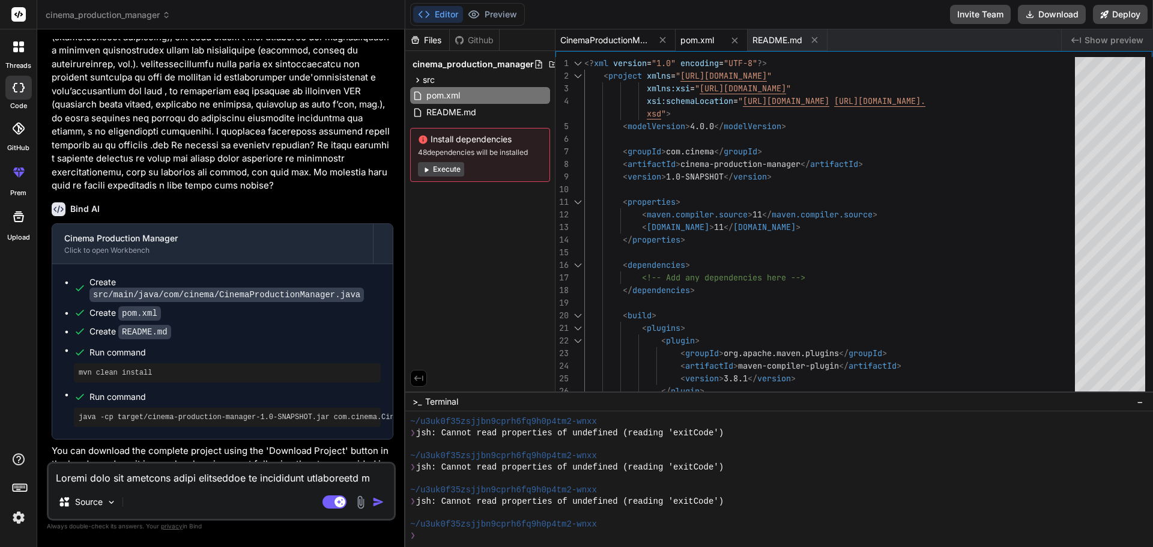
click at [625, 39] on span "CinemaProductionManager.java" at bounding box center [605, 40] width 90 height 12
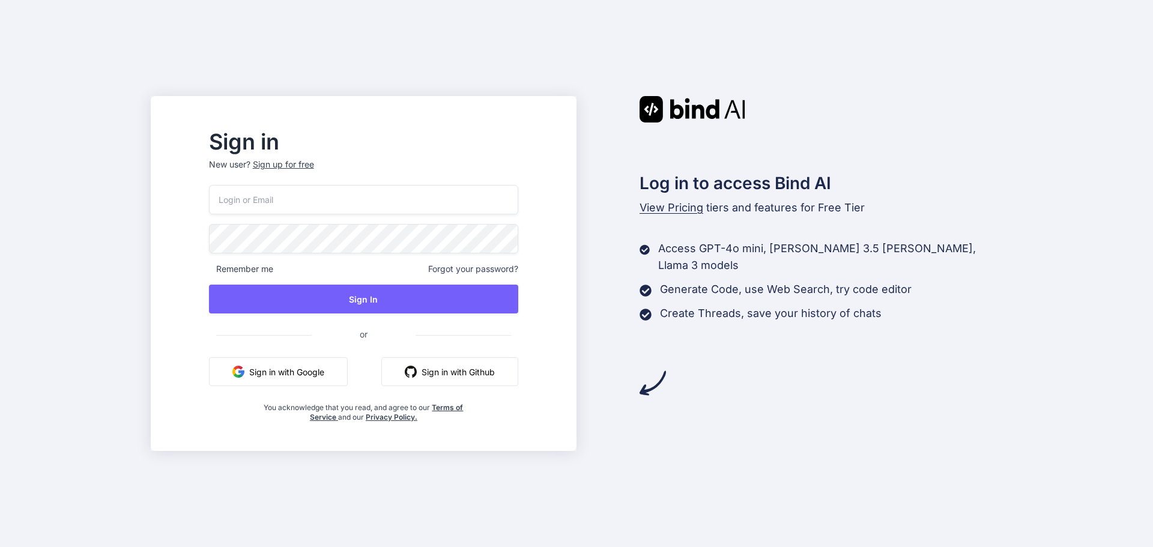
drag, startPoint x: 330, startPoint y: 376, endPoint x: 234, endPoint y: 400, distance: 98.5
click at [150, 348] on div "Sign in New user? Sign up for free Remember me Forgot your password? Sign In or…" at bounding box center [576, 273] width 1153 height 547
click at [300, 374] on button "Sign in with Google" at bounding box center [278, 371] width 139 height 29
